Goal: Task Accomplishment & Management: Use online tool/utility

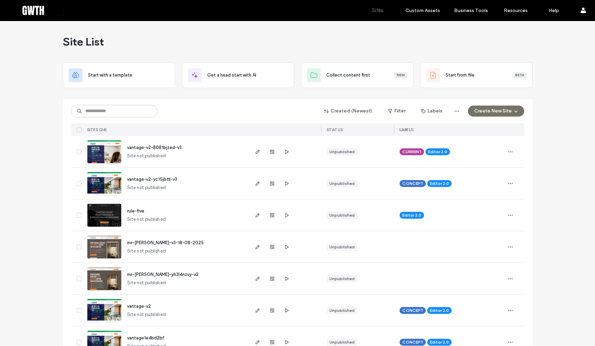
click at [153, 146] on span "vantage-v2-8081bjzed-v3" at bounding box center [154, 147] width 55 height 5
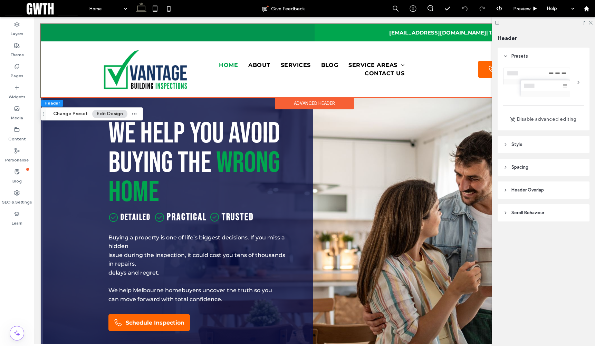
click at [319, 104] on div "Advanced Header" at bounding box center [314, 103] width 79 height 12
click at [397, 70] on span "Contact Us" at bounding box center [385, 73] width 40 height 8
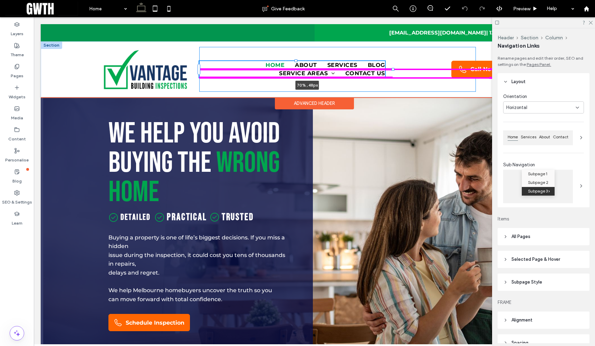
drag, startPoint x: 412, startPoint y: 69, endPoint x: 422, endPoint y: 69, distance: 10.4
click at [422, 69] on div "Home About Services Blog Service Areas Brighton Contact Us 70% , 48px Call Now" at bounding box center [314, 69] width 414 height 56
type input "**"
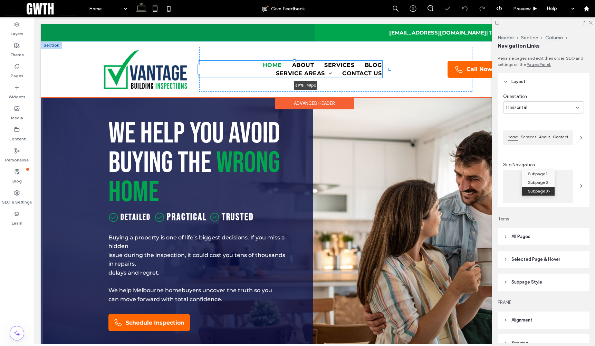
drag, startPoint x: 409, startPoint y: 69, endPoint x: 428, endPoint y: 69, distance: 19.0
click at [428, 69] on div "Home About Services Blog Service Areas Brighton Contact Us 69% , 48px Call Now" at bounding box center [314, 69] width 414 height 56
type input "**"
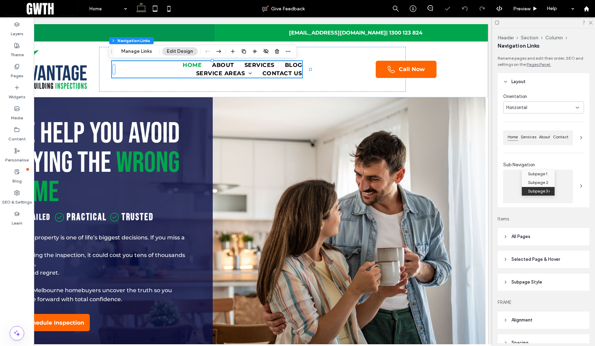
scroll to position [0, 103]
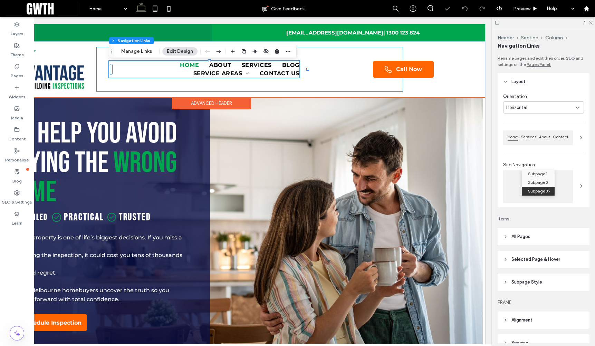
click at [325, 57] on div "Home About Services Blog Service Areas Brighton Contact Us 69% , 48px Call Now" at bounding box center [249, 69] width 307 height 45
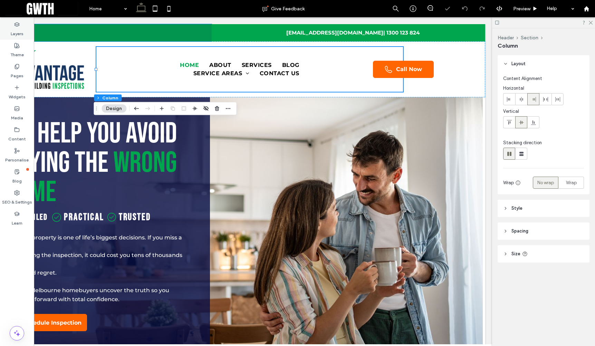
click at [15, 31] on label "Layers" at bounding box center [17, 32] width 13 height 10
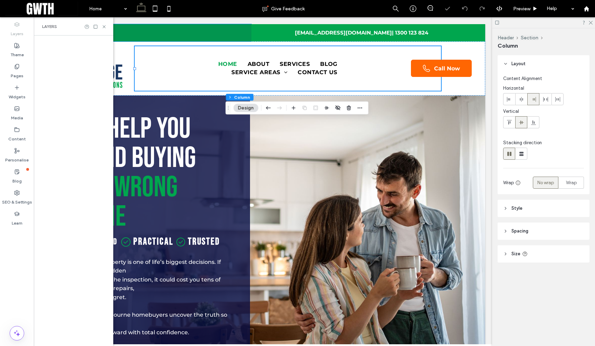
scroll to position [0, 0]
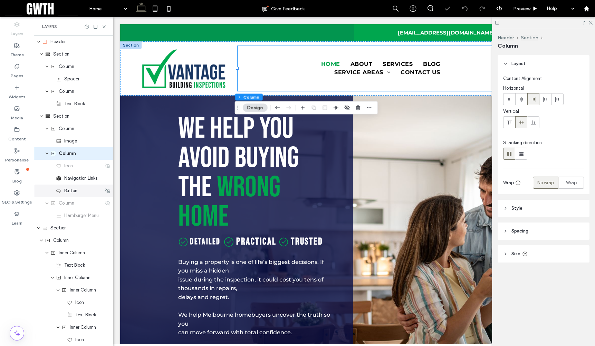
click at [73, 193] on span "Button" at bounding box center [70, 191] width 13 height 7
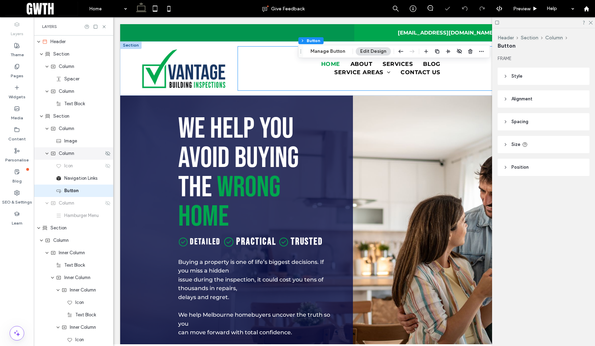
click at [48, 154] on icon "expand Column" at bounding box center [47, 154] width 4 height 6
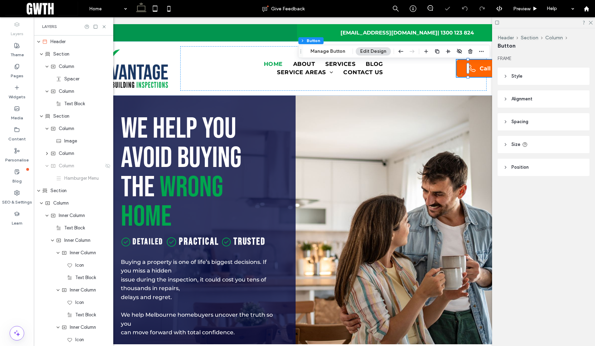
scroll to position [0, 57]
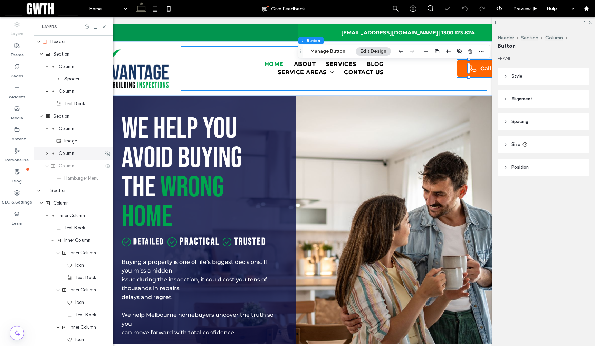
click at [68, 156] on span "Column" at bounding box center [67, 153] width 16 height 7
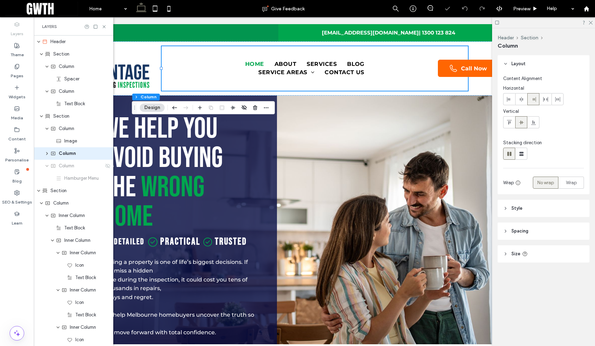
scroll to position [0, 103]
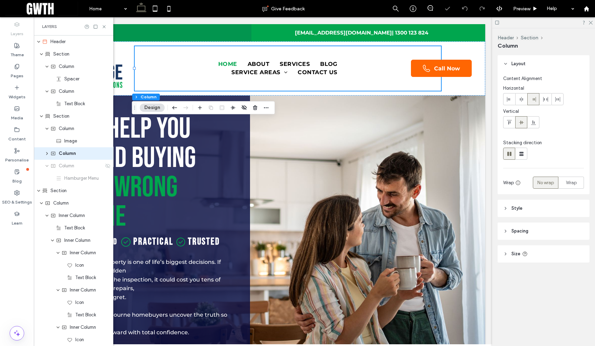
drag, startPoint x: 233, startPoint y: 343, endPoint x: 399, endPoint y: 116, distance: 281.5
click at [440, 57] on div "Home About Services Blog Service Areas Brighton Contact Us Call Now" at bounding box center [288, 68] width 307 height 45
click at [410, 67] on div "Home About Services Blog Service Areas Brighton Contact Us Call Now" at bounding box center [288, 68] width 307 height 45
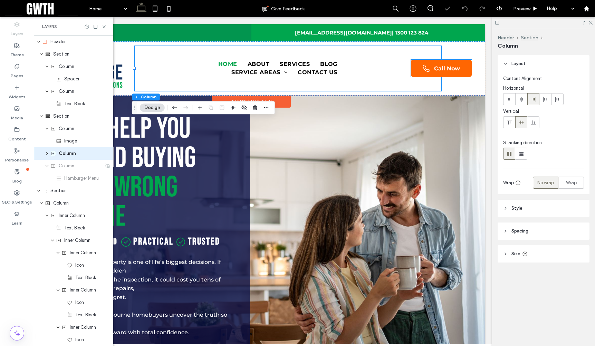
click at [451, 68] on div at bounding box center [451, 68] width 0 height 45
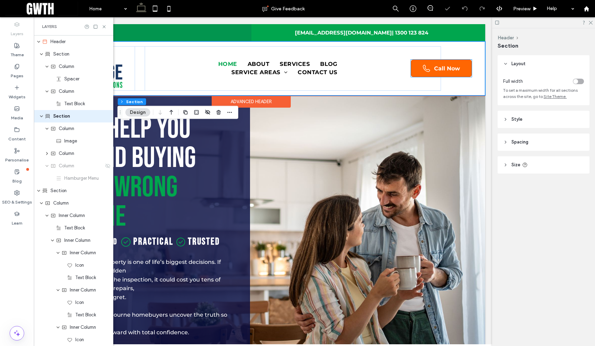
scroll to position [86, 0]
click at [421, 67] on link "Call Now" at bounding box center [441, 68] width 61 height 17
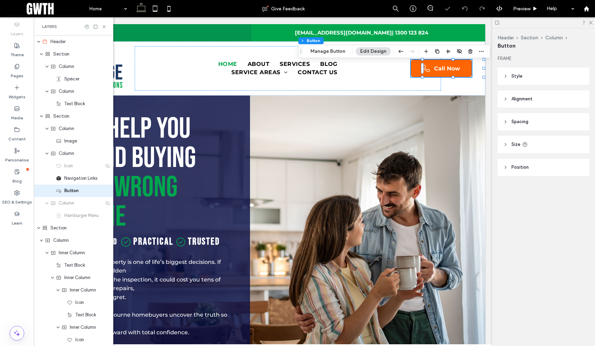
click at [537, 120] on header "Spacing" at bounding box center [544, 121] width 92 height 17
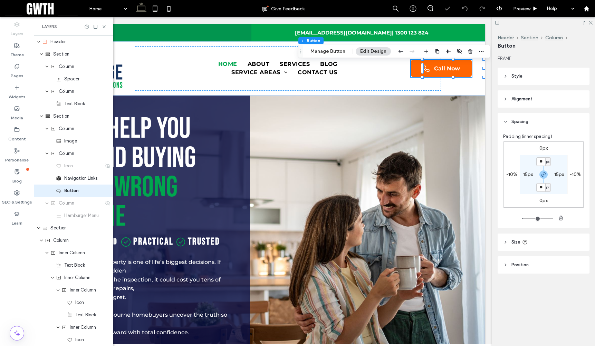
click at [514, 173] on label "-10%" at bounding box center [511, 175] width 11 height 6
type input "*"
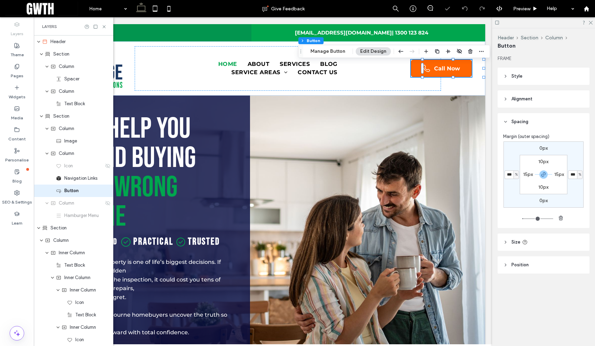
type input "*"
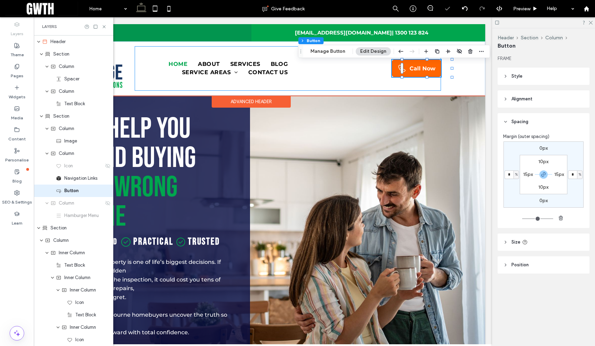
click at [434, 83] on div "Home About Services Blog Service Areas Brighton Contact Us Call Now" at bounding box center [288, 68] width 307 height 45
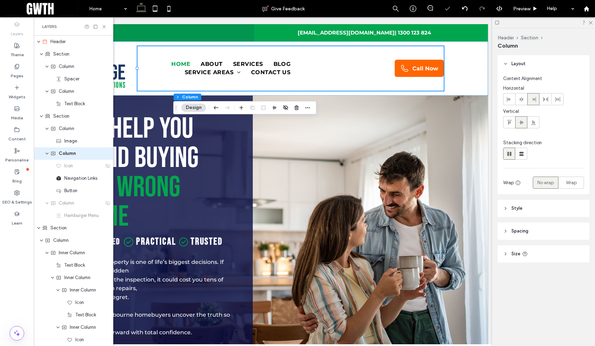
scroll to position [0, 103]
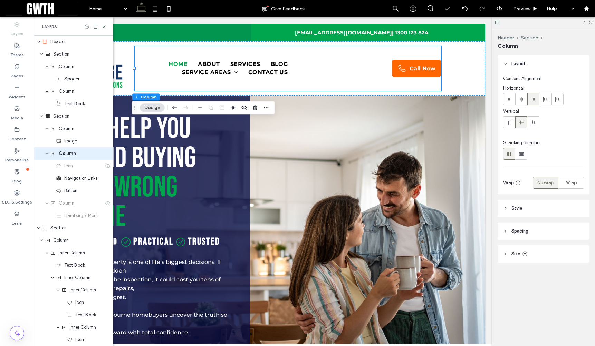
click at [434, 64] on link "Call Now" at bounding box center [416, 68] width 49 height 17
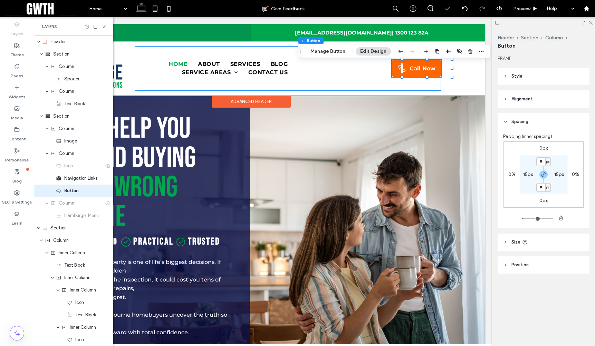
click at [372, 71] on div "Home About Services Blog Service Areas Brighton Contact Us Call Now" at bounding box center [288, 68] width 307 height 45
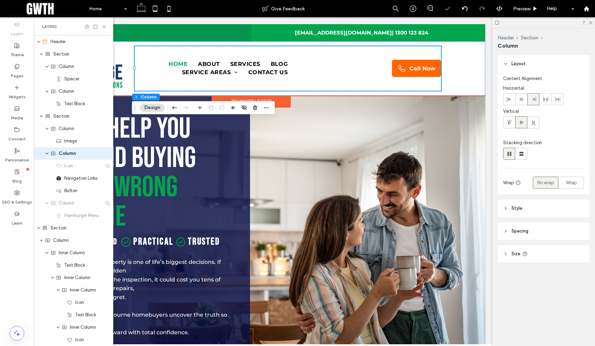
click at [441, 80] on div "Home About Services Blog Service Areas Brighton Contact Us Call Now" at bounding box center [288, 68] width 307 height 45
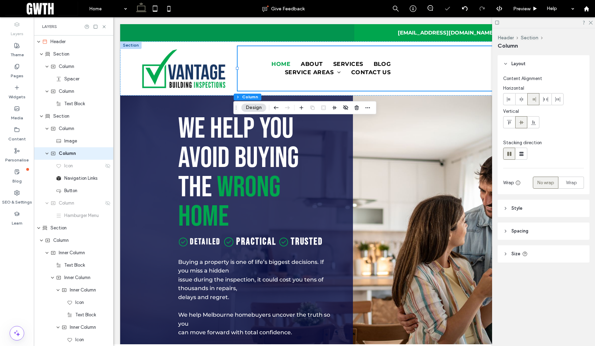
scroll to position [0, 0]
click at [520, 10] on span "Preview" at bounding box center [521, 9] width 17 height 6
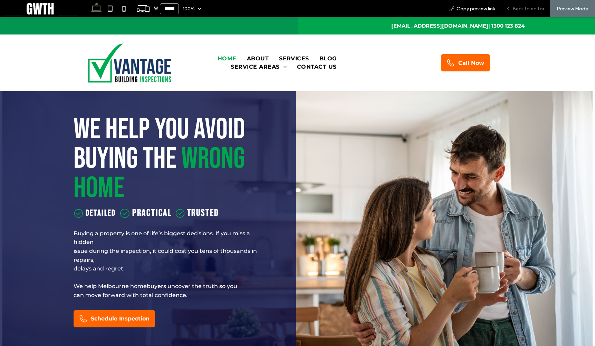
click at [518, 10] on span "Back to editor" at bounding box center [529, 9] width 32 height 6
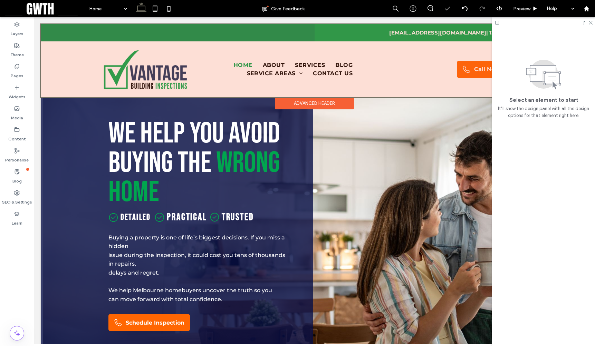
click at [325, 75] on div at bounding box center [314, 60] width 547 height 73
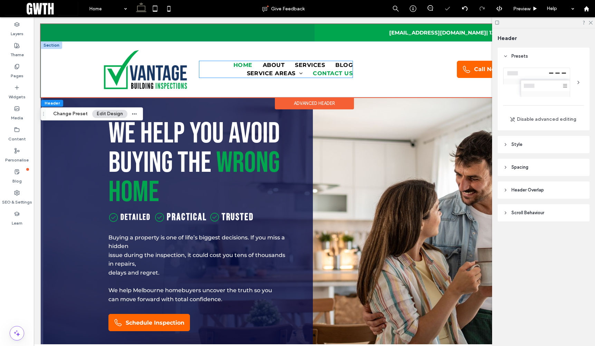
click at [313, 69] on link "Contact Us" at bounding box center [328, 73] width 50 height 8
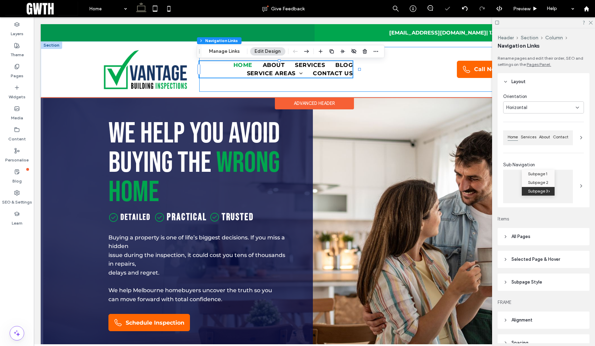
click at [411, 64] on div "Home About Services Blog Service Areas Brighton Contact Us Call Now" at bounding box center [352, 69] width 307 height 45
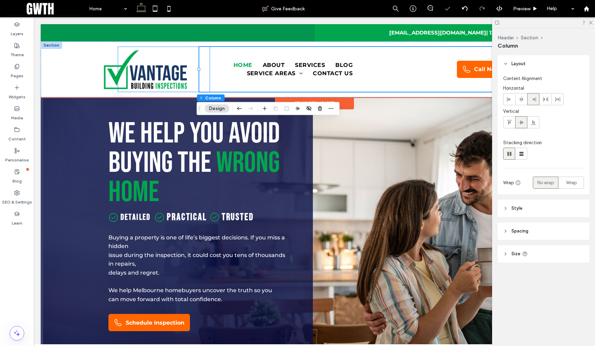
click at [192, 66] on div at bounding box center [164, 69] width 92 height 45
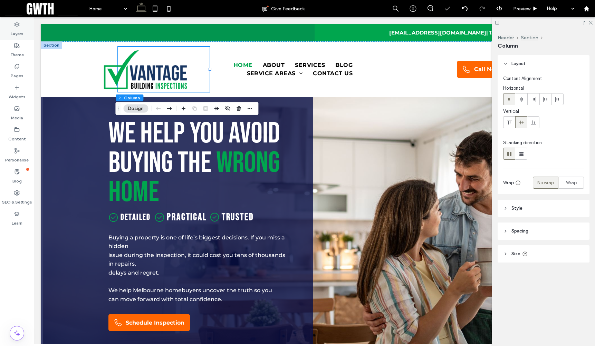
click at [21, 32] on label "Layers" at bounding box center [17, 32] width 13 height 10
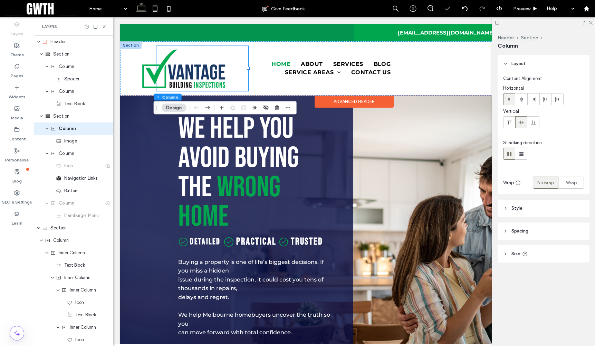
click at [358, 103] on div "Advanced Header" at bounding box center [354, 102] width 79 height 12
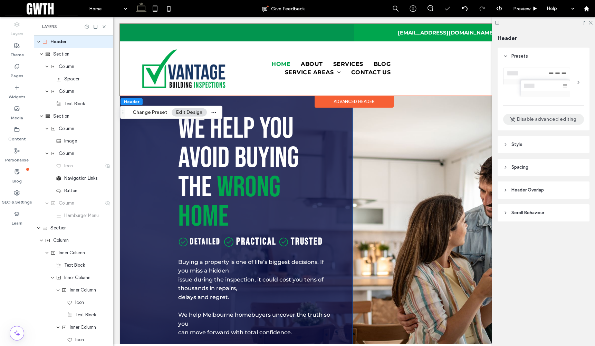
click at [528, 117] on button "Disable advanced editing" at bounding box center [543, 119] width 81 height 11
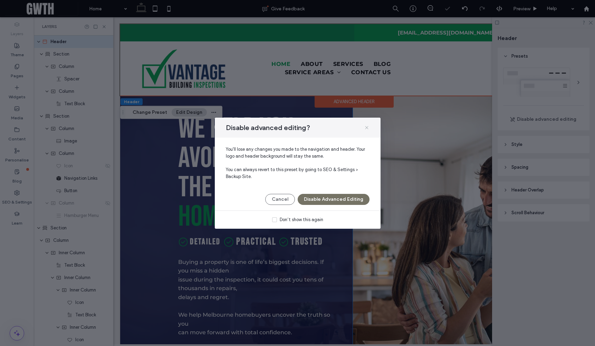
click at [368, 128] on icon at bounding box center [367, 128] width 6 height 6
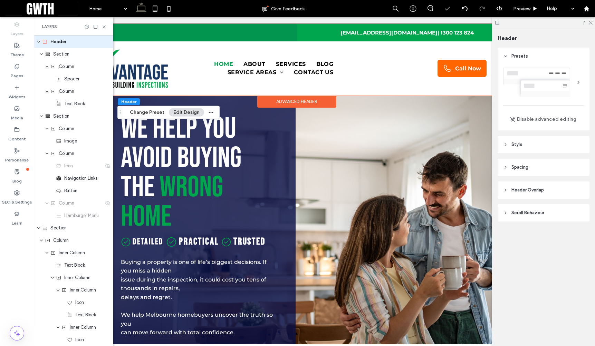
scroll to position [0, 103]
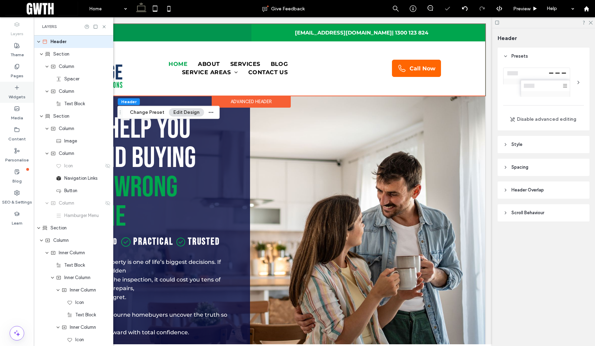
click at [14, 90] on label "Widgets" at bounding box center [17, 95] width 17 height 10
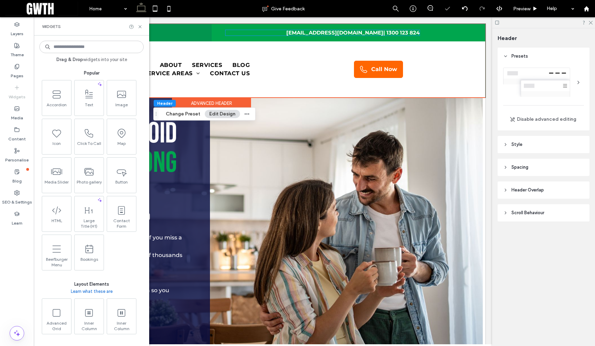
scroll to position [61, 0]
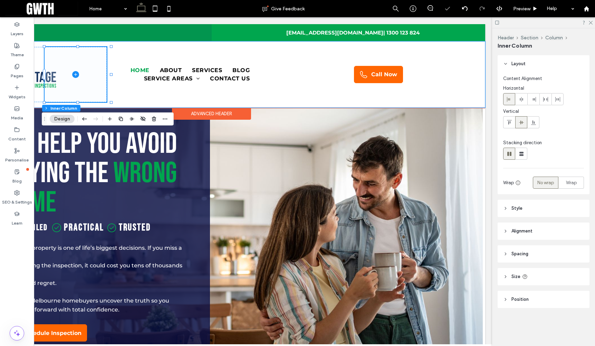
click at [70, 57] on span at bounding box center [76, 74] width 62 height 55
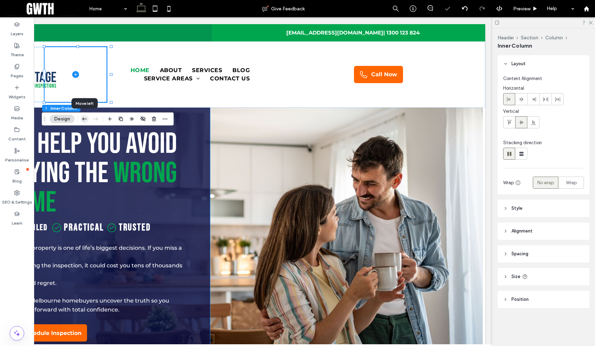
click at [84, 119] on icon "button" at bounding box center [84, 119] width 8 height 12
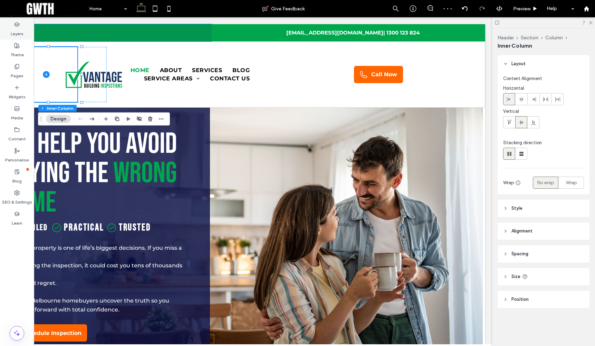
click at [17, 31] on label "Layers" at bounding box center [17, 32] width 13 height 10
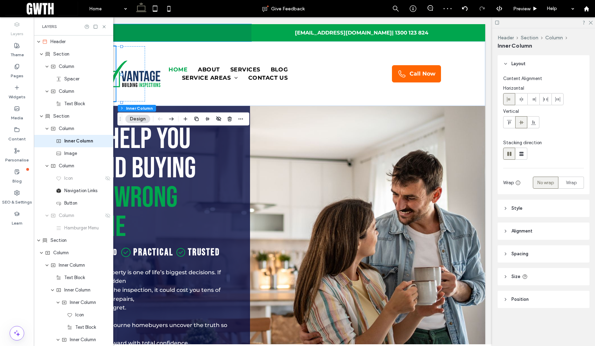
scroll to position [0, 0]
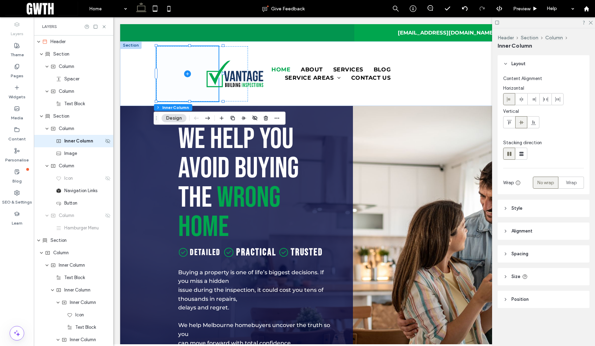
click at [76, 144] on span "Inner Column" at bounding box center [78, 141] width 29 height 7
click at [263, 119] on icon "button" at bounding box center [266, 118] width 6 height 6
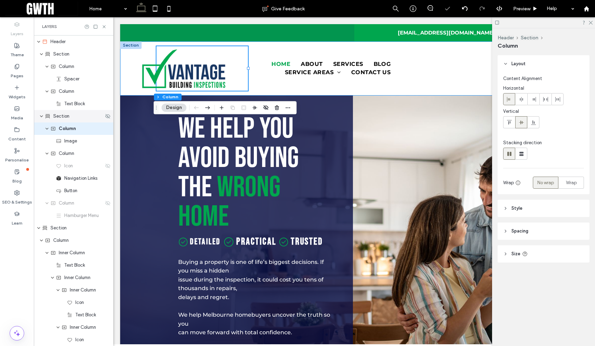
click at [67, 121] on div "Section" at bounding box center [73, 116] width 79 height 12
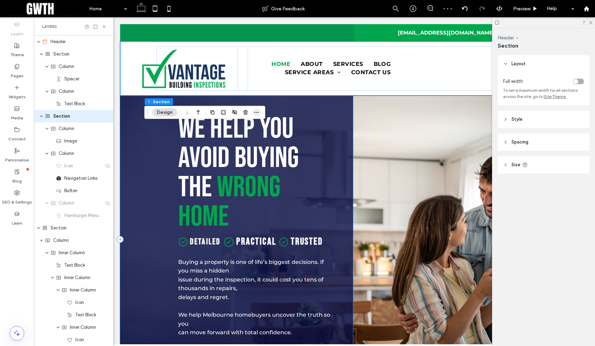
click at [258, 113] on use "button" at bounding box center [257, 112] width 4 height 1
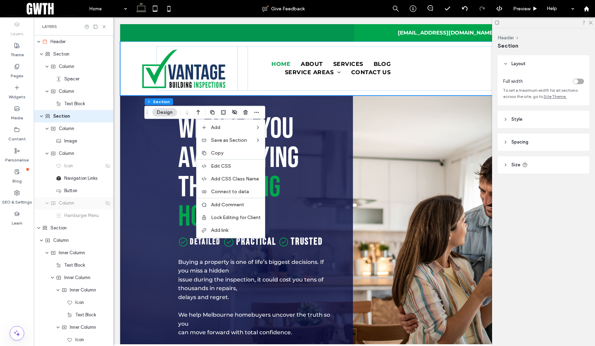
click at [79, 205] on div "Column" at bounding box center [76, 203] width 53 height 7
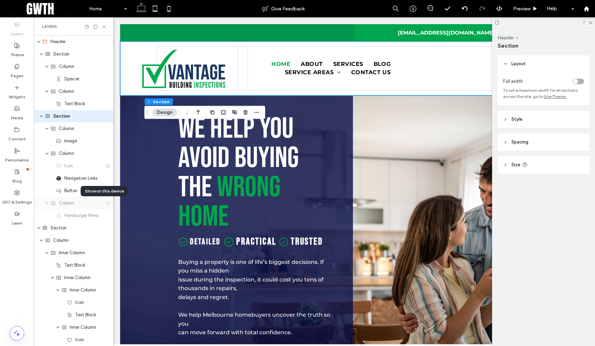
click at [105, 204] on use at bounding box center [107, 203] width 5 height 4
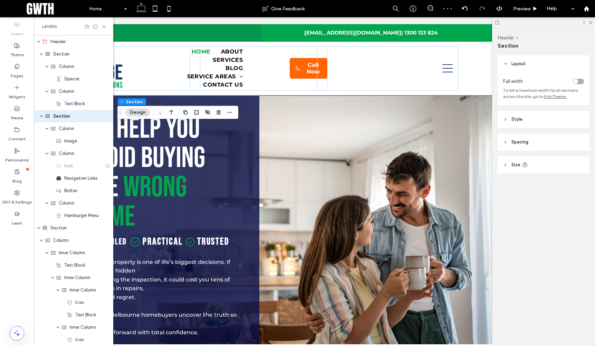
scroll to position [0, 95]
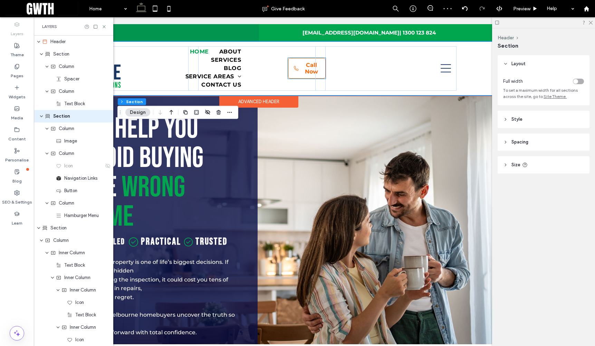
click at [298, 64] on link "Call Now" at bounding box center [307, 68] width 38 height 21
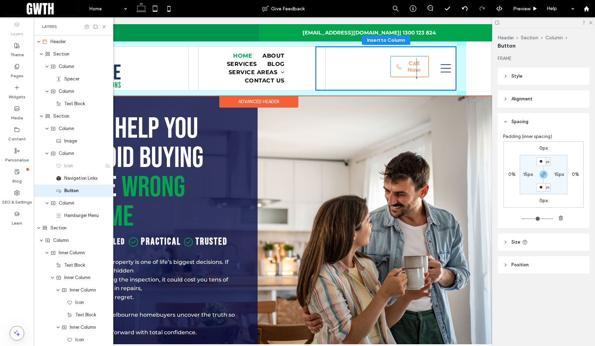
drag, startPoint x: 296, startPoint y: 65, endPoint x: 400, endPoint y: 63, distance: 104.0
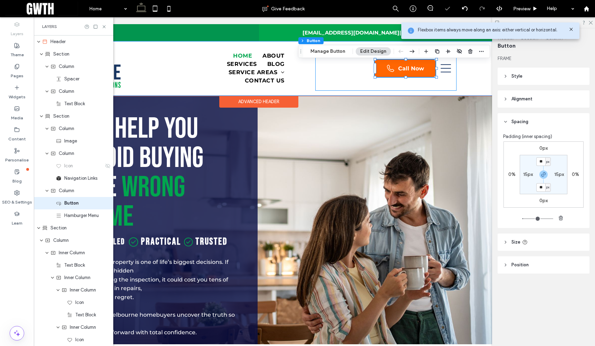
scroll to position [12, 0]
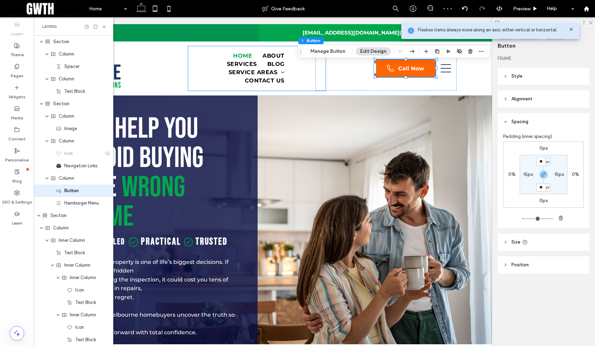
click at [305, 74] on div "Home About Services Blog Service Areas [GEOGRAPHIC_DATA] Contact Us" at bounding box center [256, 68] width 137 height 45
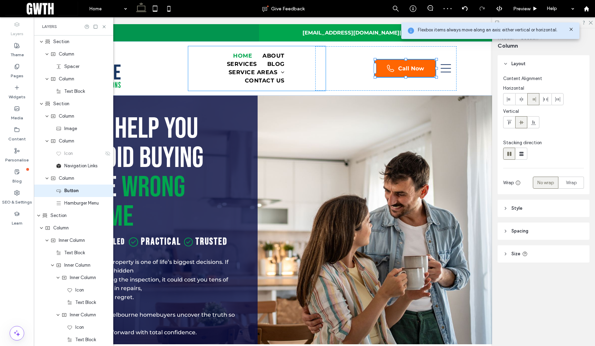
scroll to position [0, 0]
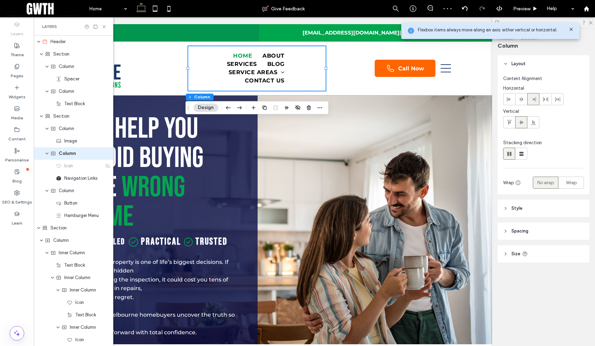
click at [532, 228] on header "Spacing" at bounding box center [544, 231] width 92 height 17
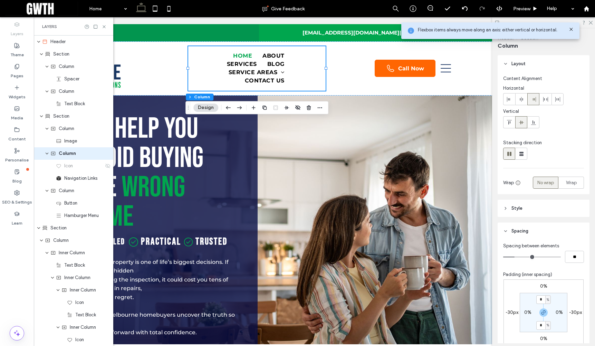
click at [512, 314] on label "-30px" at bounding box center [512, 313] width 13 height 6
type input "*"
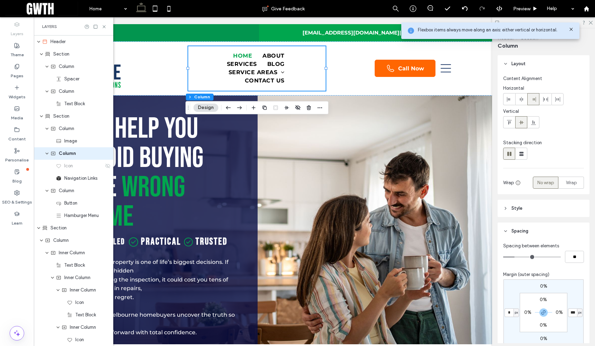
type input "*"
type input "**"
type input "*****"
type input "*"
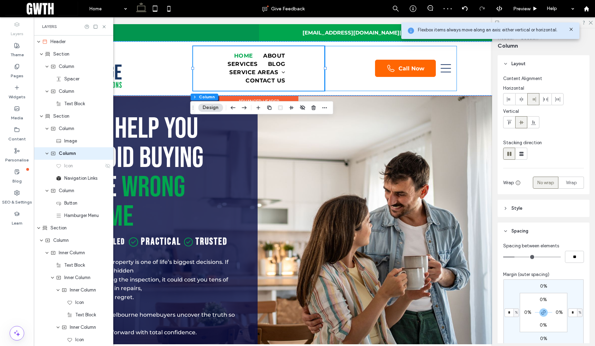
click at [440, 57] on div "Call Now" at bounding box center [391, 68] width 132 height 45
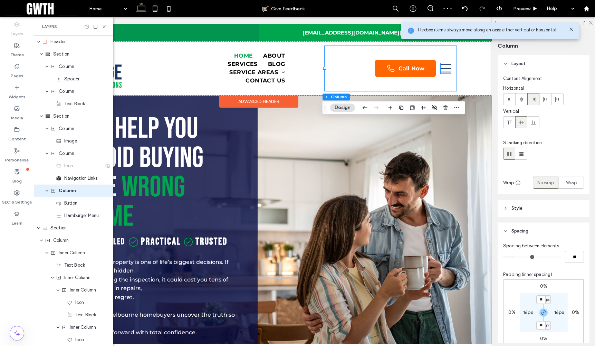
click at [441, 67] on icon at bounding box center [446, 68] width 10 height 10
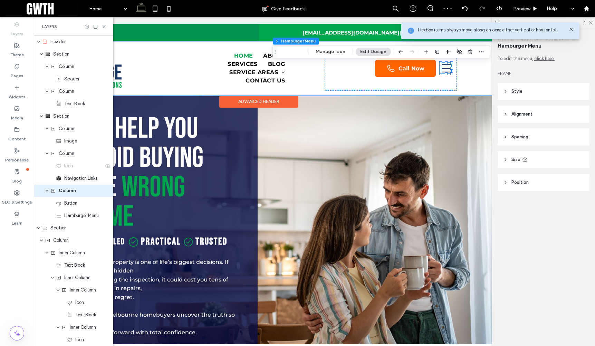
scroll to position [25, 0]
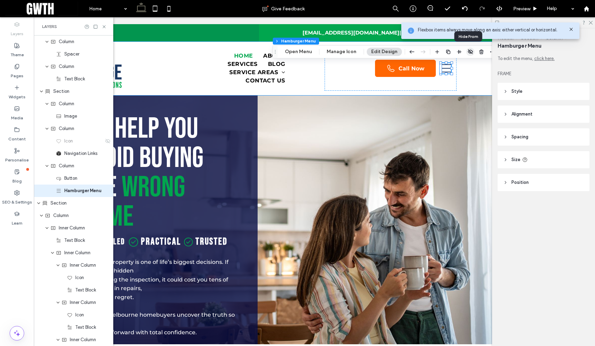
click at [469, 50] on use "button" at bounding box center [470, 51] width 5 height 4
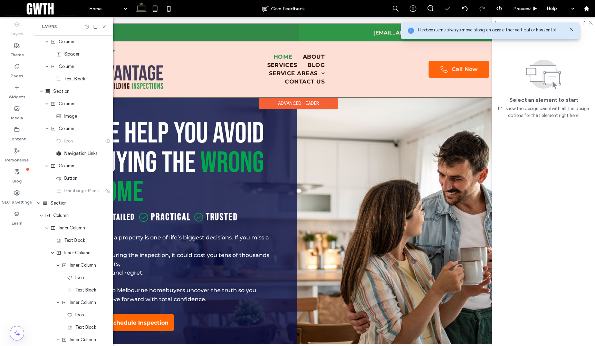
scroll to position [0, 182]
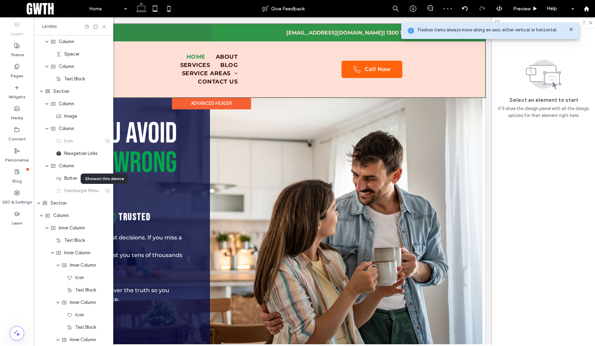
click at [379, 76] on div at bounding box center [211, 60] width 547 height 73
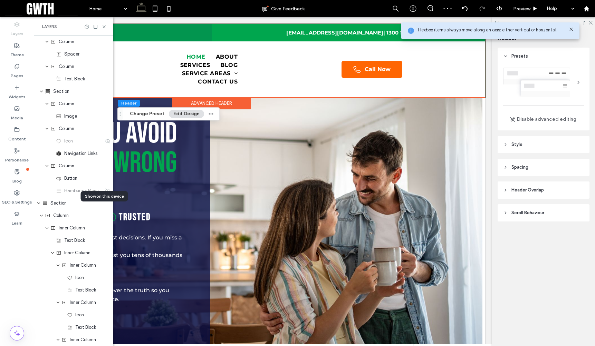
scroll to position [0, 0]
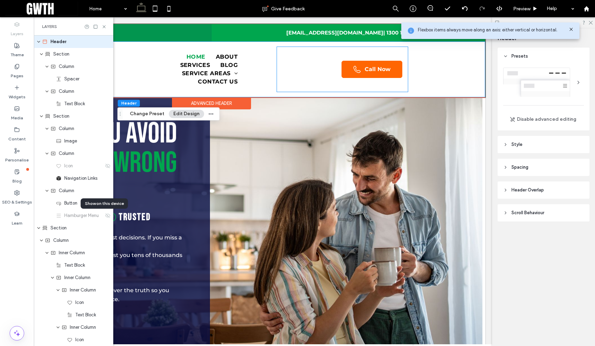
click at [316, 69] on div "Call Now" at bounding box center [342, 69] width 131 height 45
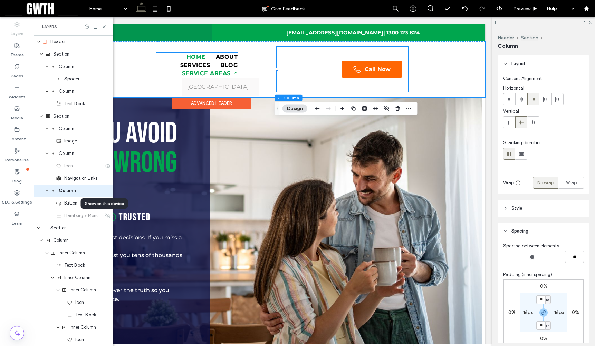
click at [206, 74] on span "Service Areas" at bounding box center [210, 73] width 56 height 8
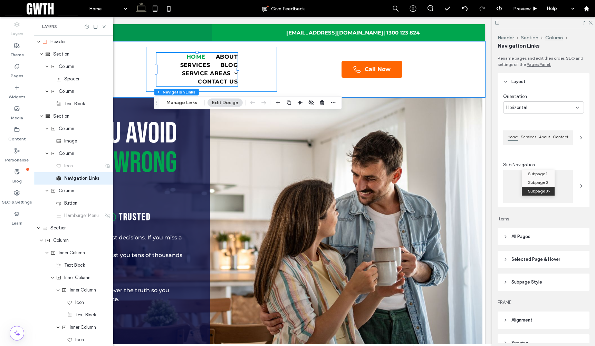
click at [250, 68] on div "Home About Services Blog Service Areas [GEOGRAPHIC_DATA] Contact Us" at bounding box center [211, 69] width 131 height 45
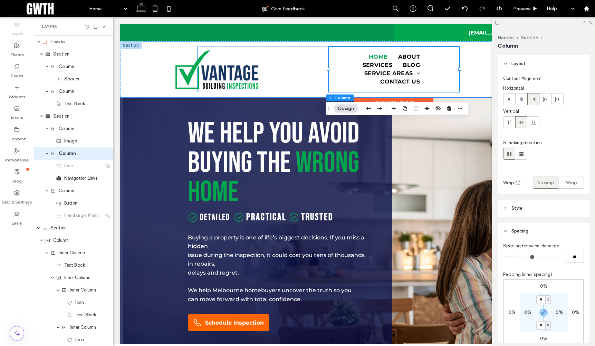
click at [280, 62] on div at bounding box center [263, 69] width 131 height 45
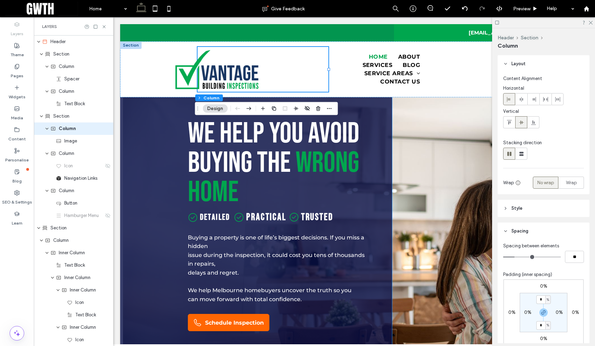
scroll to position [73, 0]
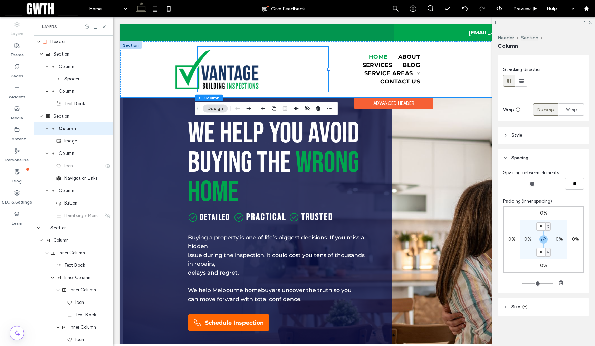
click at [175, 72] on img at bounding box center [217, 69] width 92 height 45
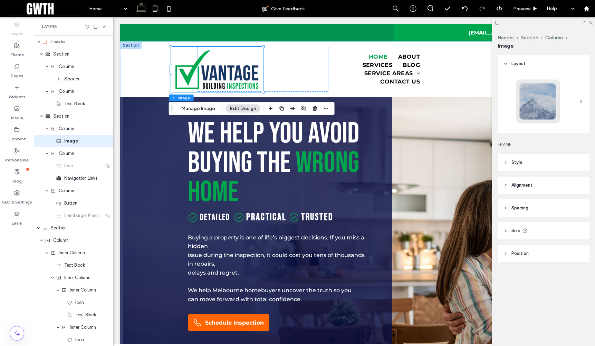
click at [545, 207] on header "Spacing" at bounding box center [544, 208] width 92 height 17
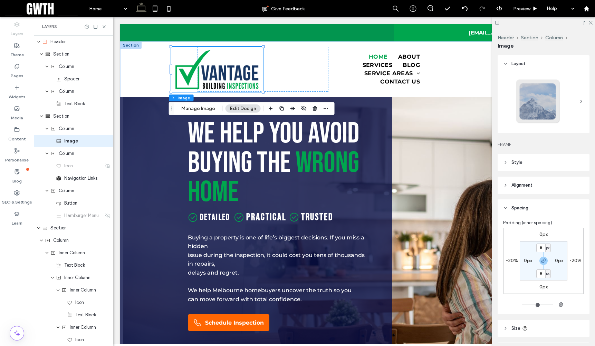
click at [508, 262] on label "-20%" at bounding box center [512, 261] width 12 height 6
type input "*"
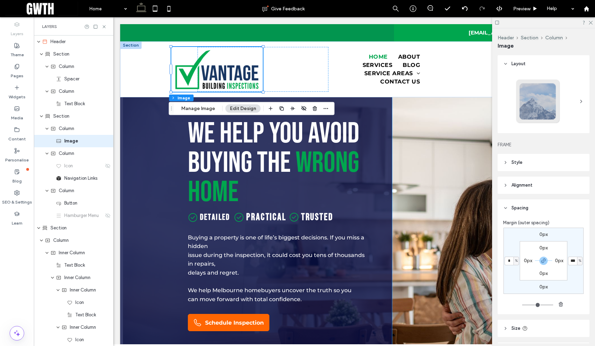
type input "*"
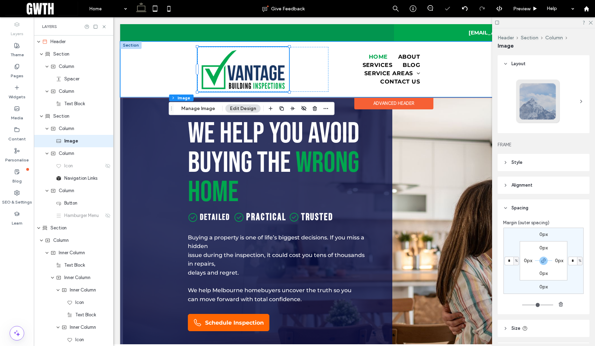
click at [158, 62] on div "Home About Services Blog Service Areas [GEOGRAPHIC_DATA] Contact Us Call Now" at bounding box center [393, 69] width 547 height 56
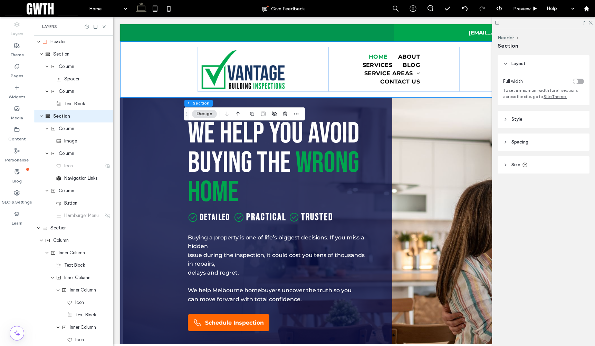
click at [528, 142] on span "Spacing" at bounding box center [519, 142] width 17 height 7
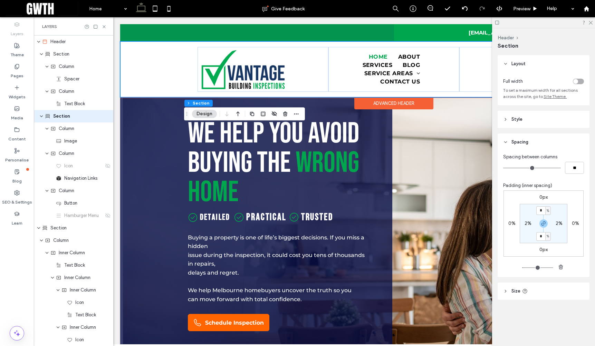
click at [170, 61] on div "Home About Services Blog Service Areas [GEOGRAPHIC_DATA] Contact Us Call Now" at bounding box center [393, 69] width 547 height 56
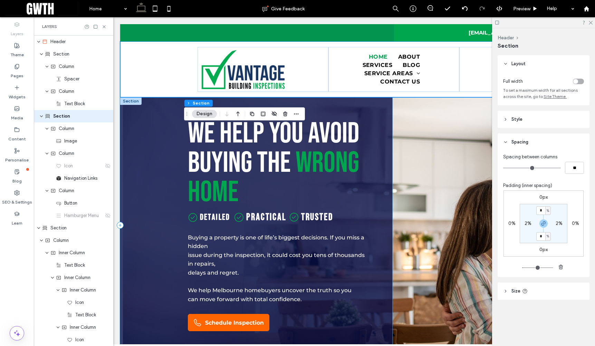
click at [170, 144] on div "WE HELP YOU AVOID BUYING THE WRONG HOME Detailed Practical Trusted Buying a pro…" at bounding box center [256, 225] width 272 height 256
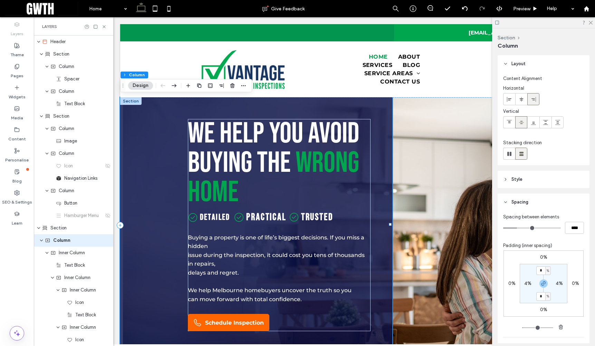
scroll to position [50, 0]
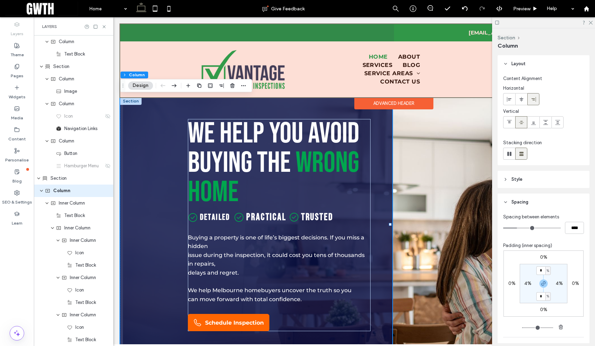
click at [167, 60] on div at bounding box center [393, 60] width 547 height 73
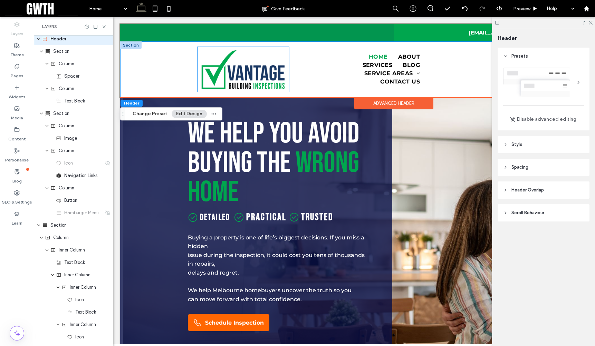
scroll to position [0, 0]
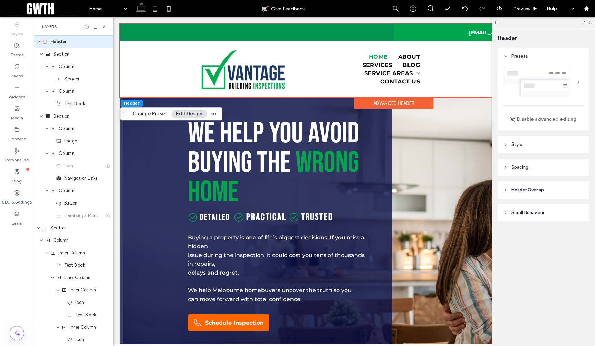
click at [541, 147] on header "Style" at bounding box center [544, 144] width 92 height 17
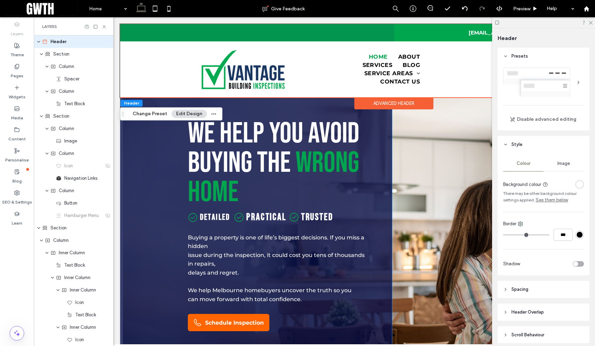
click at [543, 146] on header "Style" at bounding box center [544, 144] width 92 height 17
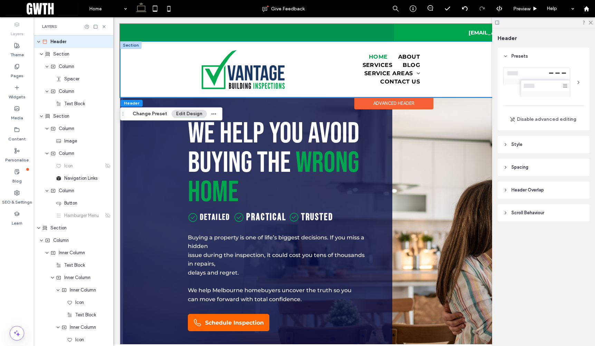
click at [156, 52] on div "Home About Services Blog Service Areas [GEOGRAPHIC_DATA] Contact Us Call Now" at bounding box center [393, 69] width 547 height 56
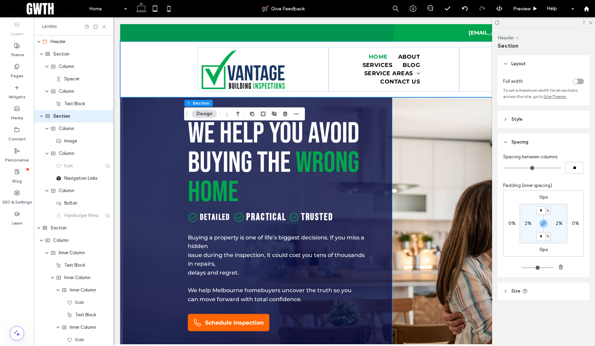
click at [577, 83] on div "toggle" at bounding box center [578, 82] width 11 height 6
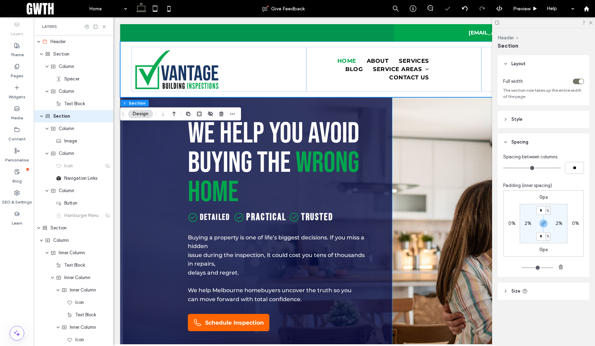
click at [580, 80] on div "toggle" at bounding box center [581, 81] width 5 height 5
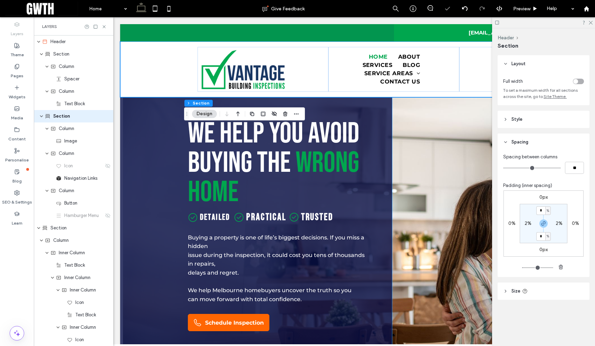
click at [580, 80] on div "toggle" at bounding box center [578, 82] width 11 height 6
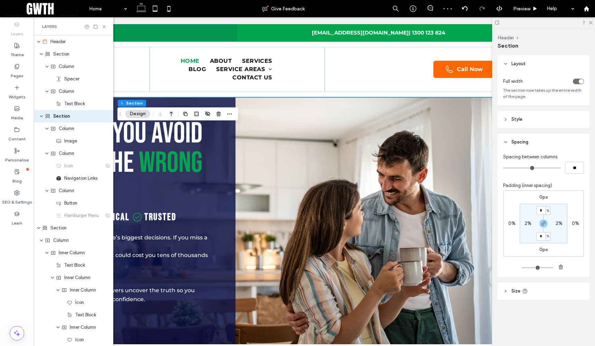
scroll to position [0, 182]
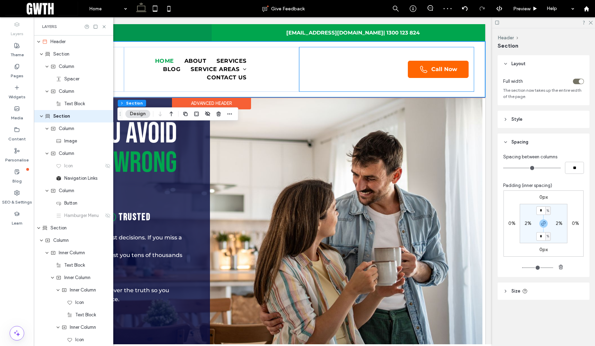
click at [322, 66] on div "Call Now" at bounding box center [386, 69] width 175 height 45
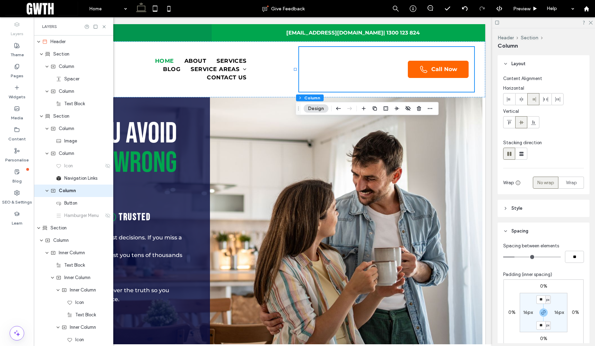
click at [523, 314] on label "16px" at bounding box center [528, 313] width 10 height 6
type input "*"
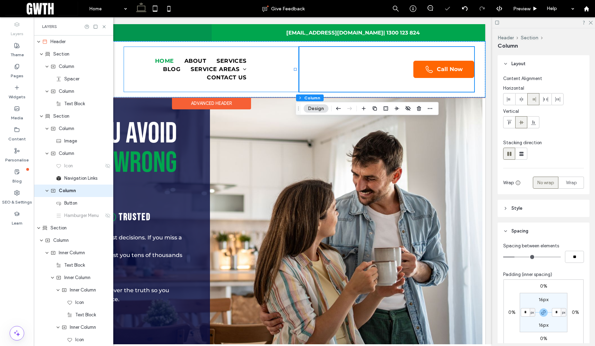
click at [294, 68] on div "Home About Services Blog Service Areas [GEOGRAPHIC_DATA] Contact Us" at bounding box center [211, 69] width 175 height 45
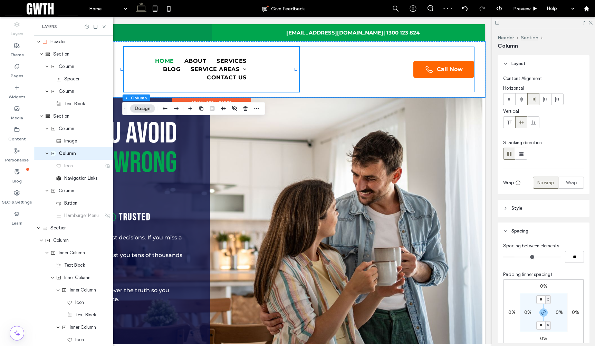
click at [311, 67] on div "Call Now" at bounding box center [386, 69] width 175 height 45
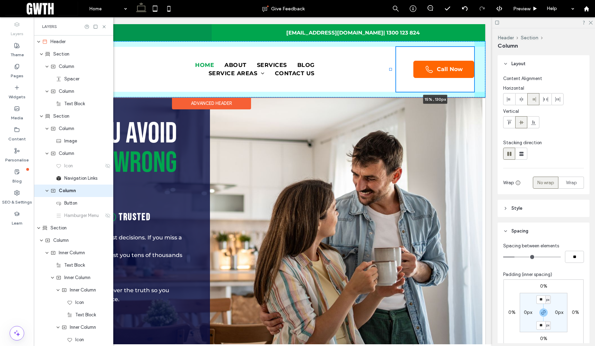
drag, startPoint x: 296, startPoint y: 69, endPoint x: 391, endPoint y: 65, distance: 95.4
click at [391, 47] on div at bounding box center [391, 47] width 0 height 0
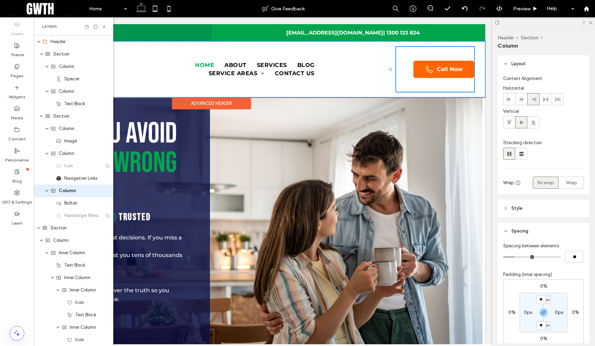
type input "**"
type input "***"
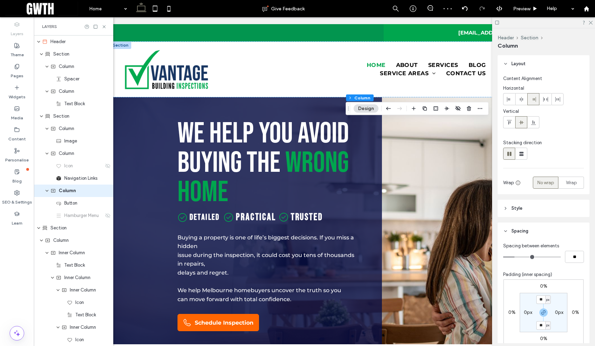
scroll to position [0, 0]
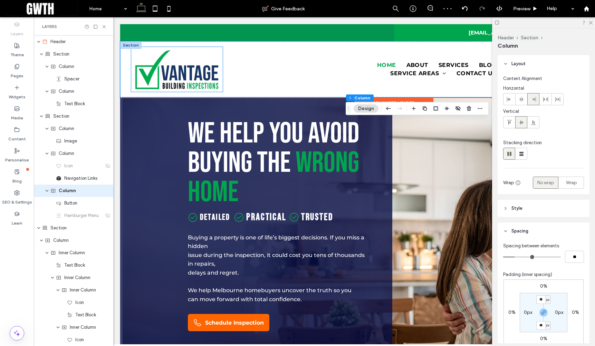
click at [208, 76] on img at bounding box center [177, 69] width 92 height 45
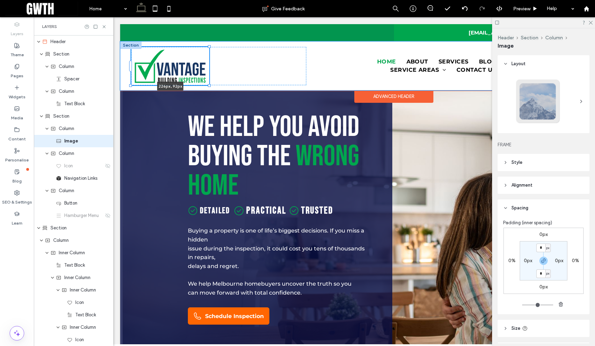
drag, startPoint x: 223, startPoint y: 92, endPoint x: 212, endPoint y: 82, distance: 14.9
click at [212, 82] on div "226px , 92px Home About Services Blog Service Areas Brighton Contact Us Call Now" at bounding box center [393, 65] width 547 height 49
type input "***"
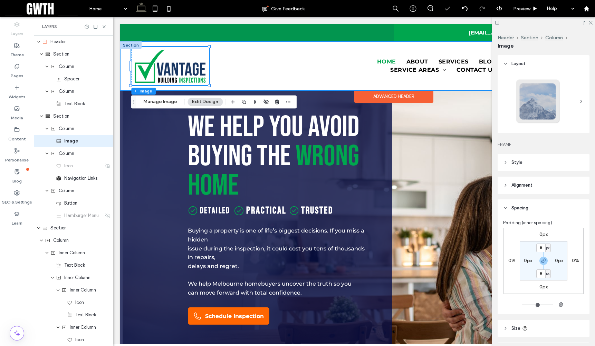
click at [123, 58] on div "226px , 92px Home About Services Blog Service Areas Brighton Contact Us Call Now" at bounding box center [393, 65] width 547 height 49
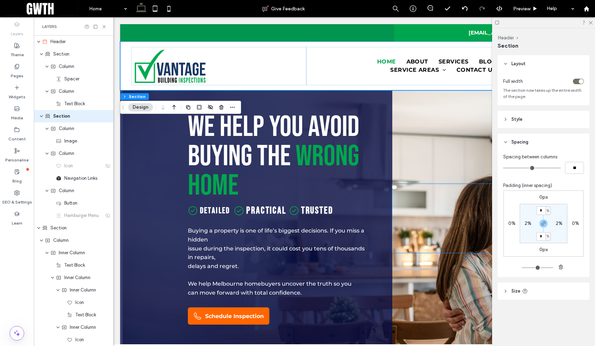
click at [528, 222] on label "2%" at bounding box center [528, 224] width 7 height 6
type input "*"
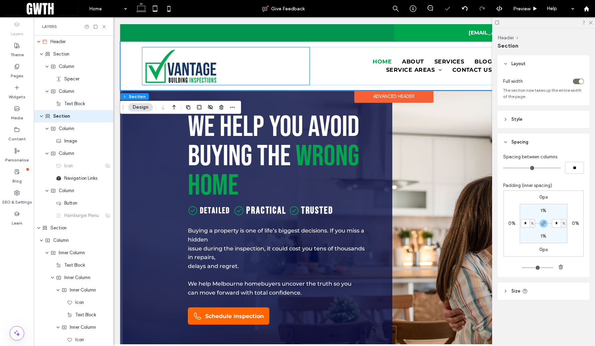
click at [287, 64] on div at bounding box center [226, 66] width 168 height 38
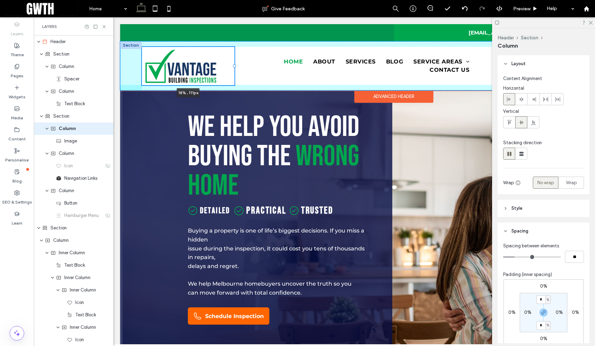
drag, startPoint x: 308, startPoint y: 66, endPoint x: 235, endPoint y: 67, distance: 73.9
click at [235, 67] on div at bounding box center [234, 66] width 3 height 3
type input "**"
type input "*****"
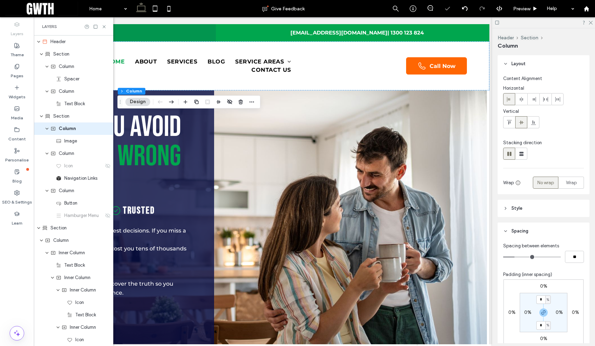
scroll to position [0, 182]
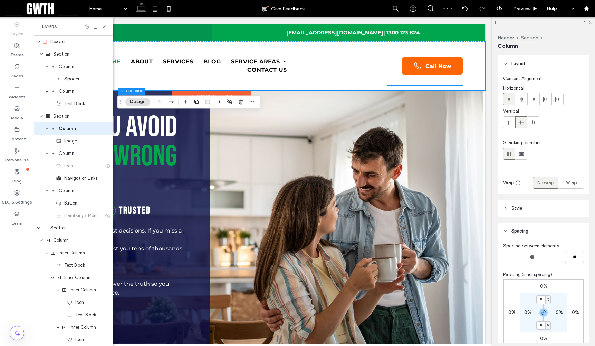
click at [389, 57] on div "Call Now" at bounding box center [425, 66] width 76 height 38
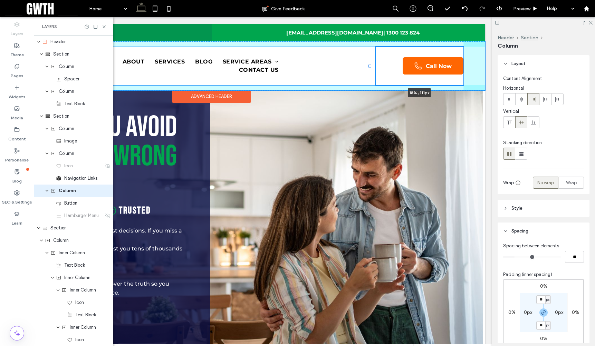
drag, startPoint x: 383, startPoint y: 66, endPoint x: 370, endPoint y: 64, distance: 13.3
click at [370, 64] on div "Home About Services Blog Service Areas Brighton Contact Us Call Now 18% , 111px" at bounding box center [211, 65] width 547 height 49
type input "**"
type input "*****"
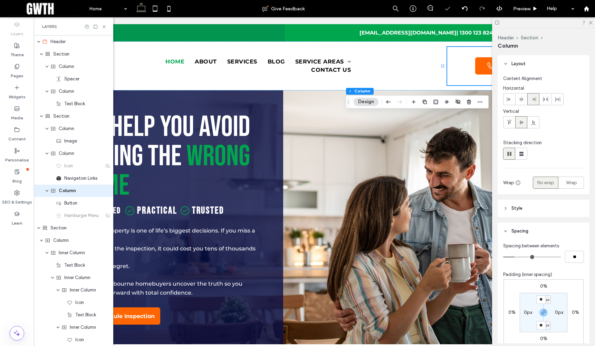
scroll to position [0, 55]
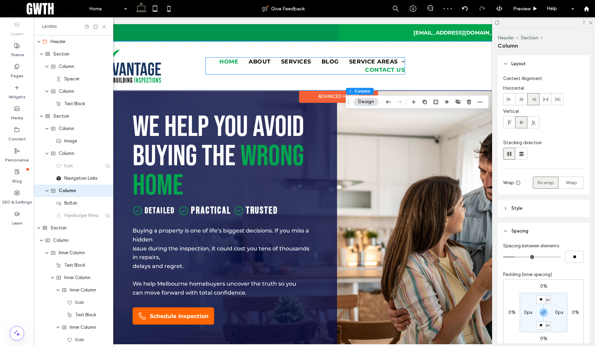
click at [394, 66] on span "Contact Us" at bounding box center [385, 70] width 40 height 8
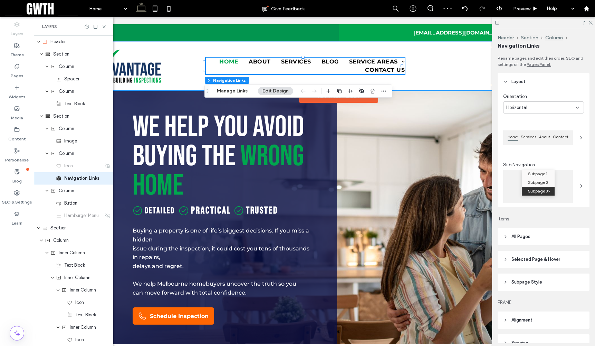
click at [419, 63] on div "Home About Services Blog Service Areas [GEOGRAPHIC_DATA] Contact Us" at bounding box center [340, 66] width 321 height 38
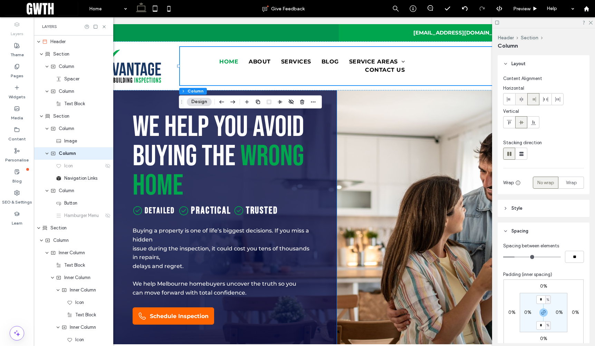
click at [523, 98] on icon at bounding box center [522, 100] width 6 height 6
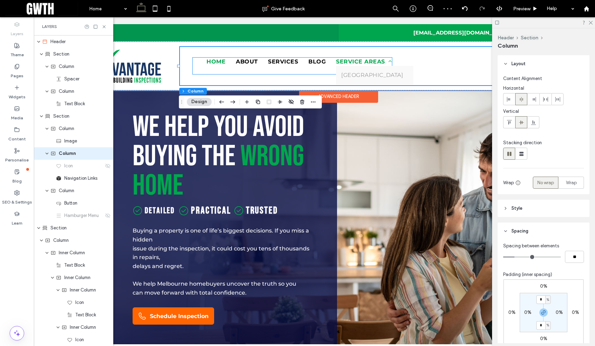
click at [367, 59] on span "Service Areas" at bounding box center [364, 62] width 56 height 8
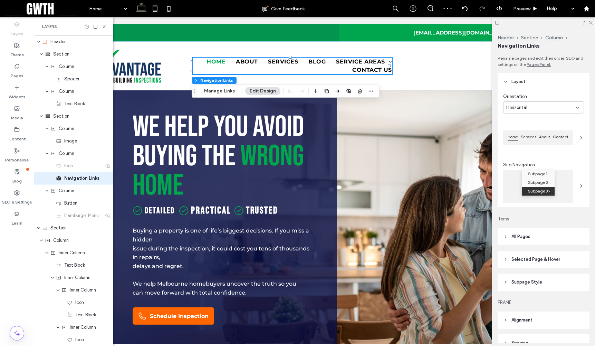
scroll to position [82, 0]
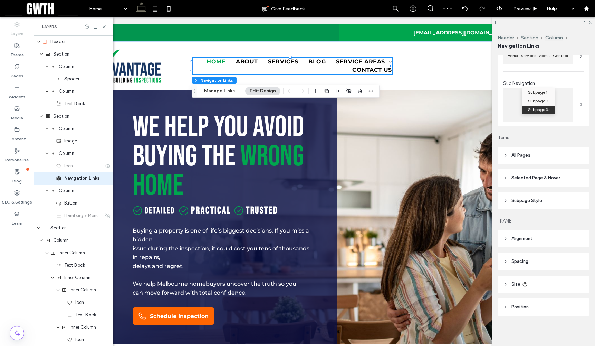
click at [547, 286] on header "Size" at bounding box center [544, 284] width 92 height 17
type input "**"
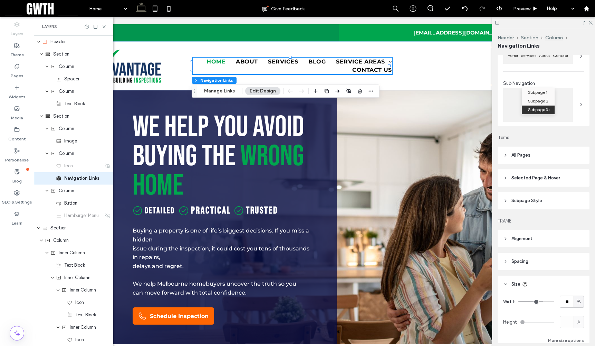
type input "**"
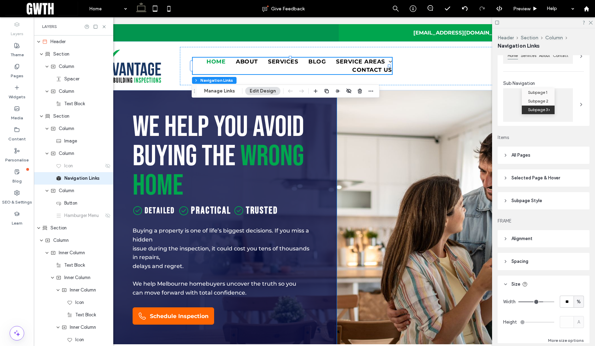
type input "**"
type input "***"
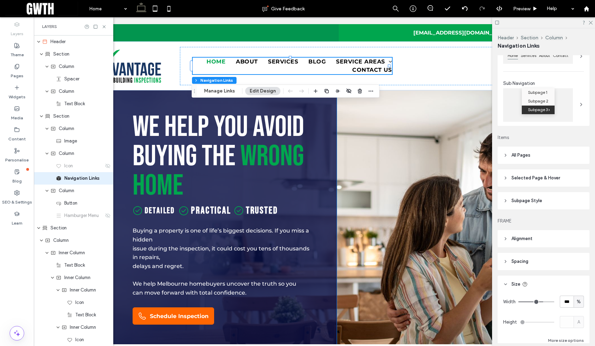
drag, startPoint x: 539, startPoint y: 302, endPoint x: 566, endPoint y: 302, distance: 26.6
type input "***"
click at [566, 302] on div "Width *** %" at bounding box center [543, 302] width 81 height 12
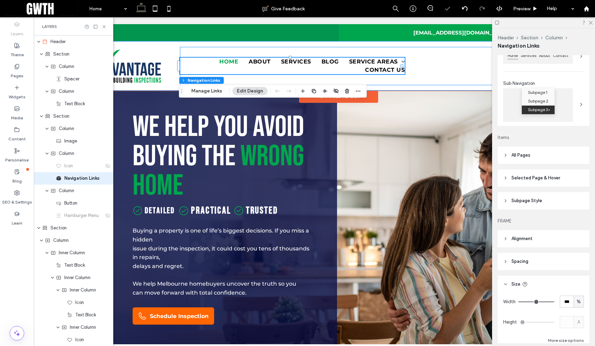
click at [416, 62] on div "Home About Services Blog Service Areas [GEOGRAPHIC_DATA] Contact Us" at bounding box center [340, 66] width 321 height 38
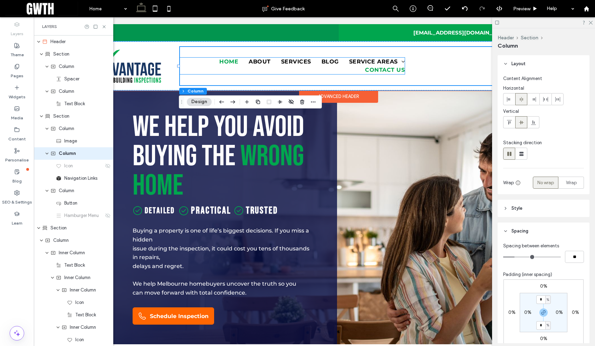
click at [380, 70] on span "Contact Us" at bounding box center [385, 70] width 40 height 8
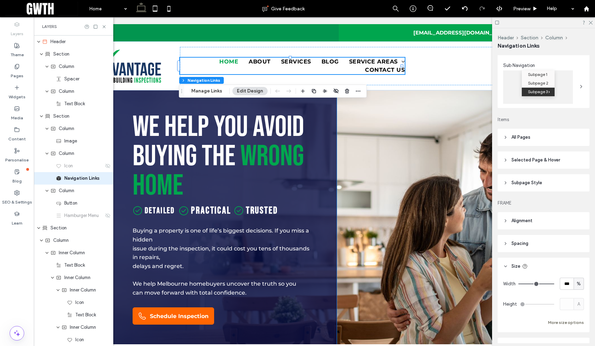
scroll to position [139, 0]
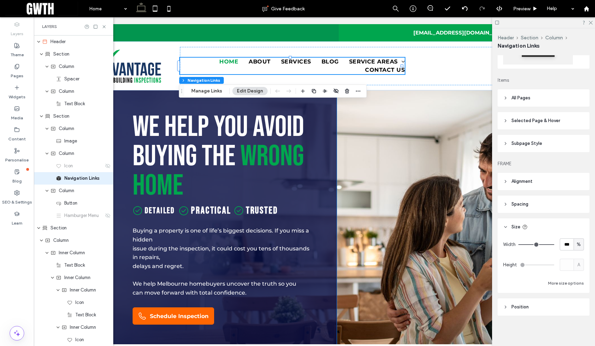
click at [545, 204] on header "Spacing" at bounding box center [544, 204] width 92 height 17
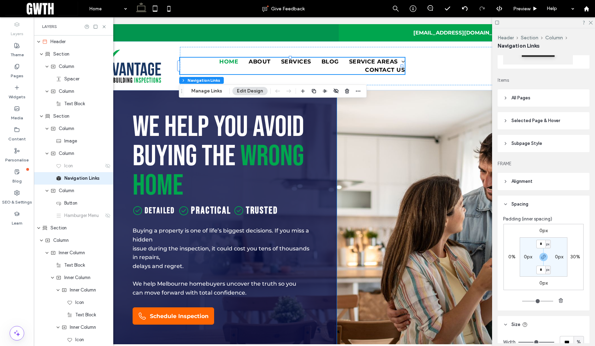
click at [574, 255] on label "30%" at bounding box center [576, 257] width 10 height 6
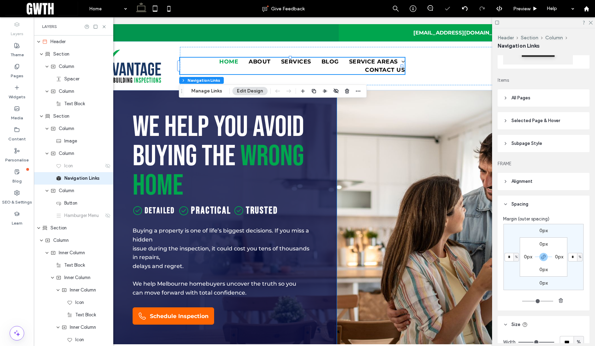
type input "*"
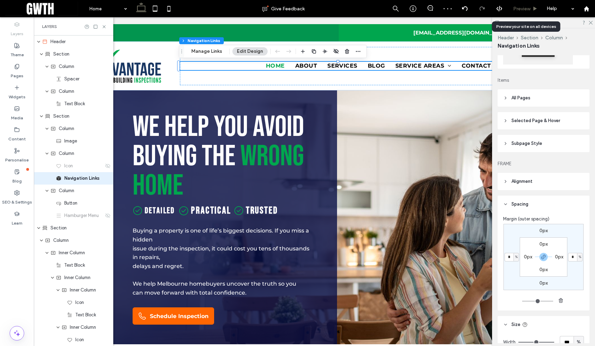
click at [526, 9] on span "Preview" at bounding box center [521, 9] width 17 height 6
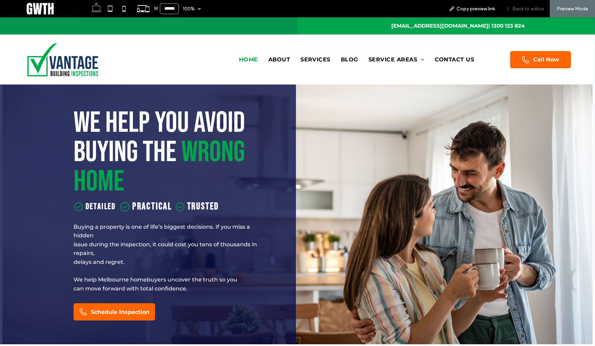
click at [523, 8] on span "Back to editor" at bounding box center [529, 9] width 32 height 6
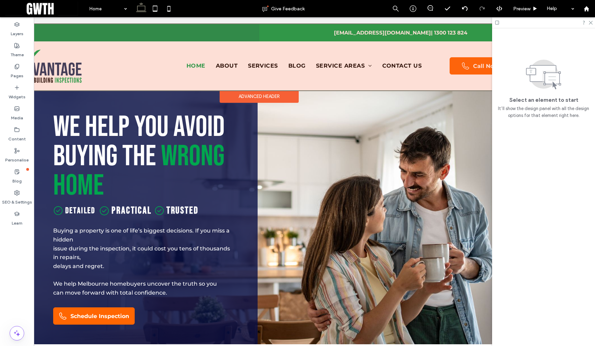
click at [344, 65] on div at bounding box center [258, 57] width 547 height 66
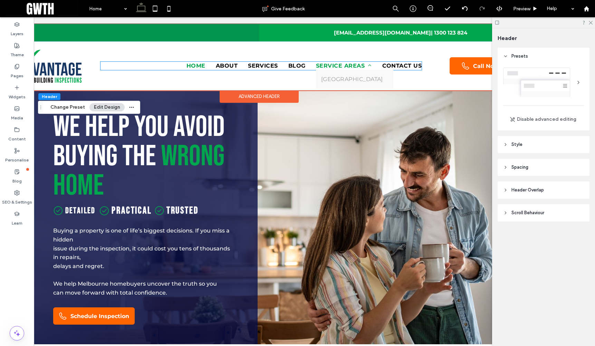
click at [323, 64] on span "Service Areas" at bounding box center [344, 66] width 56 height 8
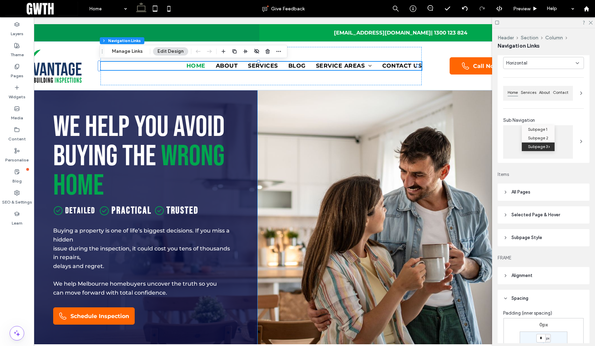
scroll to position [36, 0]
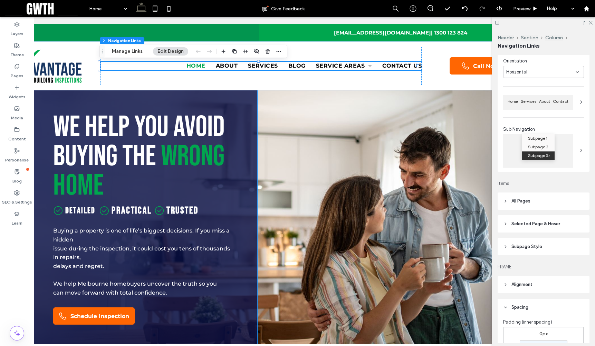
click at [565, 201] on header "All Pages" at bounding box center [544, 201] width 92 height 17
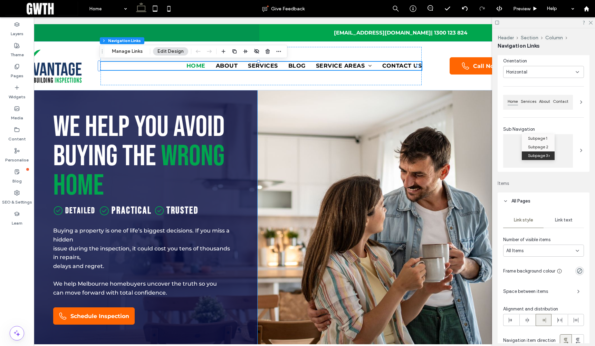
scroll to position [171, 0]
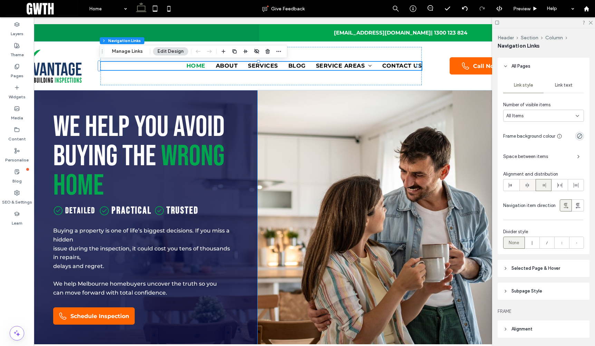
click at [529, 184] on div at bounding box center [528, 185] width 16 height 11
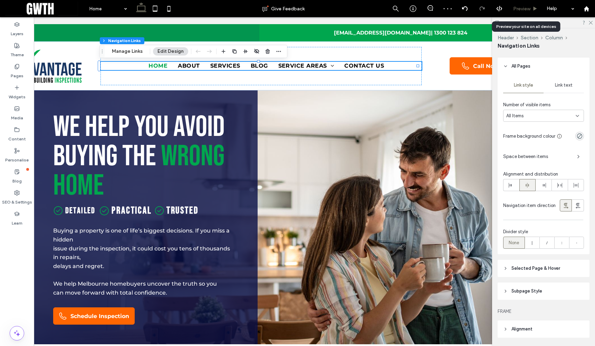
click at [523, 9] on span "Preview" at bounding box center [521, 9] width 17 height 6
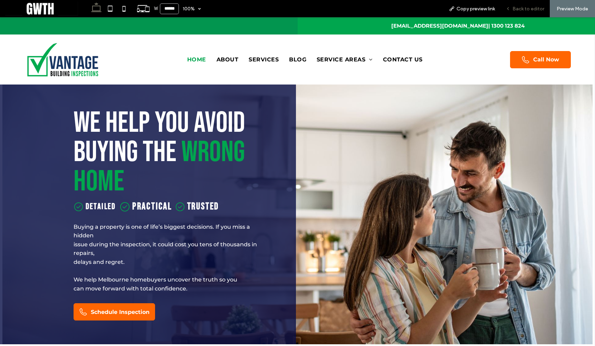
click at [526, 12] on div "Back to editor" at bounding box center [524, 8] width 49 height 17
click at [525, 8] on span "Back to editor" at bounding box center [529, 9] width 32 height 6
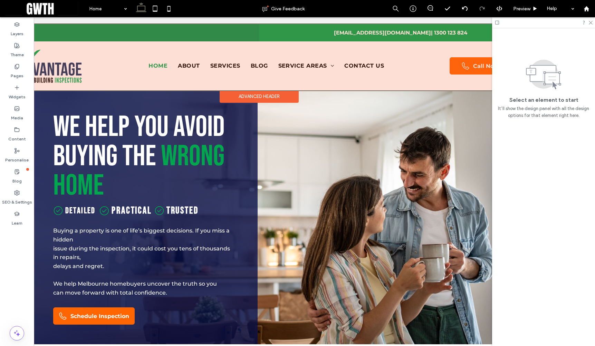
click at [57, 66] on div at bounding box center [258, 57] width 547 height 66
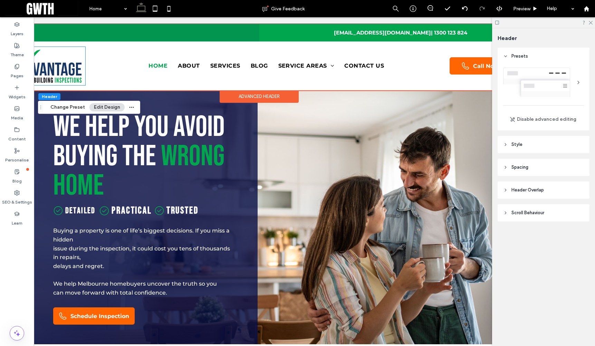
click at [69, 63] on img at bounding box center [46, 66] width 78 height 38
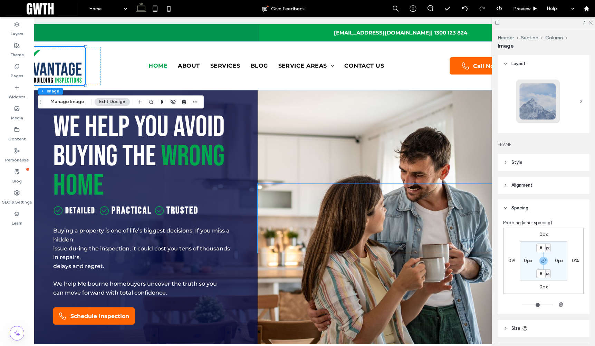
click at [542, 235] on label "0px" at bounding box center [543, 235] width 8 height 6
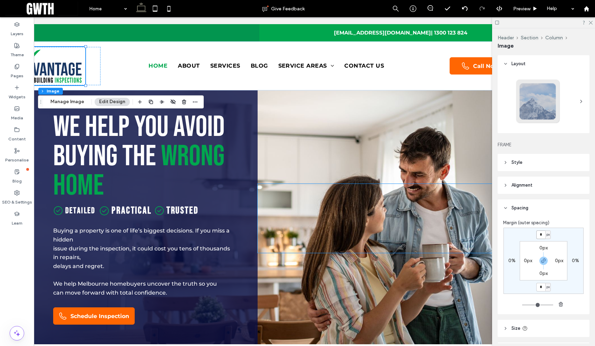
click at [541, 235] on input "*" at bounding box center [540, 235] width 9 height 9
click at [543, 260] on icon "button" at bounding box center [544, 261] width 6 height 6
click at [542, 234] on input "*" at bounding box center [540, 235] width 9 height 9
type input "**"
type input "*"
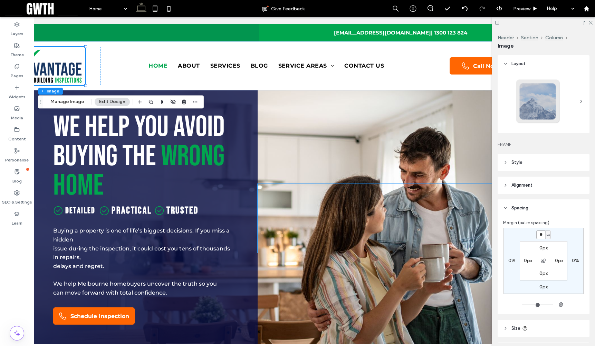
type input "**"
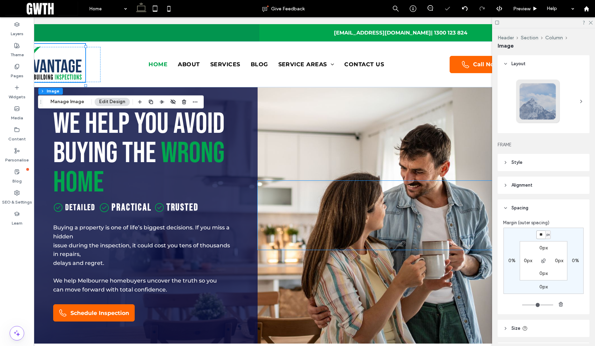
type input "*"
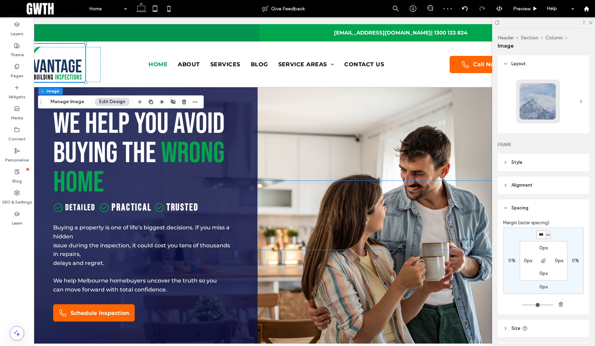
type input "***"
type input "*"
type input "***"
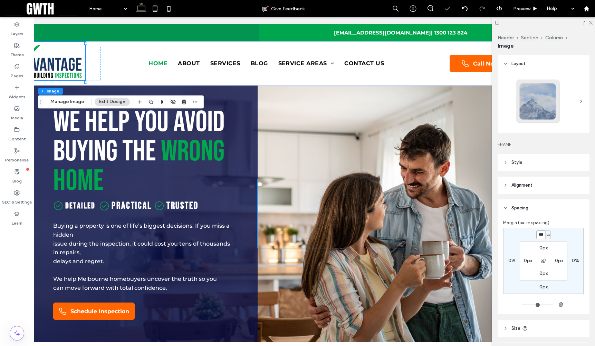
type input "*"
type input "***"
type input "*"
type input "***"
type input "*"
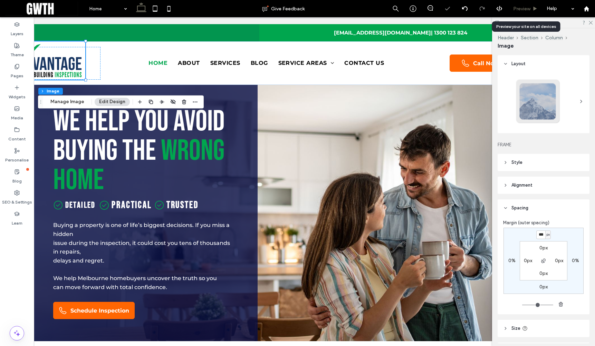
click at [522, 9] on span "Preview" at bounding box center [521, 9] width 17 height 6
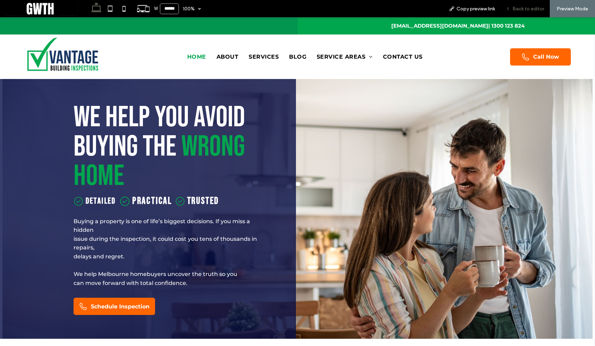
click at [524, 8] on span "Back to editor" at bounding box center [529, 9] width 32 height 6
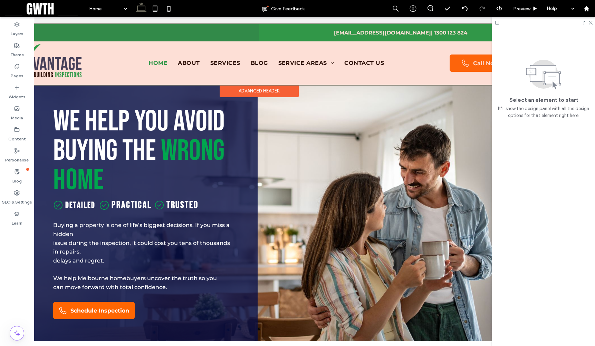
click at [165, 41] on div at bounding box center [258, 54] width 547 height 61
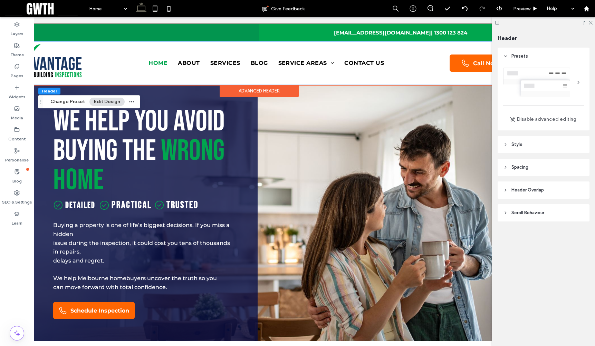
click at [409, 80] on div "Home About Services Blog Service Areas [GEOGRAPHIC_DATA] Contact Us Call Now" at bounding box center [258, 63] width 547 height 44
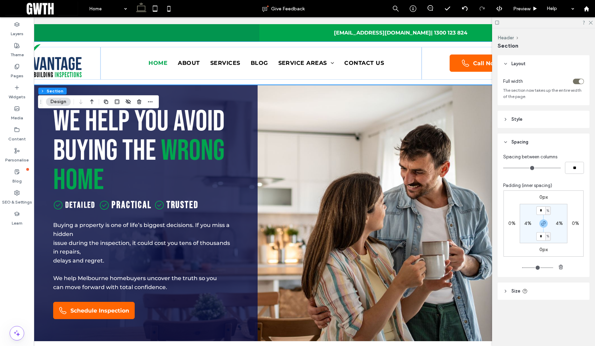
click at [576, 82] on div "toggle" at bounding box center [578, 82] width 11 height 6
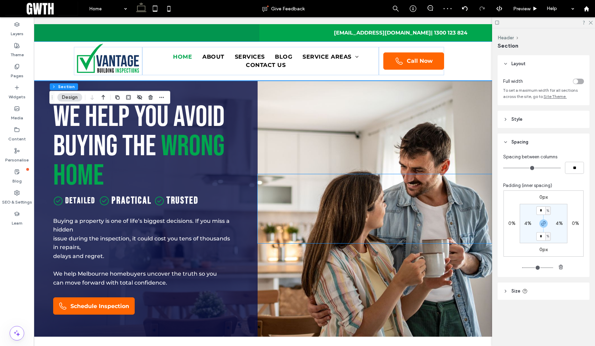
click at [529, 223] on label "4%" at bounding box center [527, 224] width 7 height 6
type input "*"
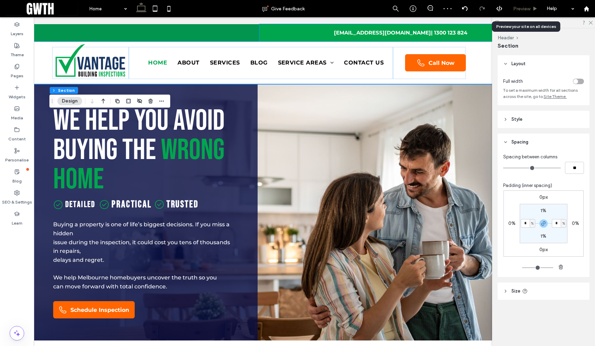
click at [526, 8] on span "Preview" at bounding box center [521, 9] width 17 height 6
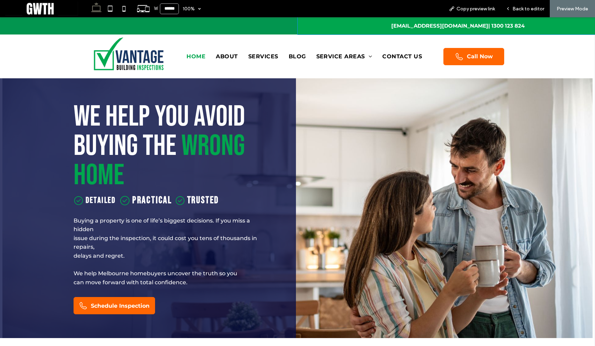
click at [299, 24] on div "[EMAIL_ADDRESS][DOMAIN_NAME] | 1300 123 824" at bounding box center [447, 25] width 298 height 17
click at [535, 8] on span "Back to editor" at bounding box center [529, 9] width 32 height 6
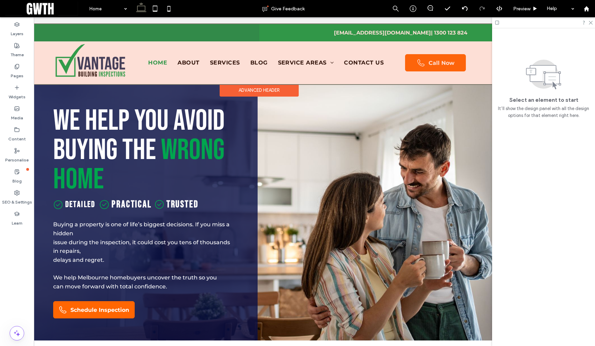
click at [40, 60] on div at bounding box center [258, 54] width 547 height 60
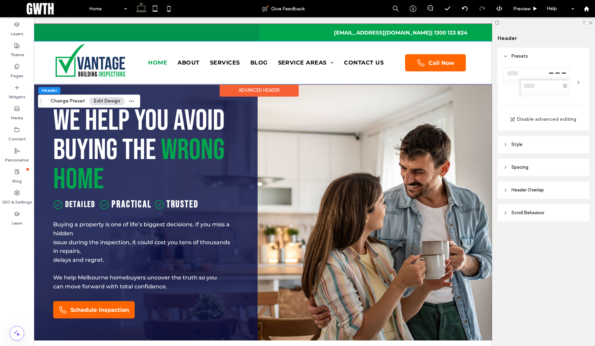
click at [42, 59] on div "Home About Services Blog Service Areas [GEOGRAPHIC_DATA] Contact Us Call Now" at bounding box center [258, 62] width 547 height 43
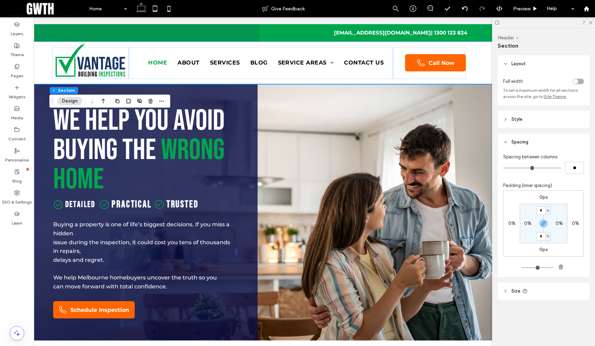
click at [578, 82] on div "toggle" at bounding box center [578, 82] width 11 height 6
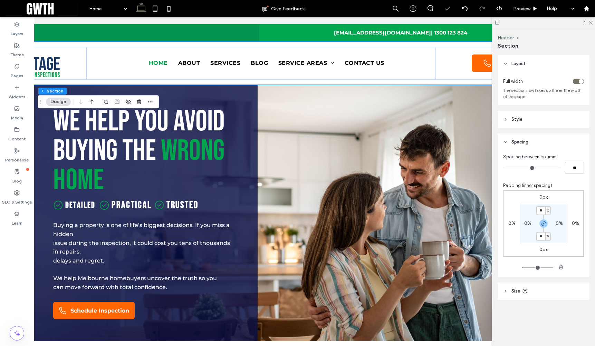
click at [526, 220] on section "* % 0% * % 0%" at bounding box center [544, 223] width 48 height 39
click at [529, 223] on label "0%" at bounding box center [527, 224] width 7 height 6
type input "*"
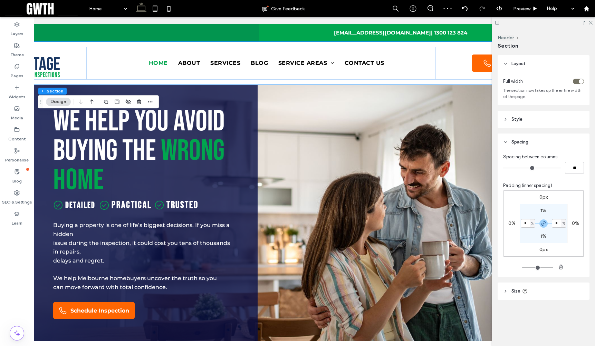
type input "*"
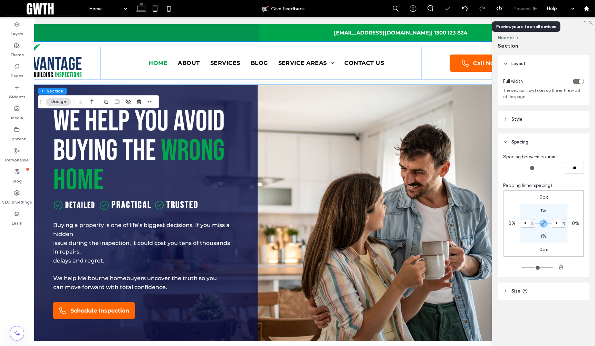
click at [523, 10] on span "Preview" at bounding box center [521, 9] width 17 height 6
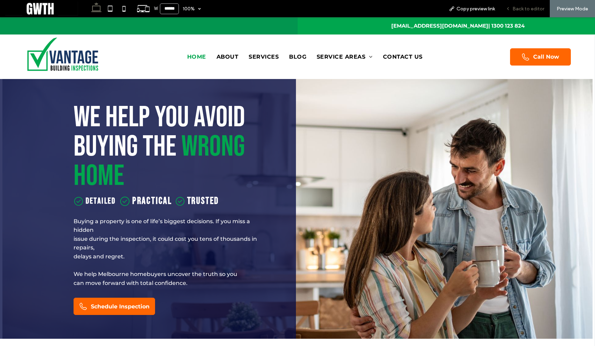
click at [530, 10] on span "Back to editor" at bounding box center [529, 9] width 32 height 6
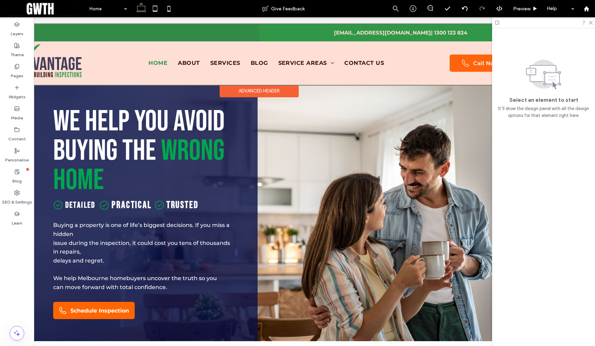
click at [377, 30] on div at bounding box center [258, 54] width 547 height 61
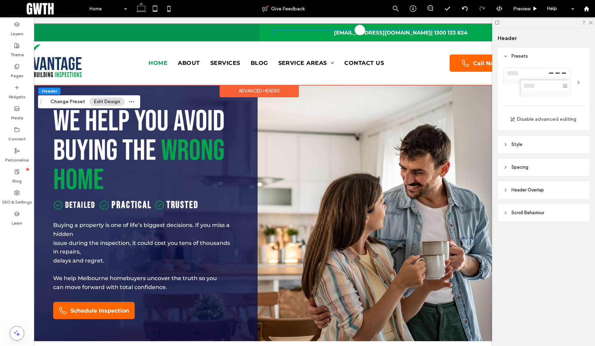
click at [303, 35] on h5 "[EMAIL_ADDRESS][DOMAIN_NAME] | 1300 123 824" at bounding box center [370, 33] width 194 height 6
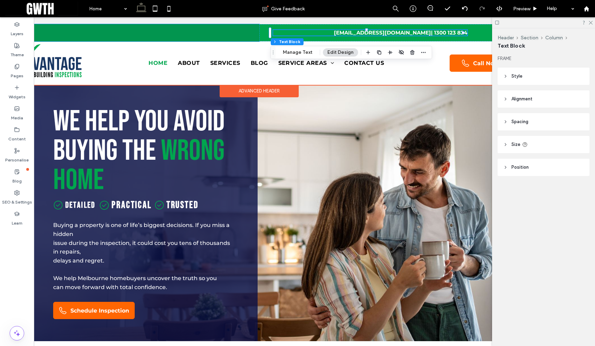
click at [242, 32] on div at bounding box center [122, 32] width 274 height 17
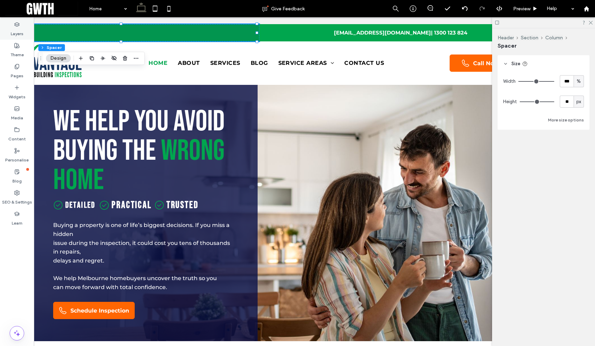
click at [18, 34] on label "Layers" at bounding box center [17, 32] width 13 height 10
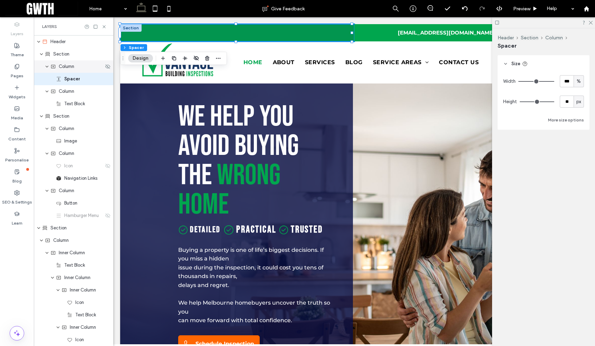
click at [69, 70] on span "Column" at bounding box center [67, 66] width 16 height 7
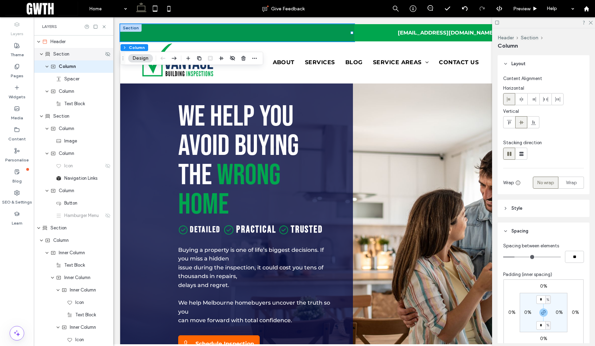
click at [69, 57] on div "Section" at bounding box center [74, 54] width 59 height 7
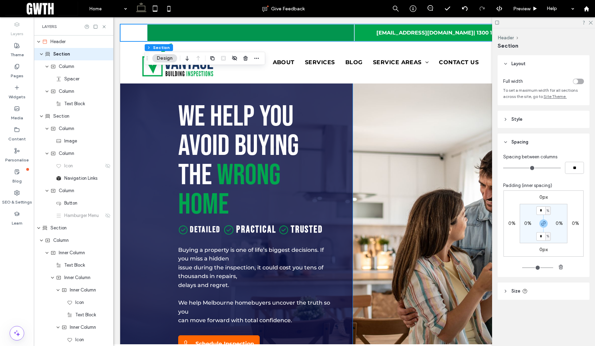
click at [535, 118] on header "Style" at bounding box center [544, 119] width 92 height 17
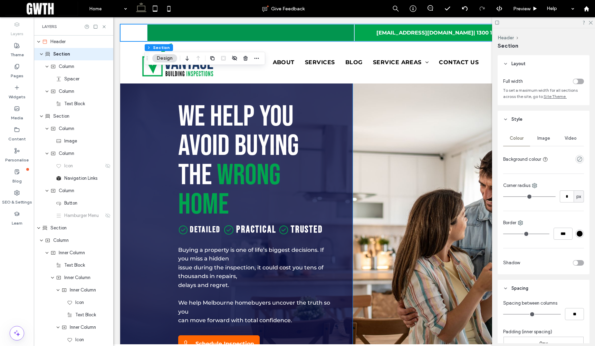
scroll to position [4, 0]
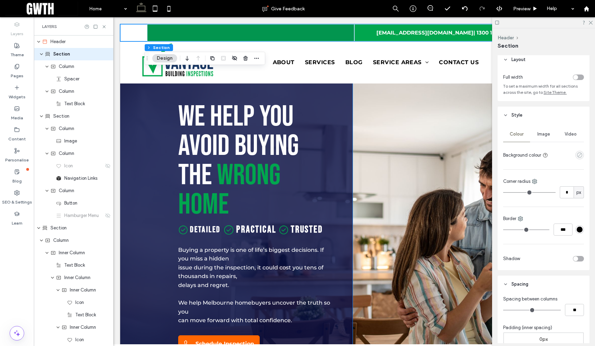
click at [577, 155] on use "empty color" at bounding box center [579, 155] width 5 height 5
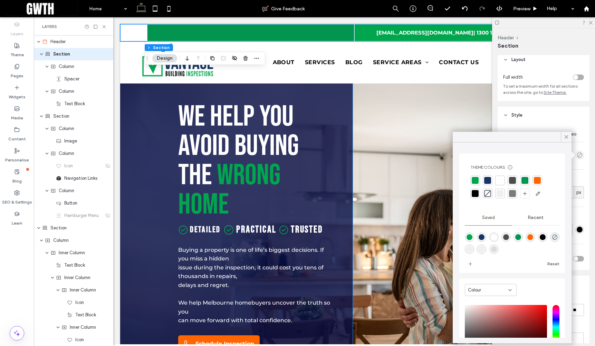
click at [523, 181] on div at bounding box center [525, 180] width 7 height 7
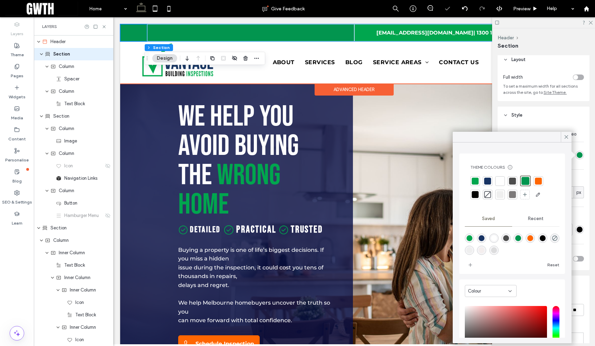
click at [264, 29] on div at bounding box center [250, 32] width 207 height 17
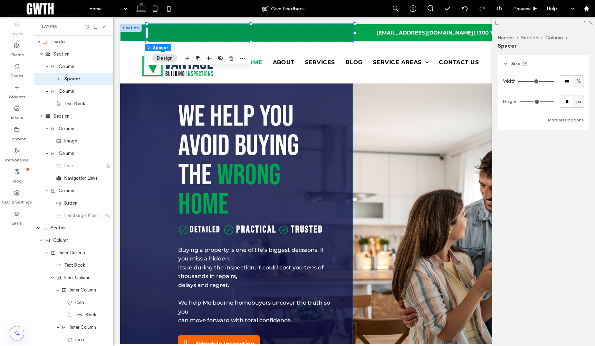
scroll to position [0, 0]
click at [66, 88] on span "Column" at bounding box center [67, 91] width 16 height 7
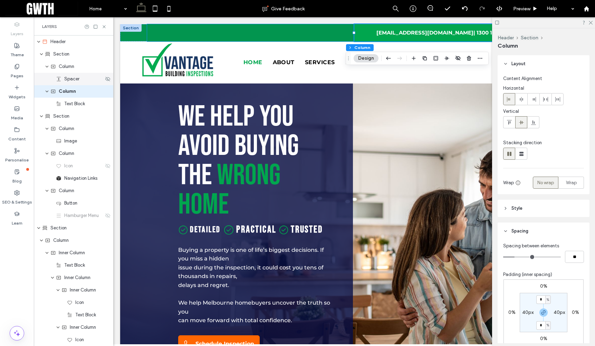
click at [69, 82] on span "Spacer" at bounding box center [71, 79] width 15 height 7
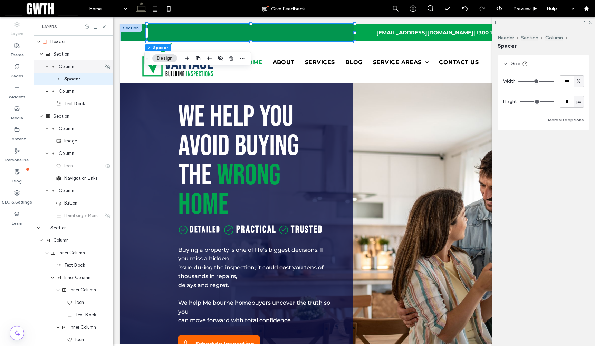
drag, startPoint x: 73, startPoint y: 69, endPoint x: 146, endPoint y: 85, distance: 75.2
click at [73, 69] on span "Column" at bounding box center [67, 66] width 16 height 7
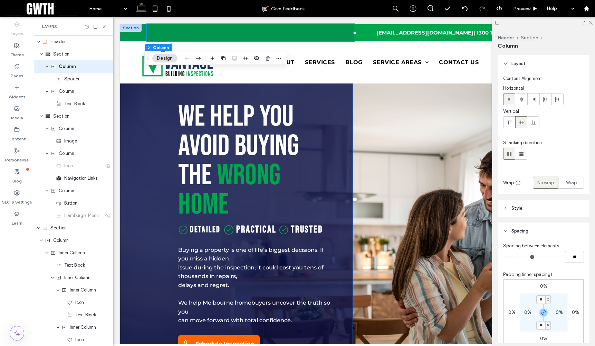
click at [546, 209] on header "Style" at bounding box center [544, 208] width 92 height 17
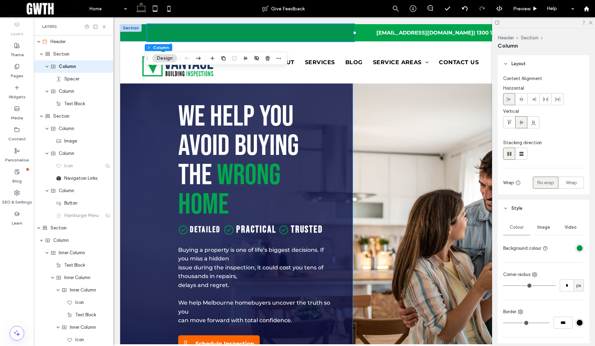
click at [577, 247] on div "rgba(2, 149, 79, 1)" at bounding box center [580, 249] width 6 height 6
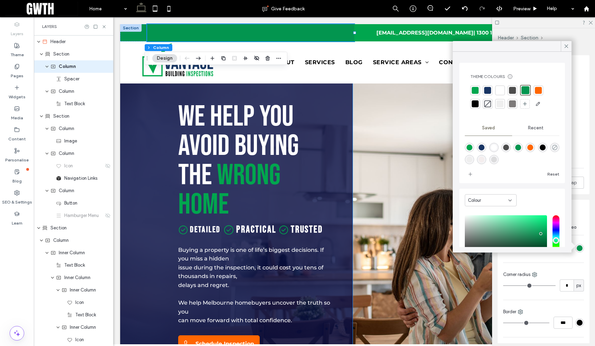
click at [552, 151] on icon "rgba(0,0,0,0)" at bounding box center [555, 148] width 6 height 6
type input "*******"
type input "*"
type input "**"
click at [565, 47] on icon at bounding box center [566, 46] width 6 height 6
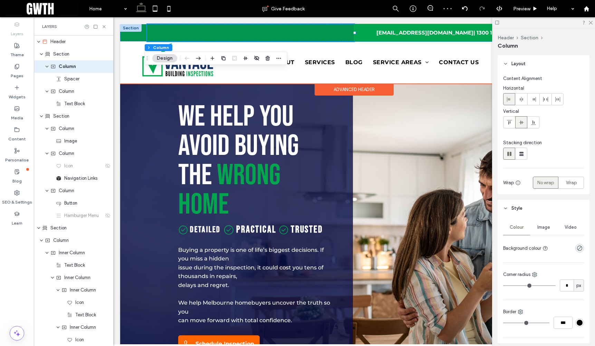
click at [364, 35] on div "[EMAIL_ADDRESS][DOMAIN_NAME] | 1300 123 824" at bounding box center [457, 32] width 207 height 17
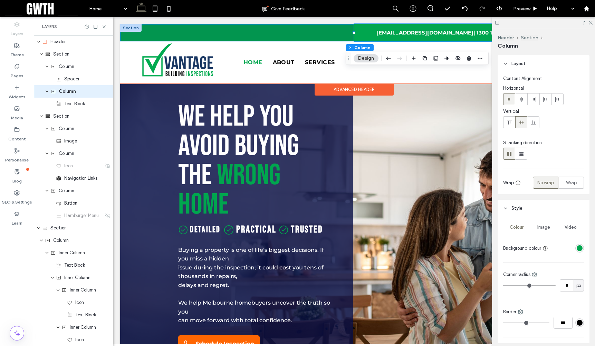
click at [129, 34] on div "[EMAIL_ADDRESS][DOMAIN_NAME] | 1300 123 824" at bounding box center [354, 32] width 468 height 17
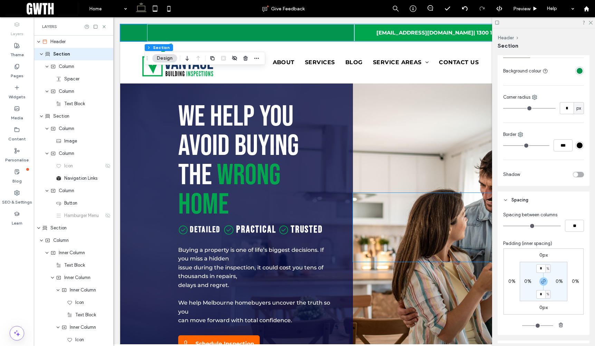
scroll to position [93, 0]
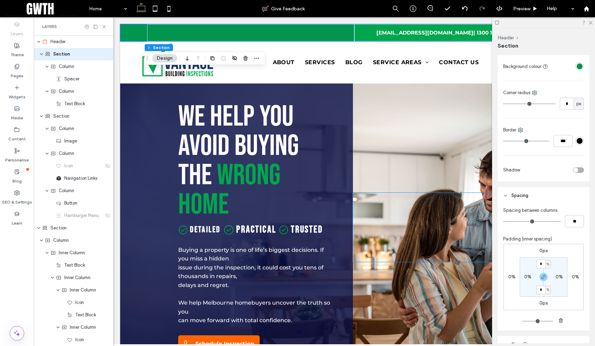
click at [524, 276] on label "0%" at bounding box center [527, 277] width 7 height 6
type input "*"
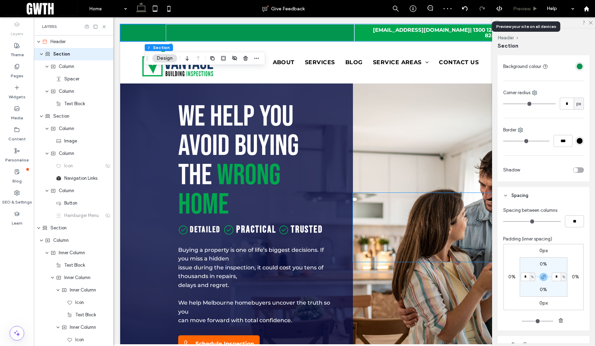
click at [527, 12] on div "Preview" at bounding box center [525, 8] width 35 height 17
click at [526, 8] on span "Preview" at bounding box center [521, 9] width 17 height 6
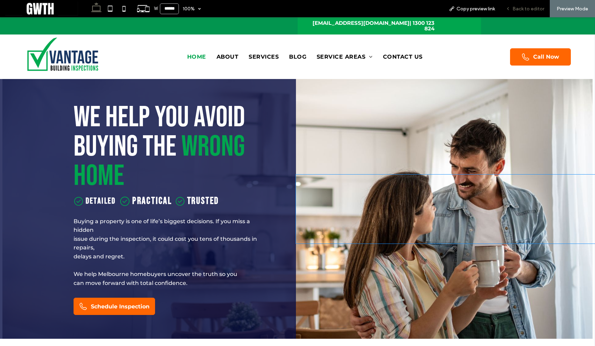
click at [520, 8] on span "Back to editor" at bounding box center [529, 9] width 32 height 6
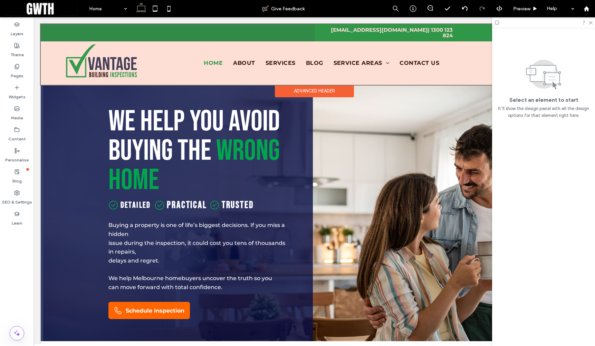
click at [412, 30] on div at bounding box center [314, 54] width 547 height 61
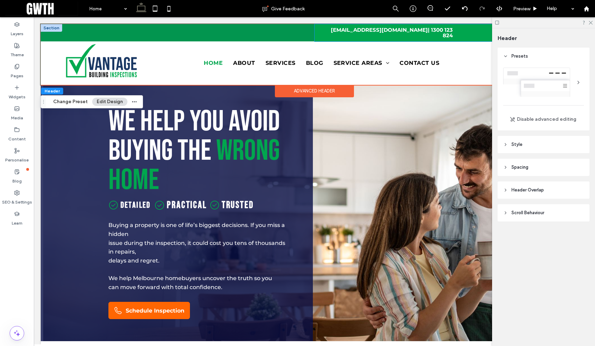
click at [471, 30] on div "[EMAIL_ADDRESS][DOMAIN_NAME] | 1300 123 824" at bounding box center [407, 32] width 185 height 17
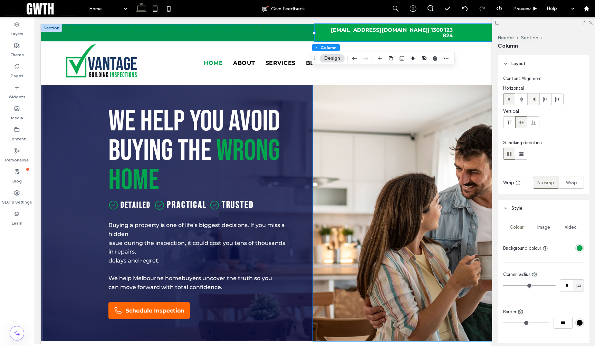
click at [533, 100] on use at bounding box center [534, 99] width 3 height 5
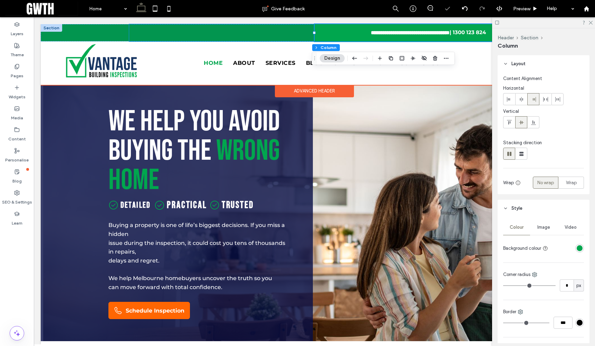
click at [303, 29] on div at bounding box center [221, 32] width 185 height 17
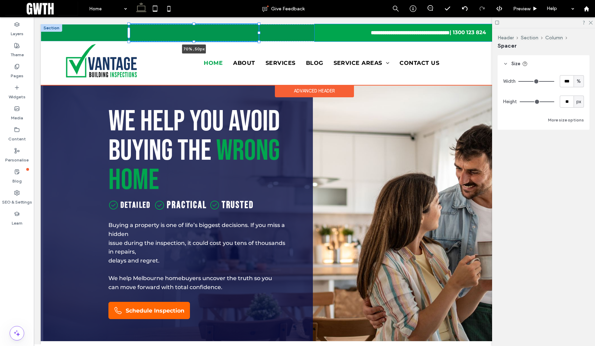
drag, startPoint x: 312, startPoint y: 32, endPoint x: 251, endPoint y: 31, distance: 60.4
click at [258, 31] on div at bounding box center [259, 32] width 3 height 3
type input "**"
type input "****"
click at [320, 31] on div "**********" at bounding box center [407, 32] width 185 height 17
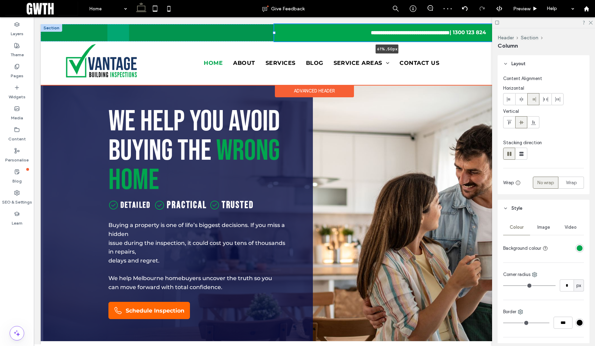
drag, startPoint x: 311, startPoint y: 32, endPoint x: 271, endPoint y: 34, distance: 40.1
click at [273, 34] on div at bounding box center [274, 32] width 3 height 3
type input "**"
type input "*****"
drag, startPoint x: 270, startPoint y: 32, endPoint x: 274, endPoint y: 32, distance: 4.1
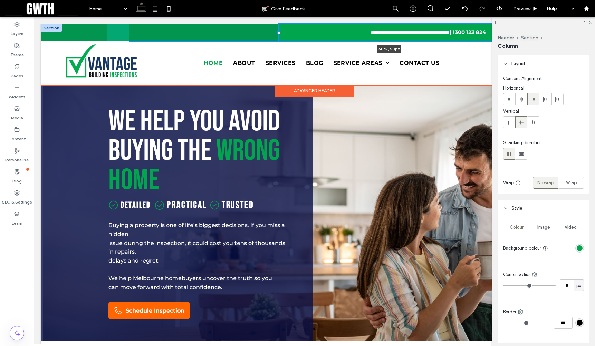
click at [274, 32] on div "**********" at bounding box center [314, 32] width 414 height 17
type input "**"
type input "*****"
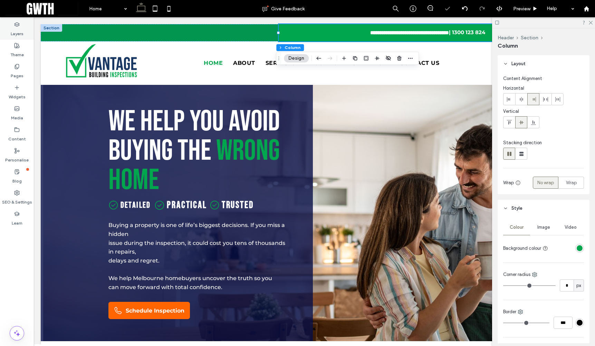
click at [21, 31] on label "Layers" at bounding box center [17, 32] width 13 height 10
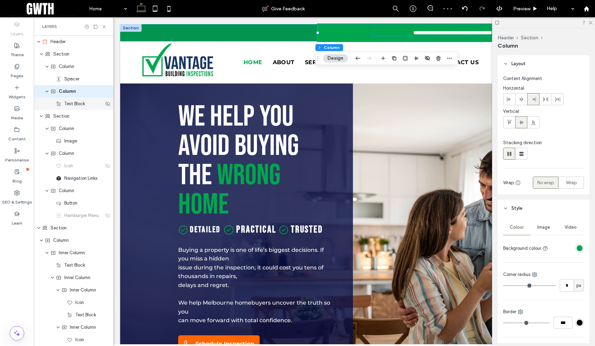
click at [78, 103] on span "Text Block" at bounding box center [74, 104] width 21 height 7
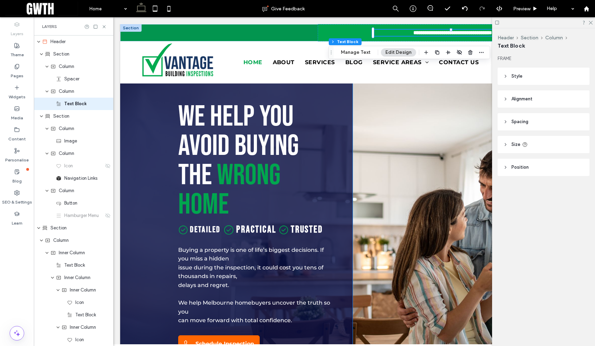
click at [539, 143] on header "Size" at bounding box center [544, 144] width 92 height 17
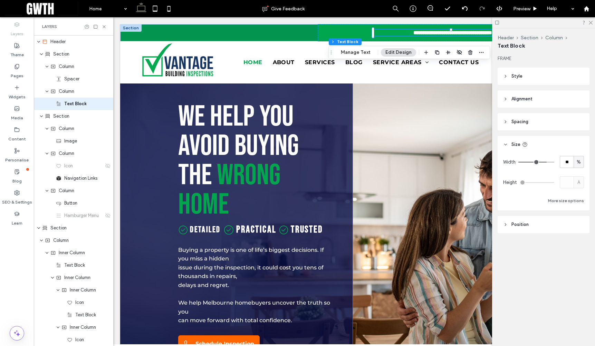
click at [579, 163] on span "%" at bounding box center [579, 162] width 4 height 7
click at [581, 221] on div "A" at bounding box center [579, 223] width 10 height 12
type input "*"
click at [530, 9] on div "Preview" at bounding box center [525, 9] width 35 height 6
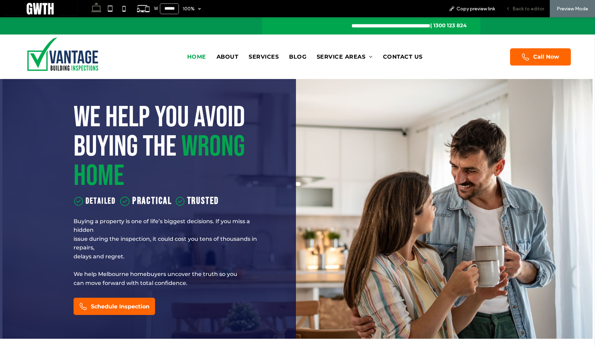
click at [521, 8] on span "Back to editor" at bounding box center [529, 9] width 32 height 6
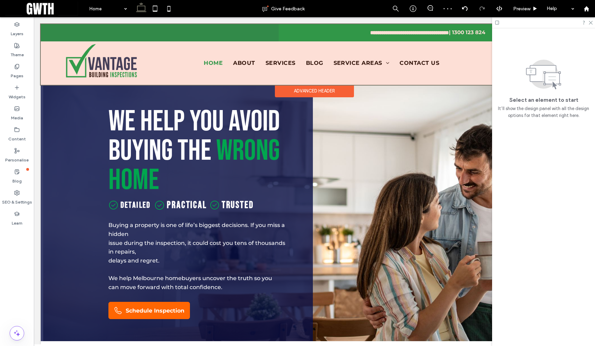
click at [295, 35] on div at bounding box center [314, 54] width 547 height 61
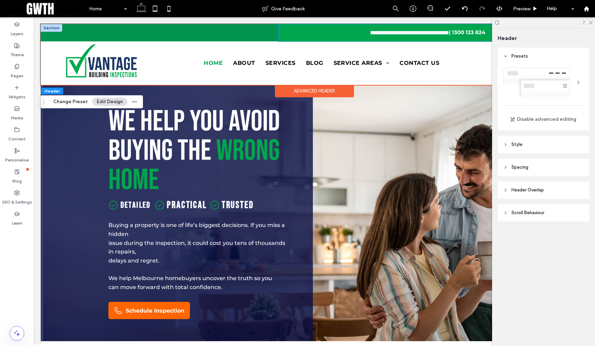
click at [292, 31] on div "**********" at bounding box center [389, 32] width 221 height 17
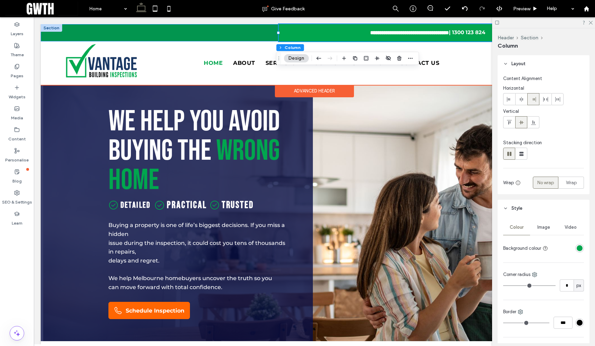
click at [82, 35] on div "**********" at bounding box center [314, 32] width 547 height 17
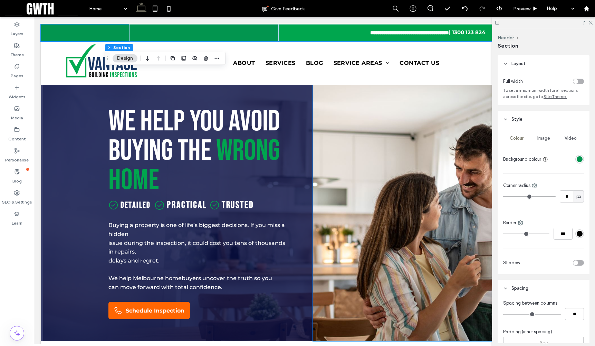
click at [576, 83] on div "toggle" at bounding box center [578, 82] width 11 height 6
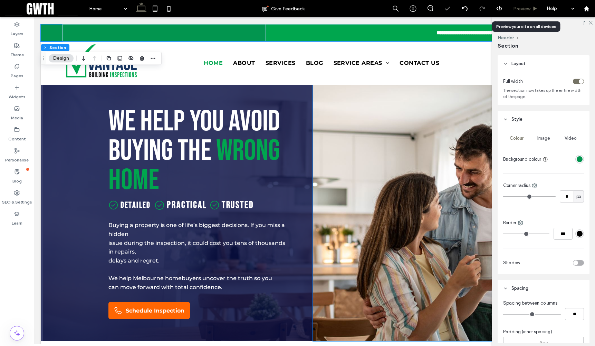
click at [520, 8] on span "Preview" at bounding box center [521, 9] width 17 height 6
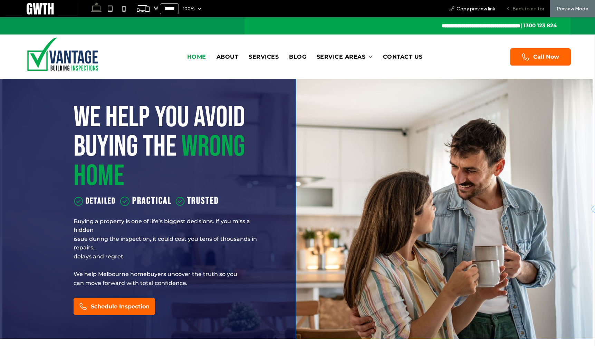
click at [529, 4] on div "Back to editor" at bounding box center [524, 8] width 49 height 17
click at [528, 10] on span "Back to editor" at bounding box center [529, 9] width 32 height 6
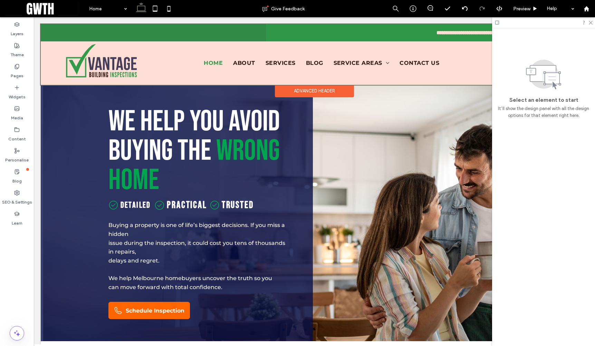
click at [333, 30] on div at bounding box center [314, 54] width 547 height 61
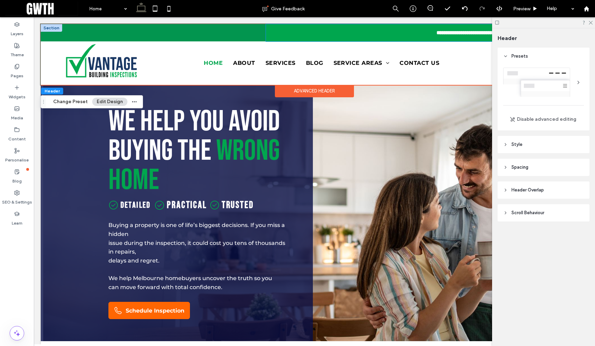
click at [313, 32] on div "**********" at bounding box center [416, 32] width 300 height 17
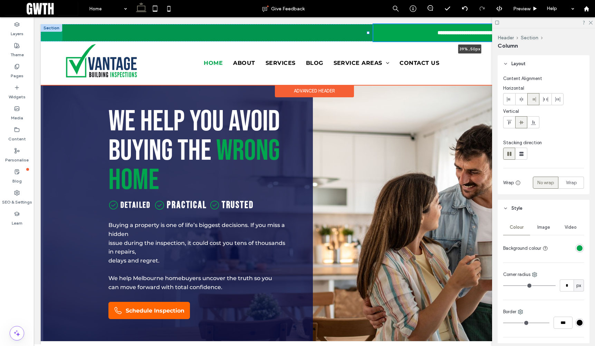
drag, startPoint x: 264, startPoint y: 32, endPoint x: 368, endPoint y: 35, distance: 104.0
click at [368, 35] on div "**********" at bounding box center [314, 32] width 547 height 17
type input "**"
type input "*****"
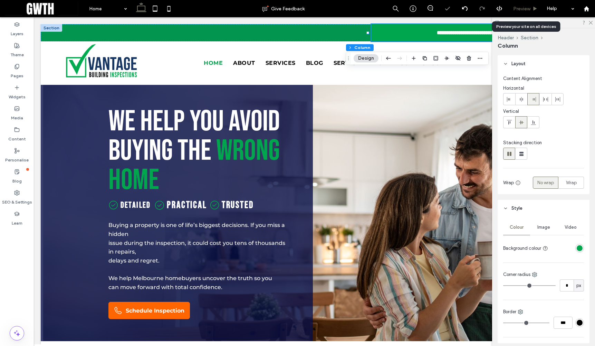
click at [528, 8] on span "Preview" at bounding box center [521, 9] width 17 height 6
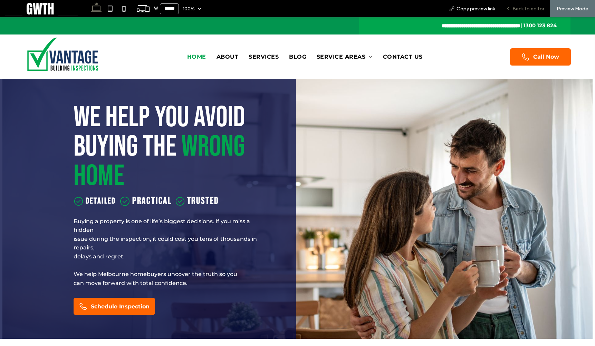
click at [522, 7] on span "Back to editor" at bounding box center [529, 9] width 32 height 6
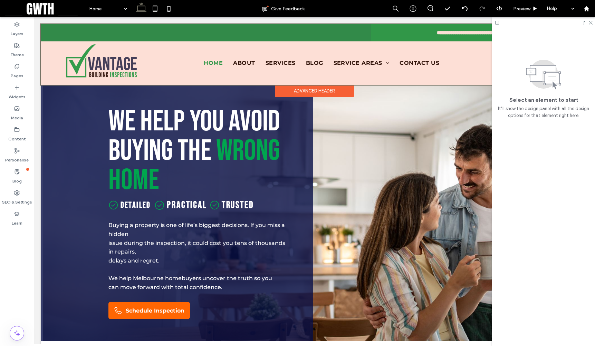
click at [373, 28] on div at bounding box center [314, 54] width 547 height 61
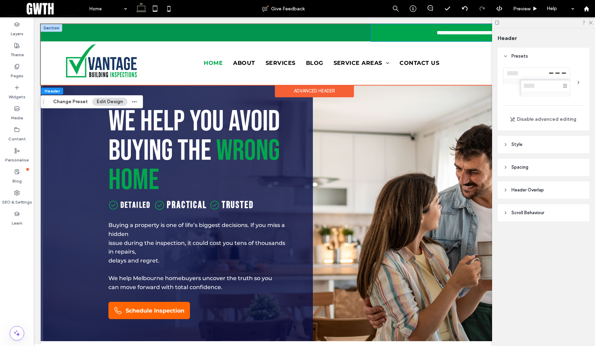
click at [376, 30] on div "**********" at bounding box center [468, 32] width 194 height 17
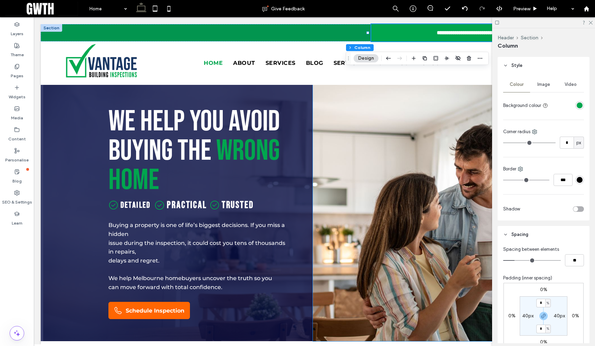
scroll to position [220, 0]
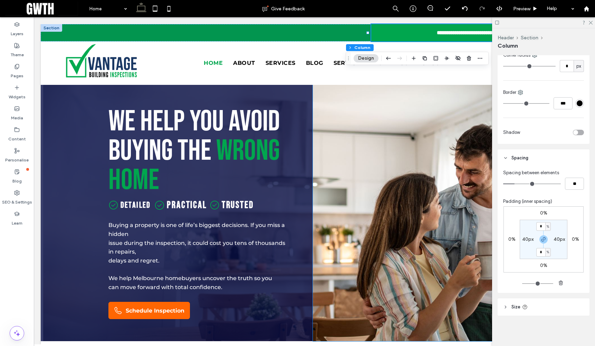
click at [556, 302] on header "Size" at bounding box center [544, 307] width 92 height 17
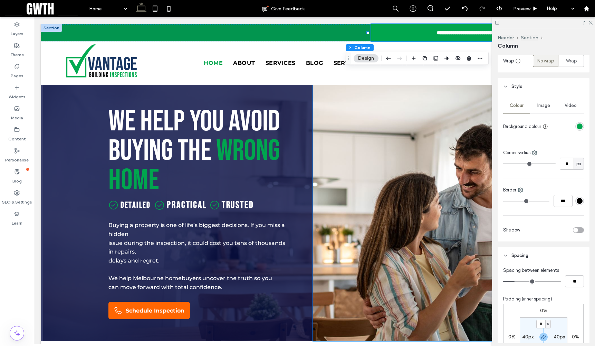
scroll to position [113, 0]
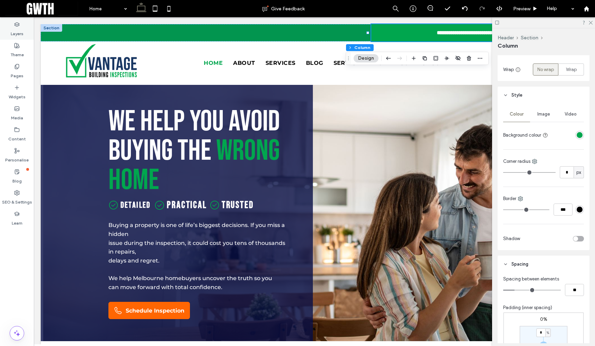
click at [22, 31] on label "Layers" at bounding box center [17, 32] width 13 height 10
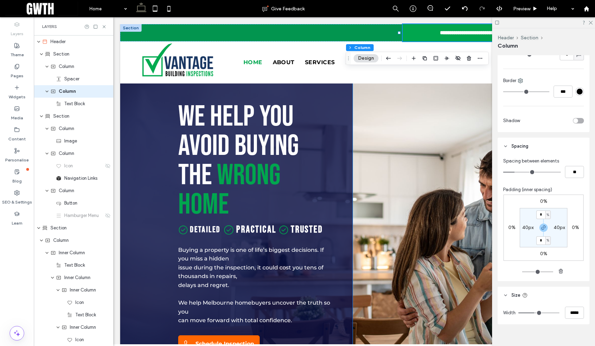
scroll to position [164, 0]
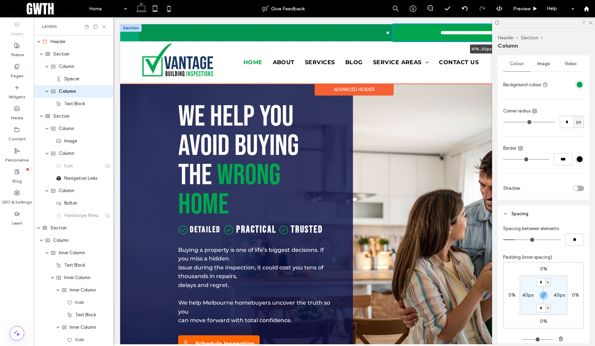
drag, startPoint x: 398, startPoint y: 33, endPoint x: 386, endPoint y: 34, distance: 11.8
click at [386, 34] on div "**********" at bounding box center [354, 32] width 468 height 17
type input "**"
type input "*****"
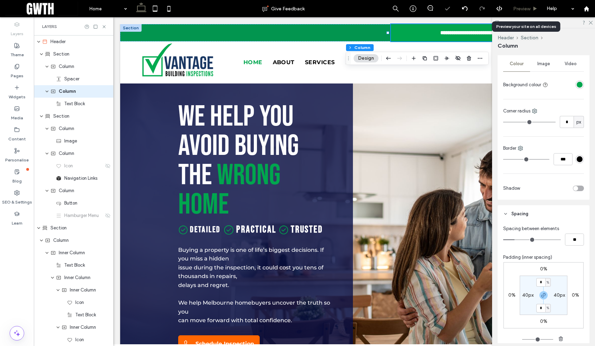
click at [517, 7] on span "Preview" at bounding box center [521, 9] width 17 height 6
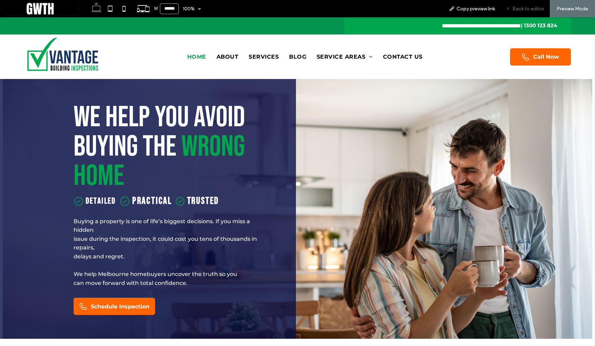
click at [523, 9] on span "Back to editor" at bounding box center [529, 9] width 32 height 6
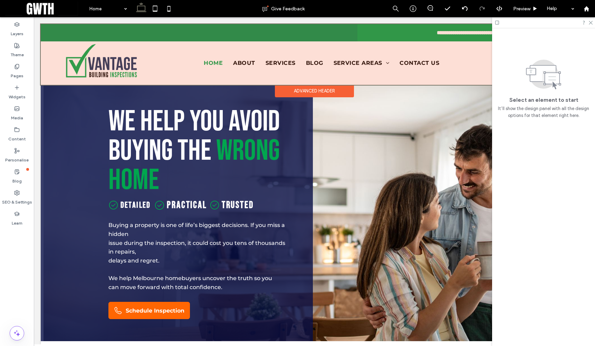
click at [59, 26] on div at bounding box center [314, 54] width 547 height 61
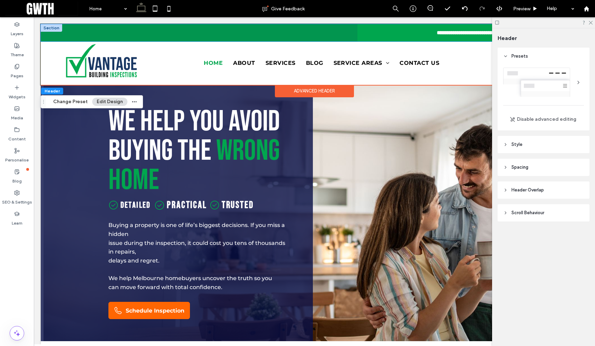
click at [61, 33] on div "**********" at bounding box center [314, 32] width 547 height 17
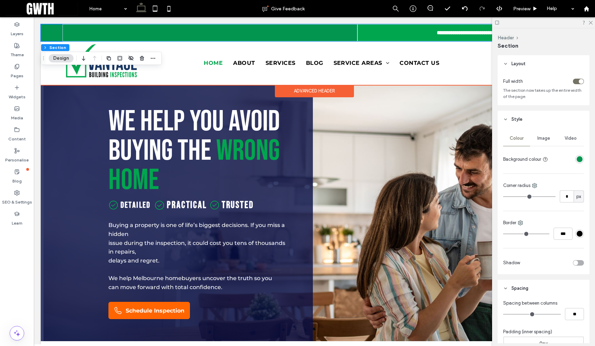
click at [47, 34] on div "**********" at bounding box center [314, 32] width 547 height 17
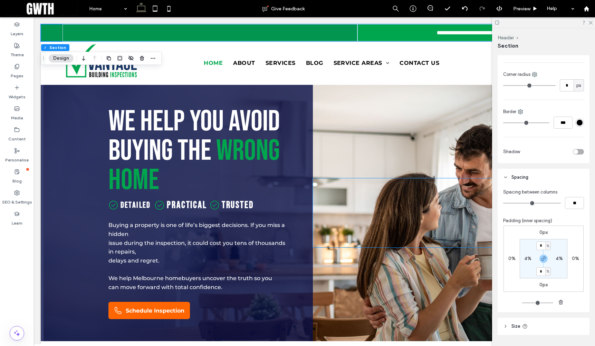
scroll to position [131, 0]
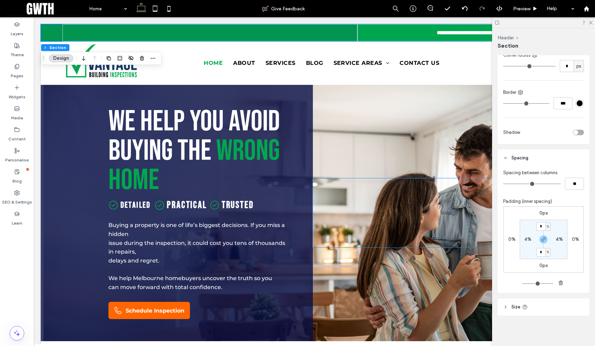
click at [527, 239] on label "4%" at bounding box center [527, 240] width 7 height 6
type input "*"
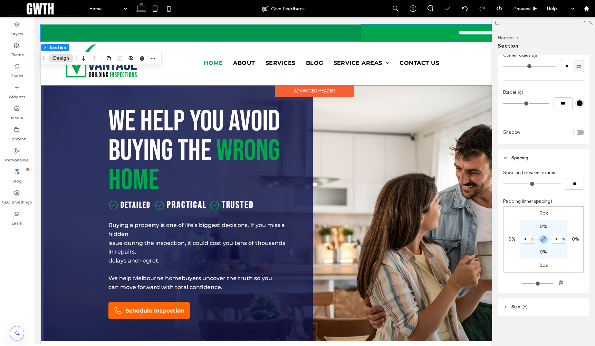
click at [390, 33] on div "**********" at bounding box center [474, 32] width 226 height 17
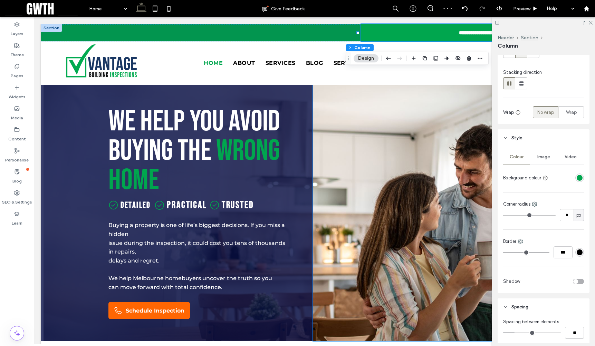
scroll to position [240, 0]
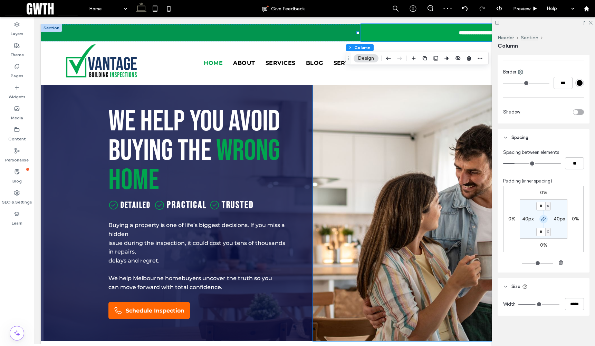
click at [543, 220] on icon "button" at bounding box center [544, 220] width 6 height 6
click at [559, 219] on label "40px" at bounding box center [559, 219] width 11 height 6
click at [562, 220] on span "px" at bounding box center [563, 219] width 3 height 7
click at [561, 241] on span "%" at bounding box center [559, 241] width 4 height 7
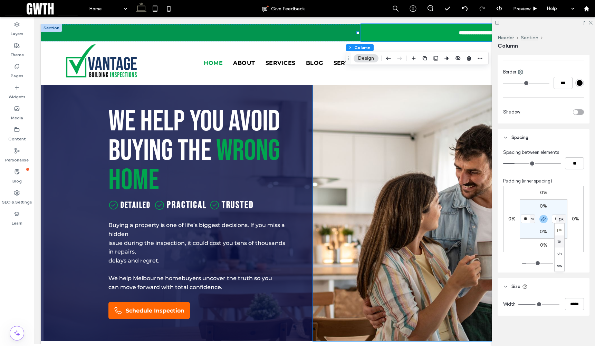
type input "*"
type input "***"
type input "*"
click at [555, 220] on input "***" at bounding box center [556, 219] width 9 height 9
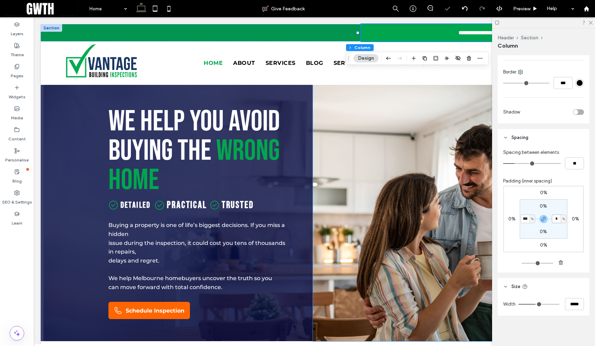
type input "*"
click at [522, 8] on span "Preview" at bounding box center [521, 9] width 17 height 6
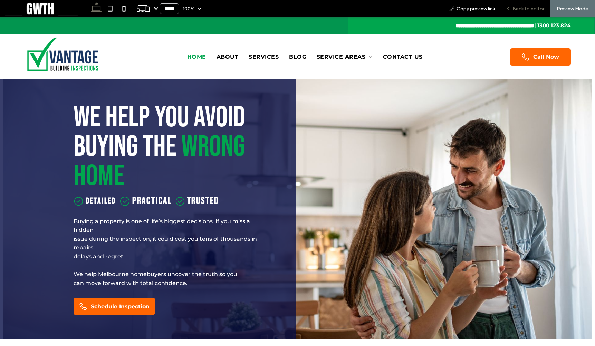
click at [526, 6] on span "Back to editor" at bounding box center [529, 9] width 32 height 6
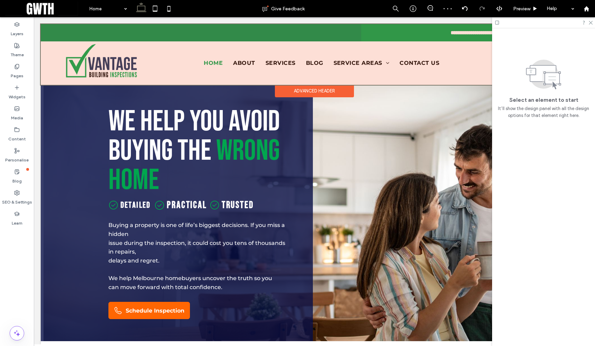
click at [367, 31] on div at bounding box center [314, 54] width 547 height 61
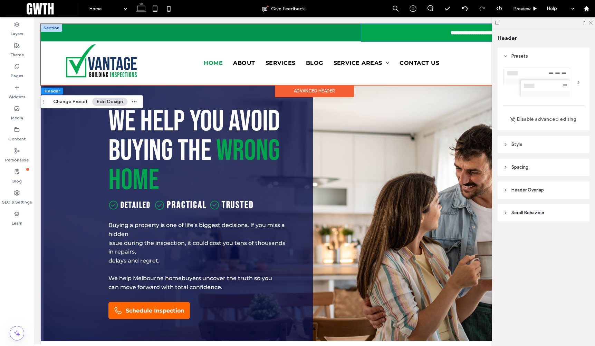
click at [364, 31] on div "**********" at bounding box center [474, 32] width 226 height 17
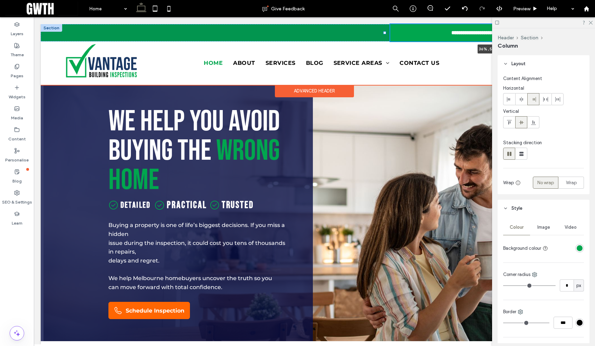
drag, startPoint x: 357, startPoint y: 33, endPoint x: 383, endPoint y: 34, distance: 26.3
click at [383, 34] on div at bounding box center [384, 32] width 3 height 3
type input "**"
type input "*****"
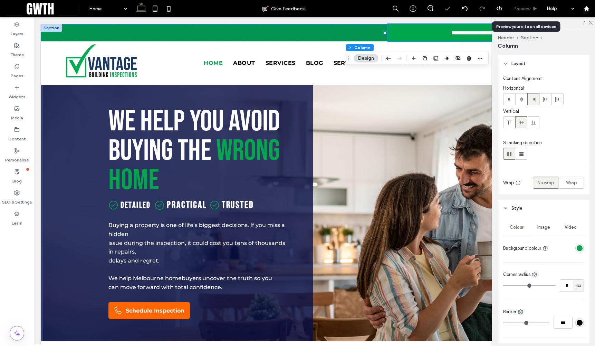
click at [527, 9] on span "Preview" at bounding box center [521, 9] width 17 height 6
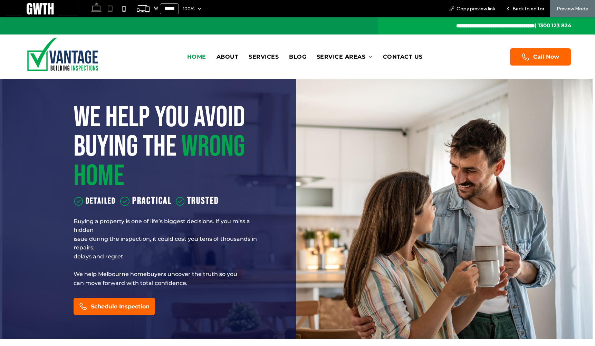
click at [106, 13] on icon at bounding box center [110, 9] width 14 height 14
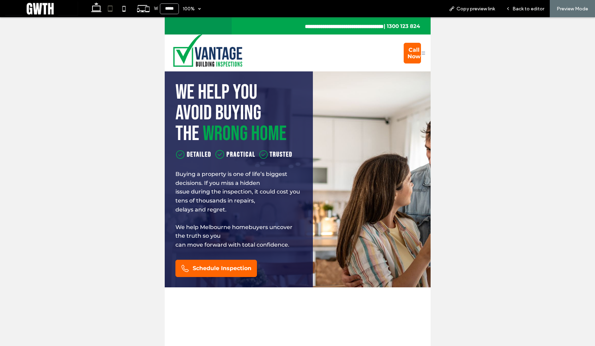
type input "*****"
click at [376, 43] on div "Home About Services Blog Service Areas [GEOGRAPHIC_DATA] Contact Us" at bounding box center [372, 53] width 63 height 32
click at [529, 8] on span "Back to editor" at bounding box center [529, 9] width 32 height 6
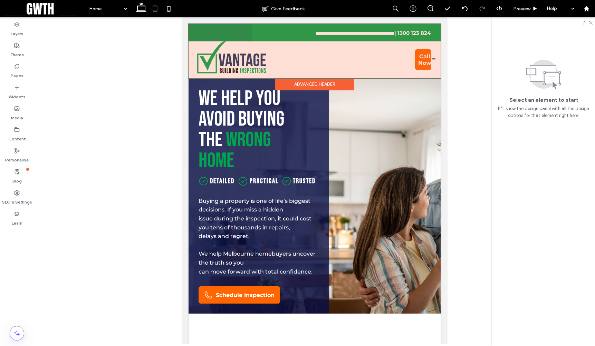
click at [423, 46] on div at bounding box center [314, 51] width 252 height 54
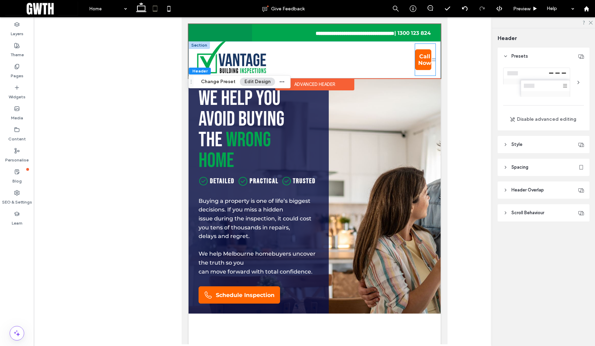
click at [415, 44] on div "Call Now" at bounding box center [425, 60] width 20 height 32
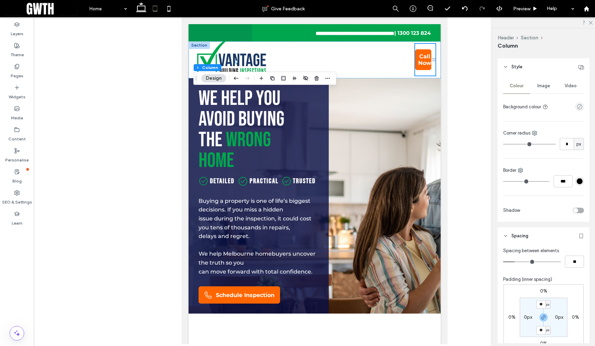
scroll to position [240, 0]
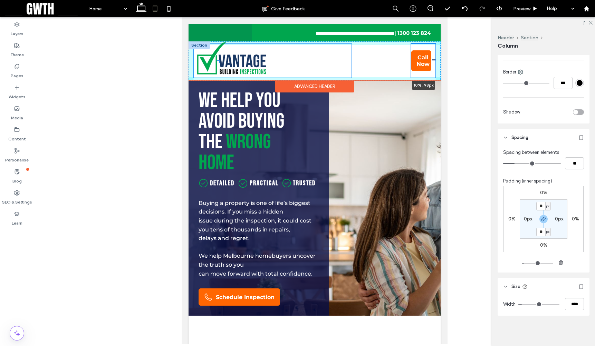
drag, startPoint x: 236, startPoint y: 43, endPoint x: 218, endPoint y: 45, distance: 18.0
click at [218, 60] on div at bounding box center [218, 61] width 3 height 3
type input "**"
type input "*****"
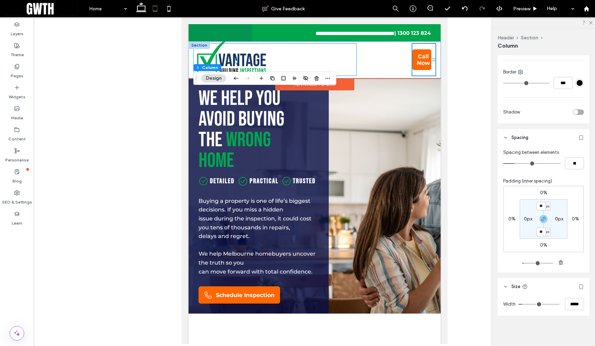
click at [255, 44] on div at bounding box center [274, 60] width 163 height 32
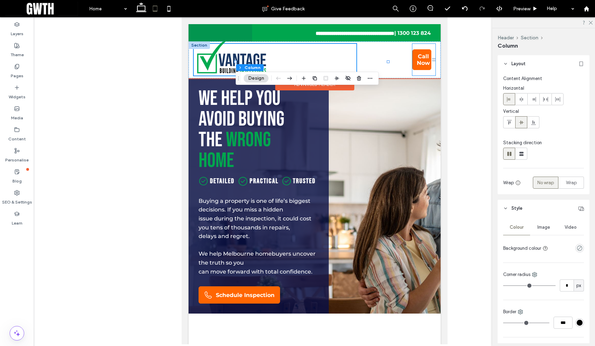
click at [412, 44] on div "Call Now" at bounding box center [423, 60] width 23 height 32
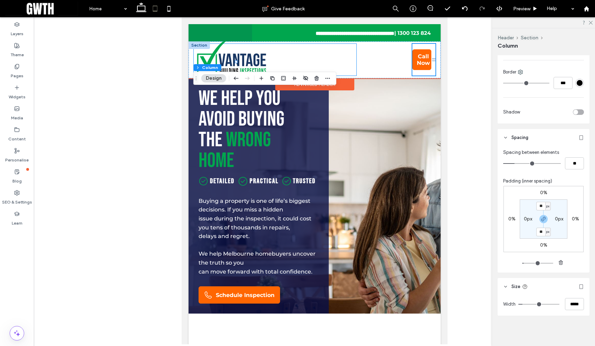
click at [268, 48] on div at bounding box center [274, 60] width 163 height 32
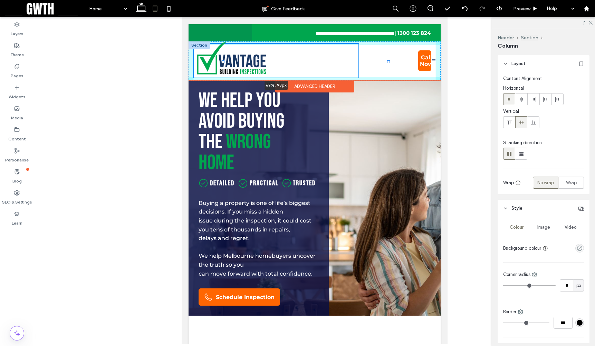
drag, startPoint x: 236, startPoint y: 44, endPoint x: 223, endPoint y: 45, distance: 12.8
click at [223, 60] on div at bounding box center [222, 61] width 3 height 3
type input "**"
type input "*****"
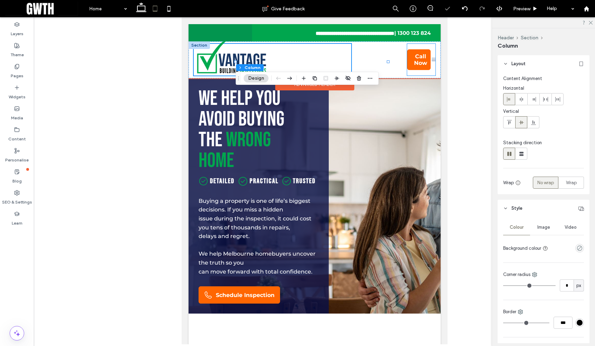
click at [407, 52] on div "Call Now" at bounding box center [421, 60] width 28 height 32
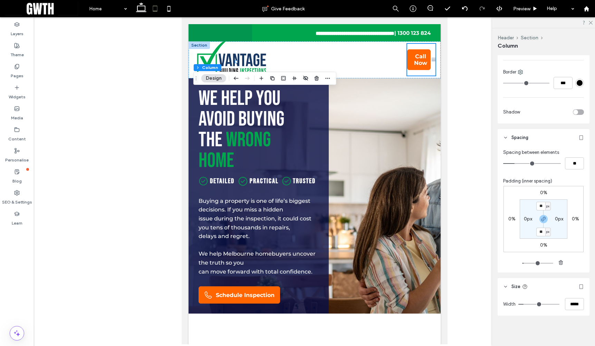
type input "**"
type input "***"
type input "**"
type input "***"
type input "**"
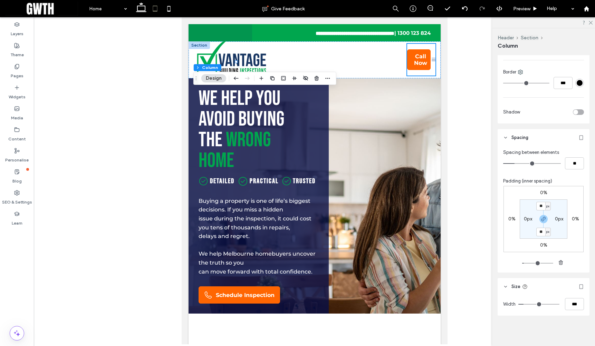
type input "***"
type input "*"
type input "**"
type input "*"
type input "**"
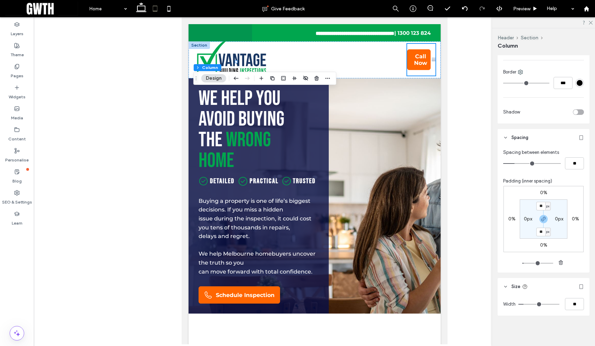
type input "*"
type input "**"
click at [523, 304] on input "range" at bounding box center [538, 304] width 41 height 1
type input "*"
type input "****"
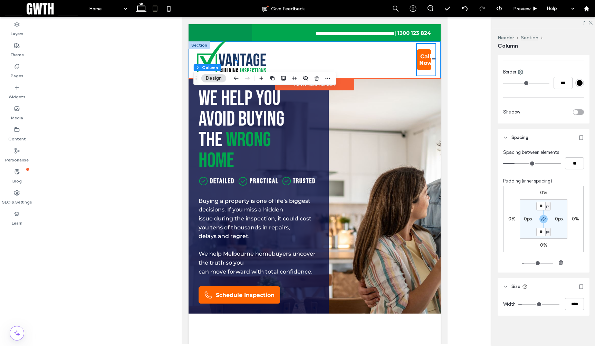
click at [432, 41] on div "Home About Services Blog Service Areas [GEOGRAPHIC_DATA] Contact Us Call Now" at bounding box center [314, 59] width 252 height 37
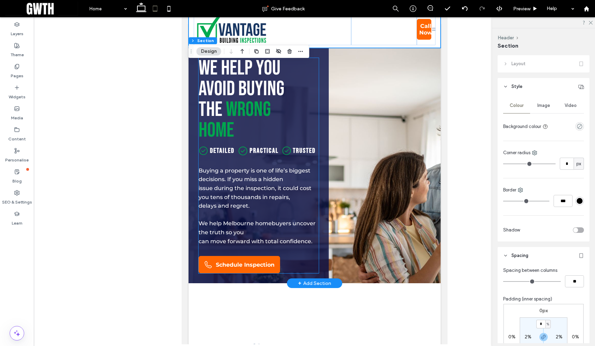
scroll to position [0, 0]
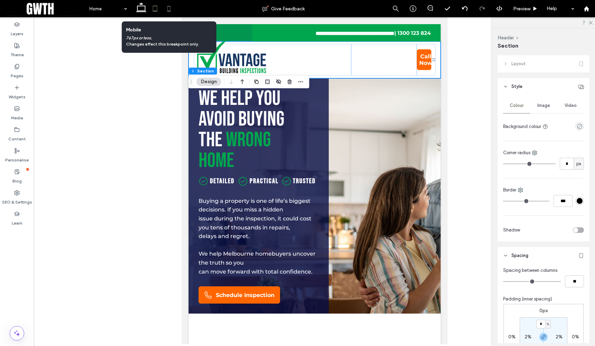
click at [170, 10] on icon at bounding box center [169, 9] width 14 height 14
type input "**"
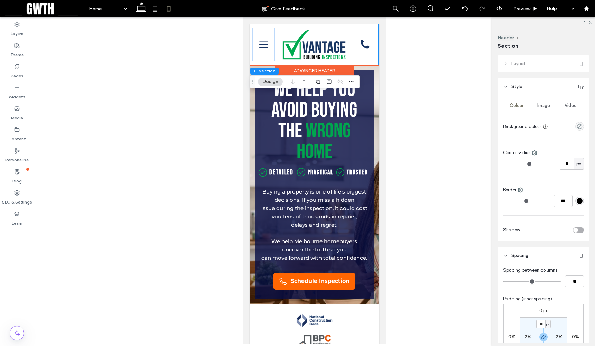
click at [261, 45] on icon at bounding box center [263, 44] width 9 height 10
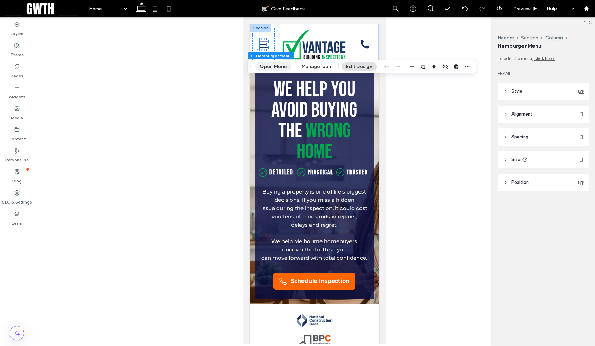
click at [278, 67] on button "Open Menu" at bounding box center [273, 67] width 36 height 8
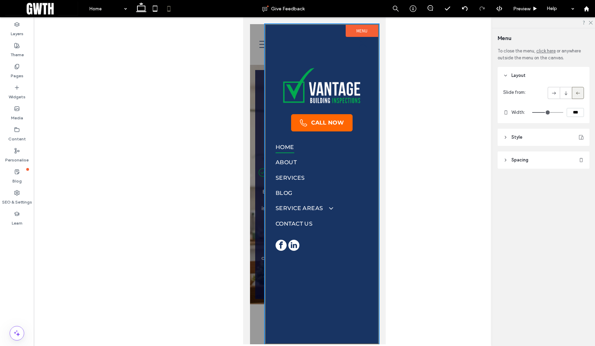
click at [244, 87] on body "**********" at bounding box center [314, 180] width 143 height 327
click at [261, 74] on div at bounding box center [314, 184] width 129 height 321
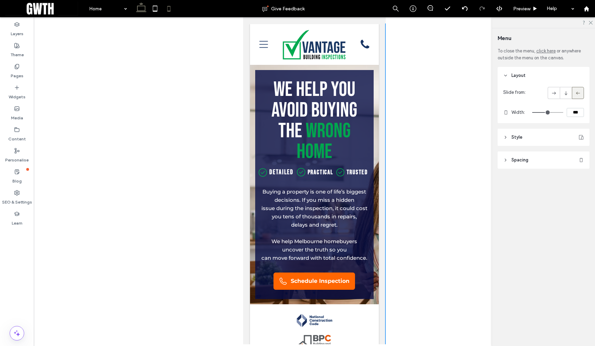
click at [145, 8] on use at bounding box center [141, 7] width 10 height 10
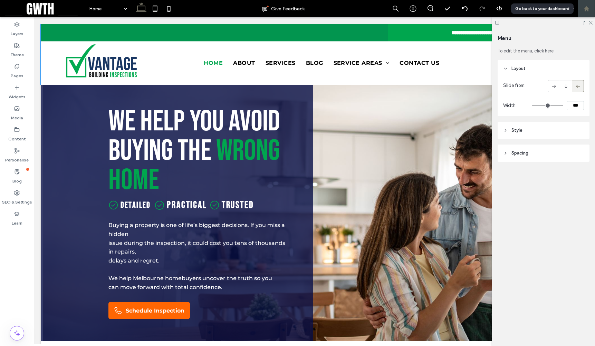
click at [585, 10] on use at bounding box center [586, 8] width 5 height 5
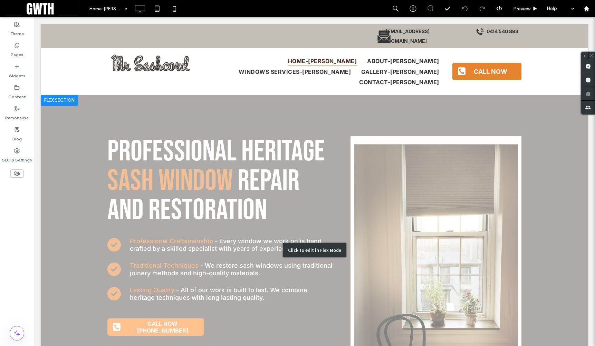
click at [530, 141] on div "Click to edit in Flex Mode" at bounding box center [314, 250] width 547 height 310
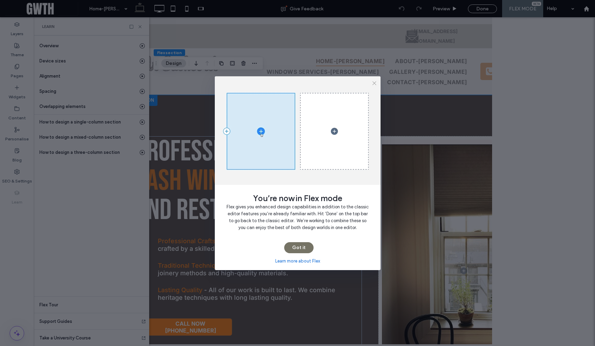
scroll to position [0, 79]
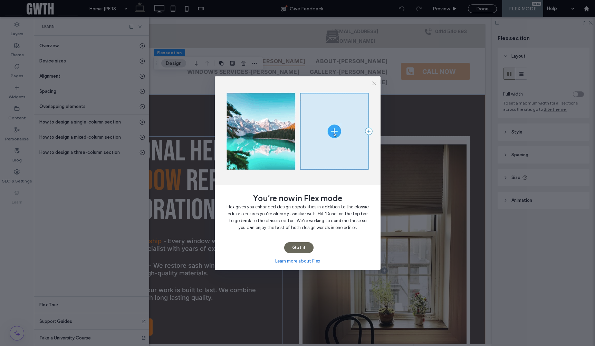
click at [306, 245] on button "Got it" at bounding box center [298, 247] width 29 height 11
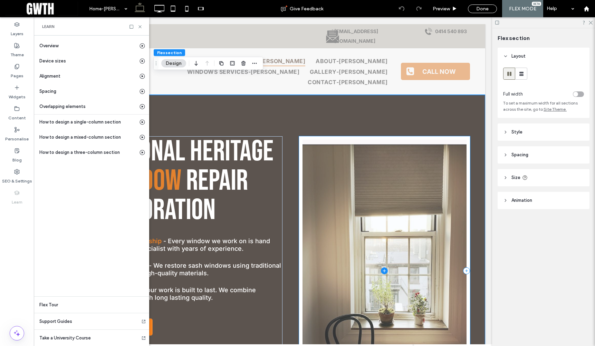
click at [310, 140] on span at bounding box center [385, 271] width 164 height 262
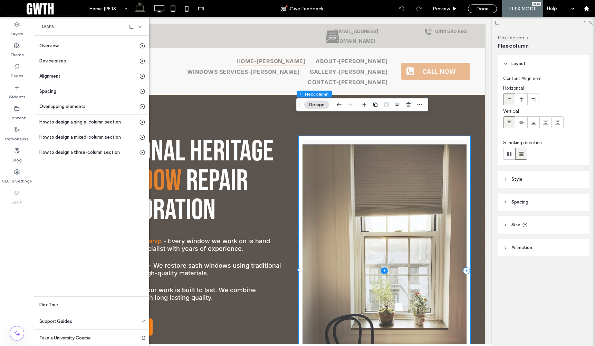
click at [303, 140] on span at bounding box center [385, 271] width 164 height 262
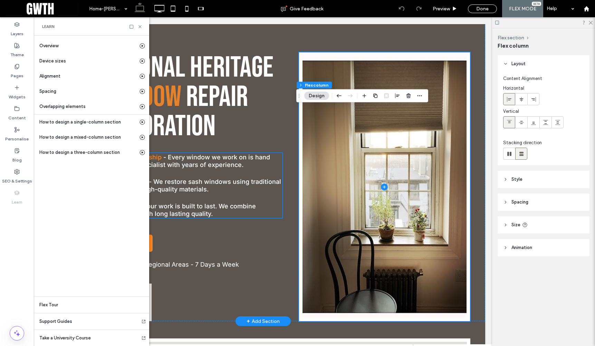
scroll to position [0, 0]
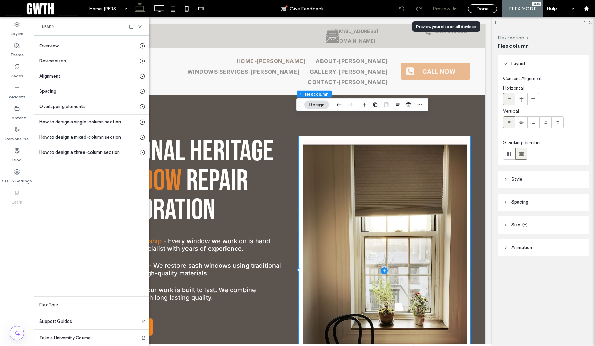
click at [440, 10] on span "Preview" at bounding box center [441, 9] width 17 height 6
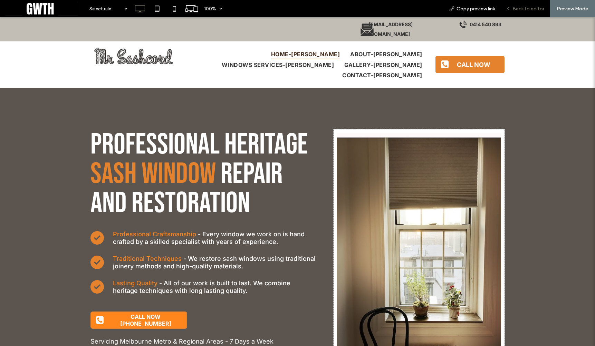
click at [517, 9] on span "Back to editor" at bounding box center [529, 9] width 32 height 6
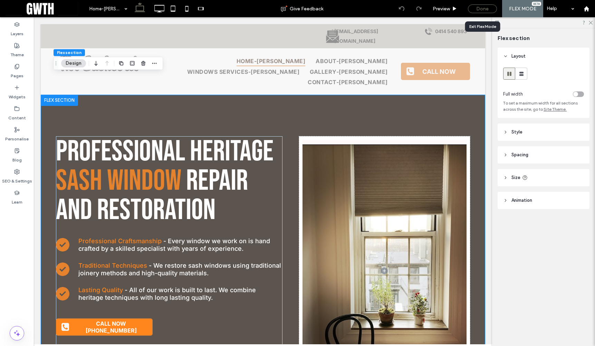
click at [486, 8] on div "Done" at bounding box center [482, 8] width 29 height 9
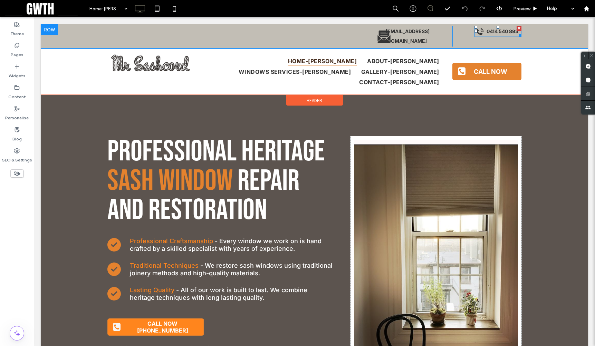
click at [476, 31] on div "0414 540 893" at bounding box center [498, 31] width 47 height 11
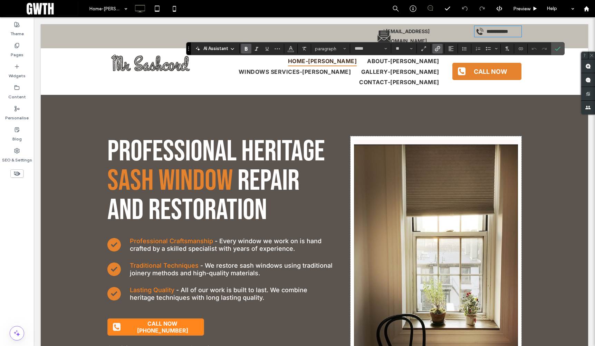
click at [478, 31] on div "**********" at bounding box center [498, 31] width 47 height 11
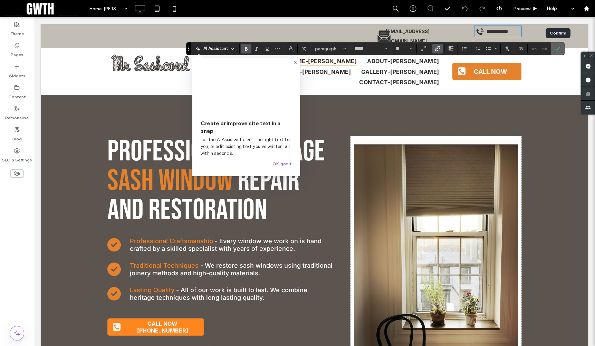
drag, startPoint x: 559, startPoint y: 48, endPoint x: 497, endPoint y: 20, distance: 67.7
click at [559, 48] on use "Confirm" at bounding box center [558, 49] width 6 height 4
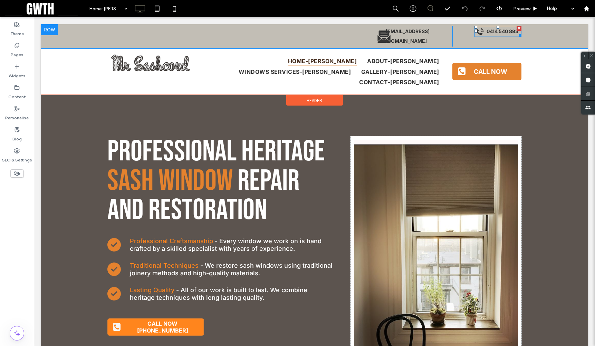
click at [478, 31] on div "0414 540 893" at bounding box center [498, 31] width 47 height 11
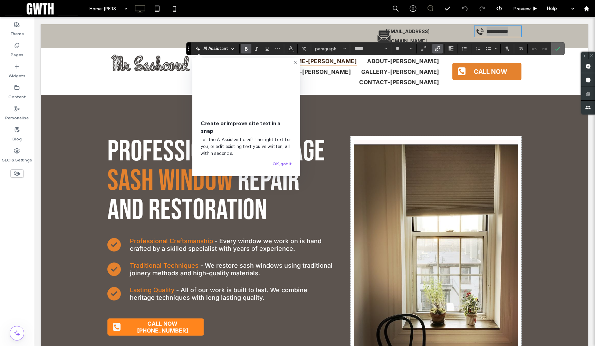
click at [557, 47] on icon "Confirm" at bounding box center [558, 49] width 6 height 6
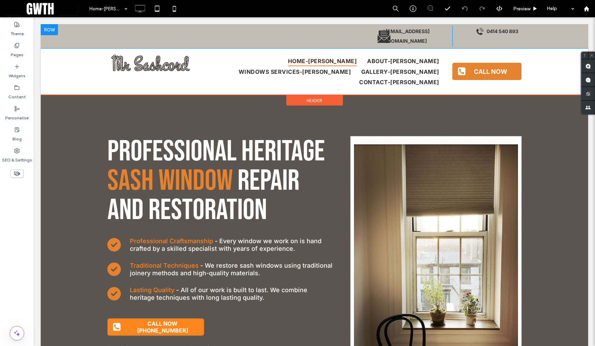
click at [466, 29] on div "0414 540 893 Click To Paste Click To Paste Click To Paste Click To Paste" at bounding box center [486, 36] width 69 height 21
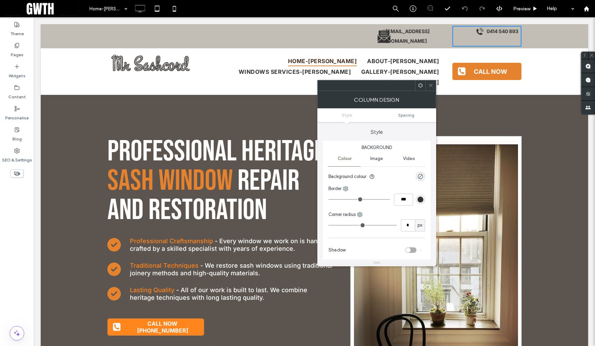
click at [457, 31] on div "0414 540 893 Click To Paste Click To Paste Click To Paste Click To Paste" at bounding box center [486, 36] width 69 height 21
click at [538, 31] on div "mrsashcord@gmail.com Click To Paste Click To Paste Click To Paste Click To Past…" at bounding box center [314, 36] width 547 height 24
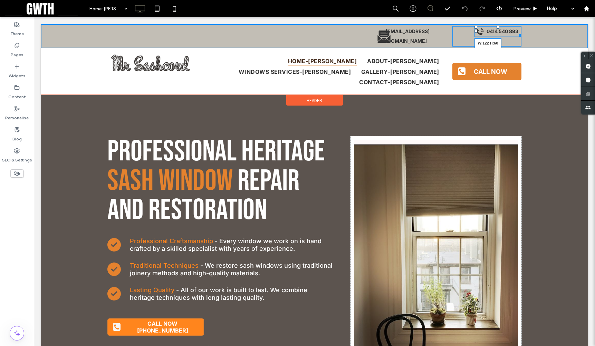
drag, startPoint x: 517, startPoint y: 35, endPoint x: 545, endPoint y: 52, distance: 33.2
click at [512, 35] on div "0414 540 893 W:122 H:60" at bounding box center [498, 31] width 47 height 11
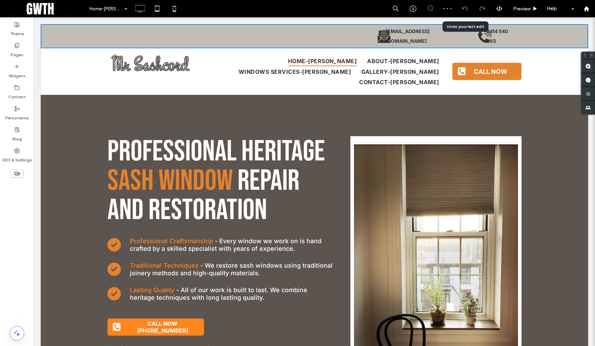
click at [467, 9] on use at bounding box center [465, 8] width 6 height 4
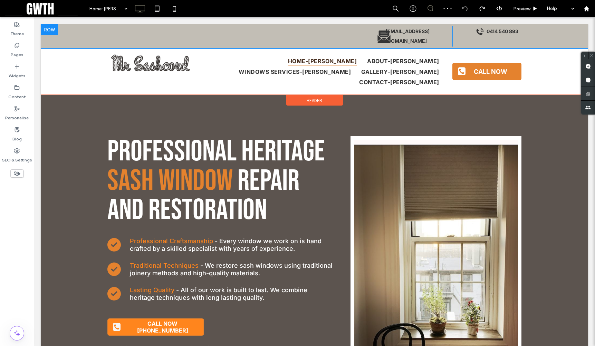
click at [469, 33] on div "0414 540 893 Click To Paste Click To Paste" at bounding box center [486, 36] width 69 height 21
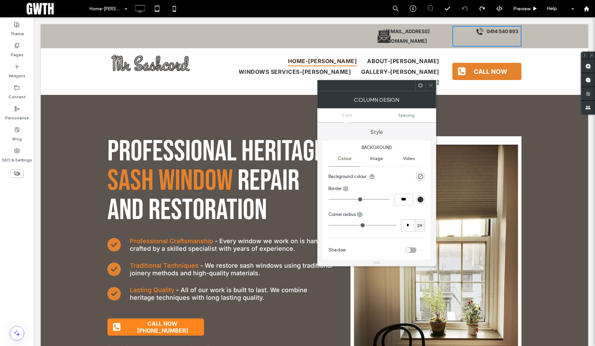
click at [375, 30] on div "mrsashcord@gmail.com" at bounding box center [410, 36] width 73 height 21
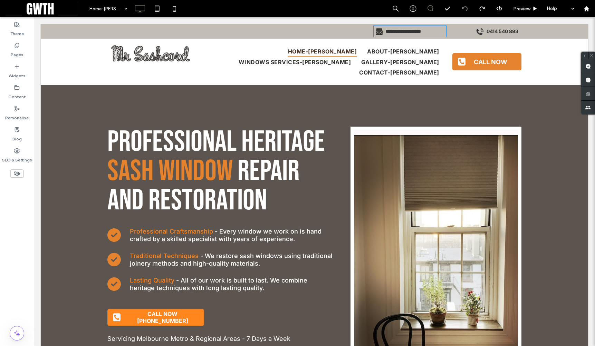
type input "*****"
type input "**"
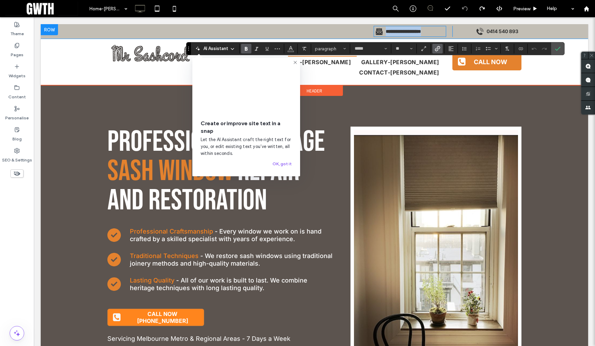
click at [376, 31] on div "**********" at bounding box center [410, 31] width 73 height 11
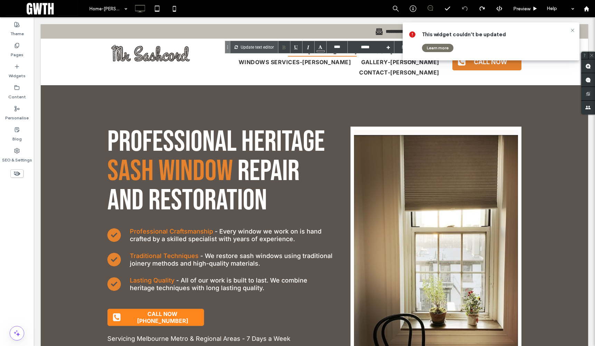
type input "****"
click at [376, 31] on div "**********" at bounding box center [410, 31] width 73 height 11
click at [571, 30] on icon at bounding box center [573, 31] width 6 height 6
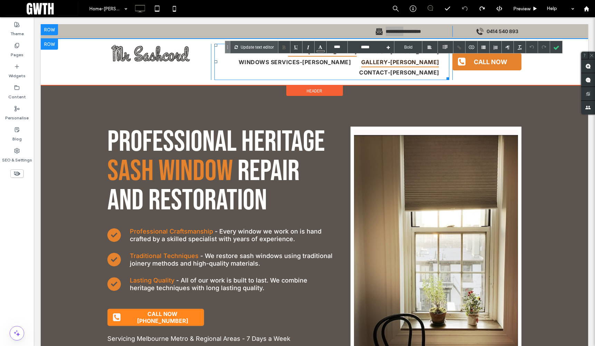
click at [362, 58] on span "Gallery-john" at bounding box center [400, 62] width 78 height 10
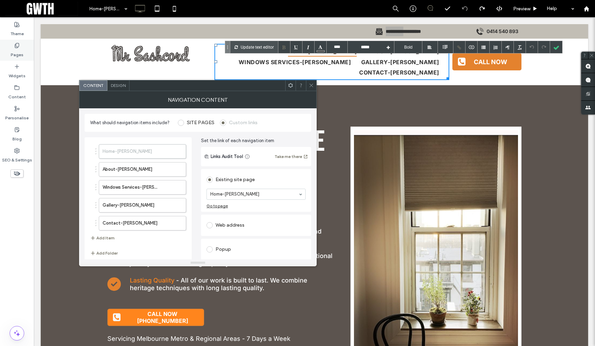
click at [17, 50] on label "Pages" at bounding box center [17, 53] width 13 height 10
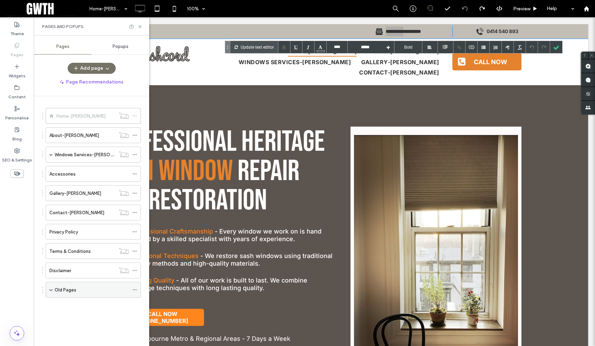
click at [51, 291] on span at bounding box center [50, 289] width 3 height 3
click at [135, 115] on icon at bounding box center [134, 116] width 5 height 5
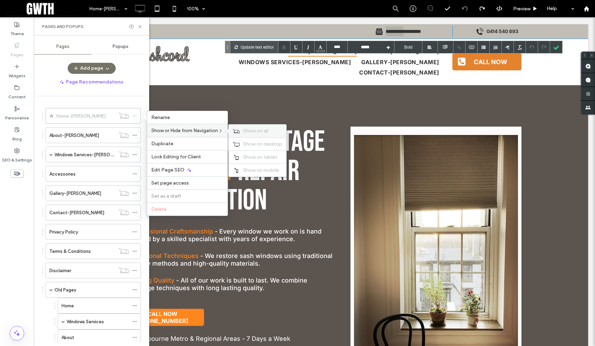
click at [255, 132] on span "Show on all" at bounding box center [255, 131] width 25 height 6
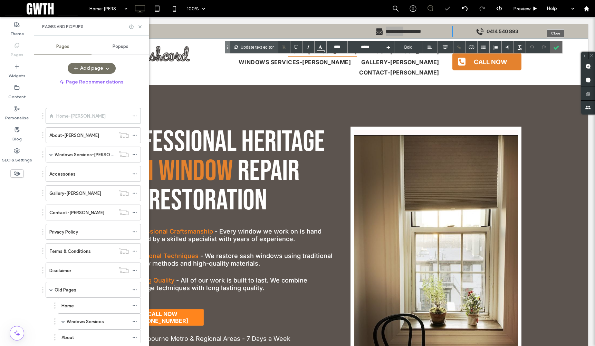
click at [558, 46] on div at bounding box center [556, 47] width 12 height 12
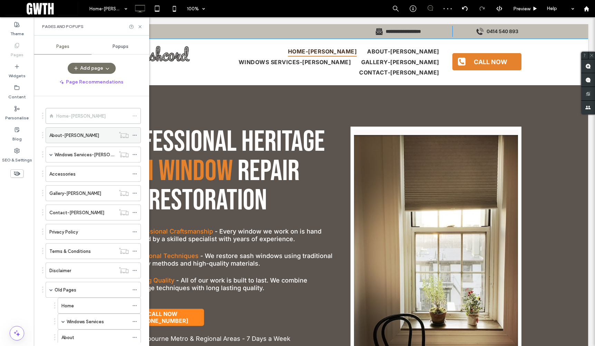
click at [136, 136] on use at bounding box center [135, 135] width 4 height 1
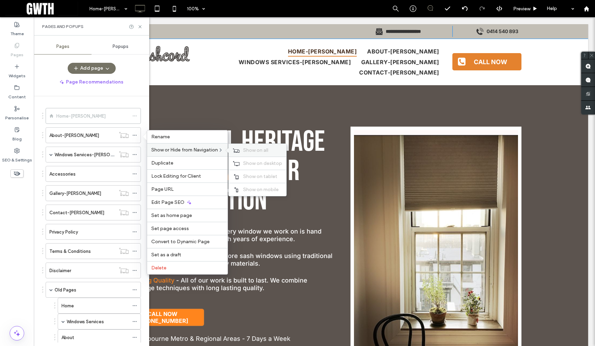
click at [267, 152] on span "Show on all" at bounding box center [255, 150] width 25 height 6
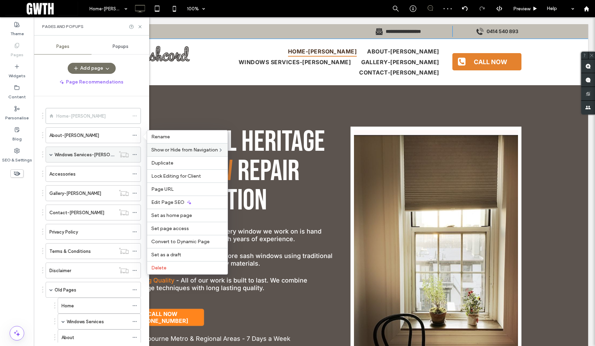
click at [136, 154] on icon at bounding box center [134, 154] width 5 height 5
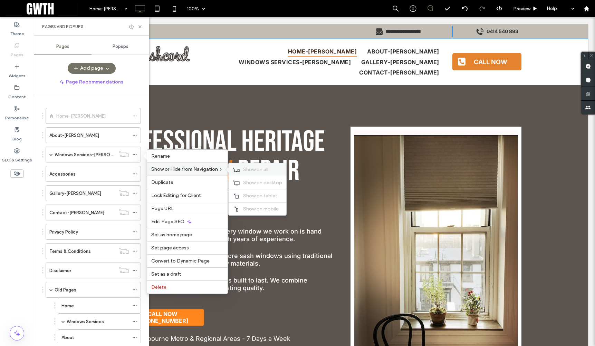
click at [254, 170] on span "Show on all" at bounding box center [255, 170] width 25 height 6
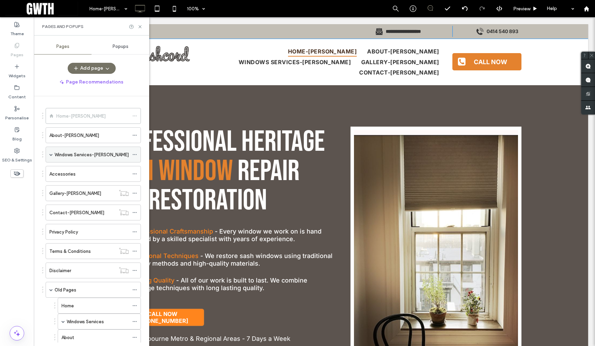
click at [52, 156] on span at bounding box center [50, 154] width 3 height 3
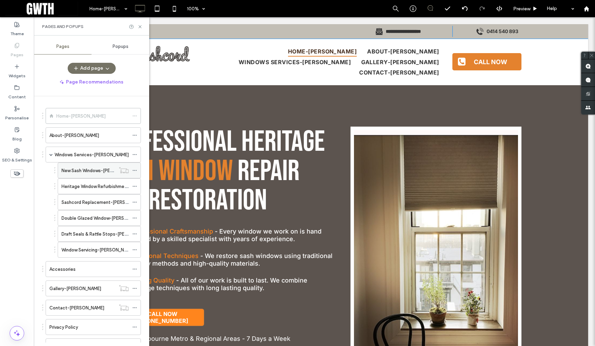
click at [137, 171] on div at bounding box center [136, 170] width 8 height 10
click at [136, 171] on icon at bounding box center [134, 170] width 5 height 5
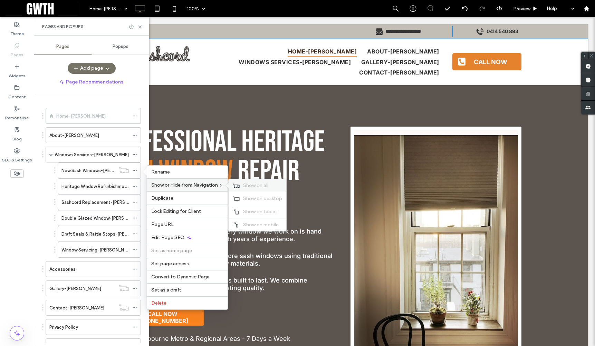
click at [264, 185] on span "Show on all" at bounding box center [255, 186] width 25 height 6
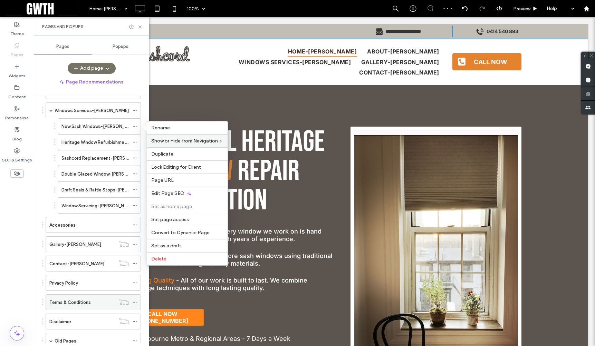
scroll to position [147, 0]
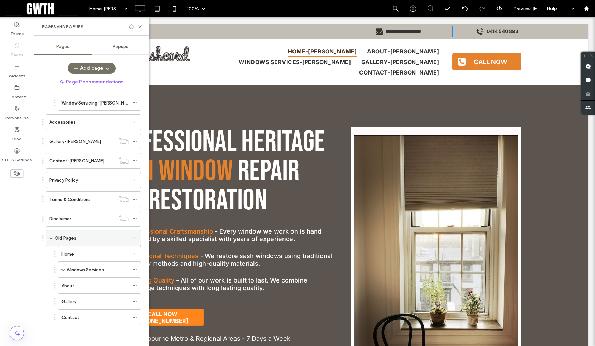
click at [134, 238] on icon at bounding box center [134, 238] width 5 height 5
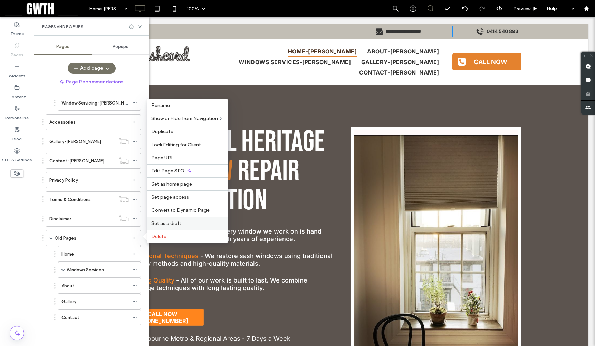
click at [172, 224] on span "Set as a draft" at bounding box center [166, 224] width 30 height 6
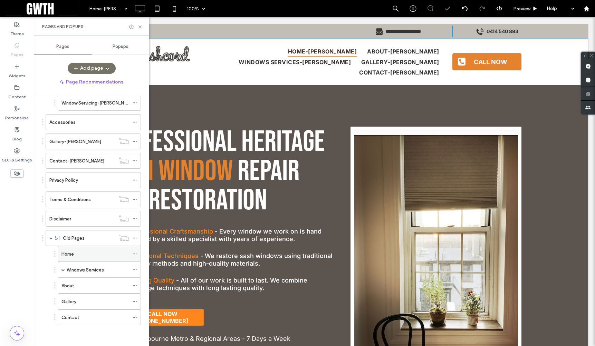
click at [136, 254] on icon at bounding box center [134, 254] width 5 height 5
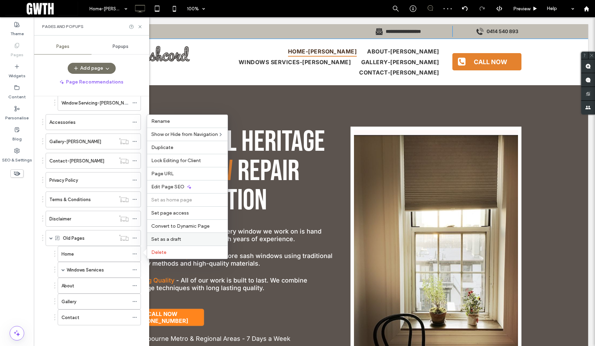
click at [170, 242] on span "Set as a draft" at bounding box center [166, 240] width 30 height 6
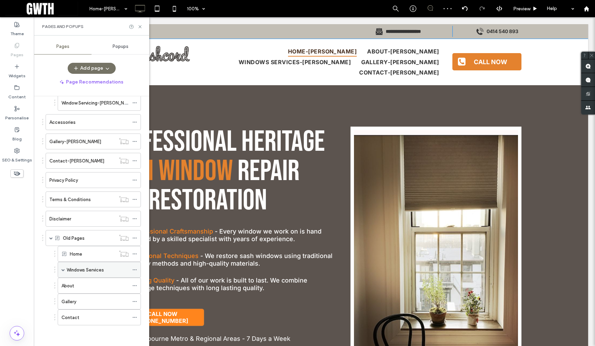
click at [135, 269] on icon at bounding box center [134, 270] width 5 height 5
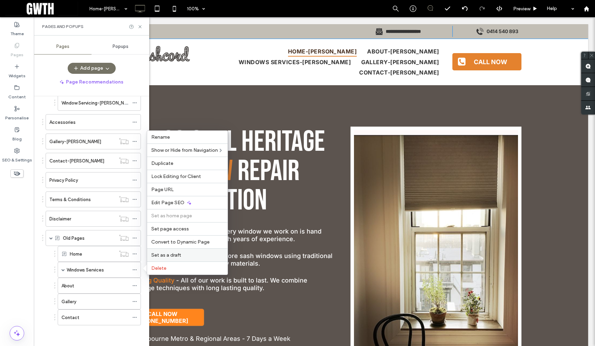
click at [177, 258] on div "Set as a draft" at bounding box center [187, 255] width 80 height 13
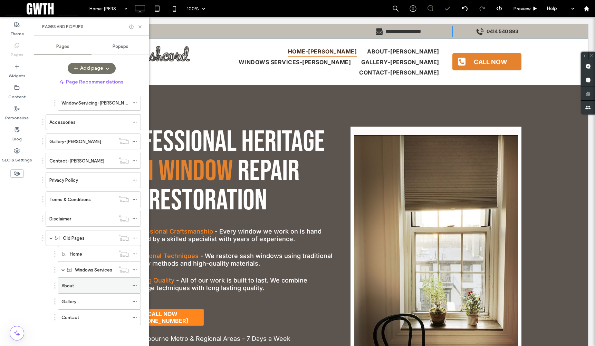
click at [136, 285] on icon at bounding box center [134, 286] width 5 height 5
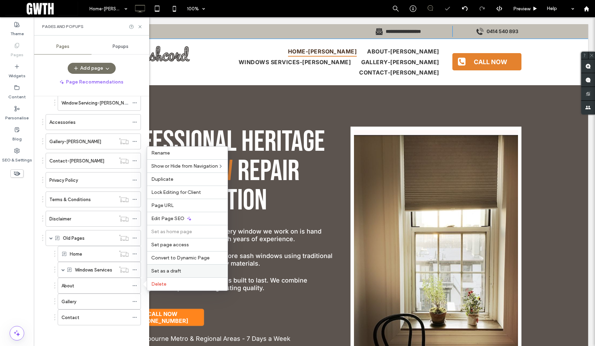
drag, startPoint x: 179, startPoint y: 268, endPoint x: 110, endPoint y: 263, distance: 69.2
click at [179, 268] on div "Set as a draft" at bounding box center [187, 271] width 80 height 13
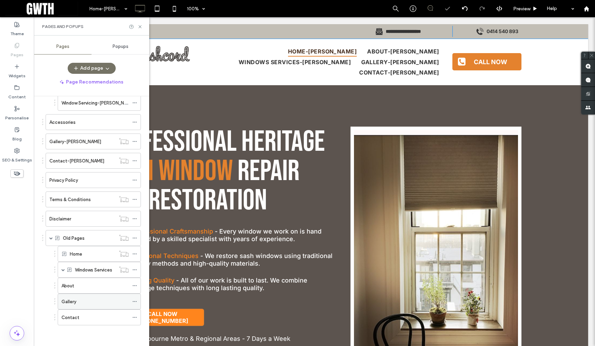
click at [136, 299] on span at bounding box center [134, 302] width 5 height 10
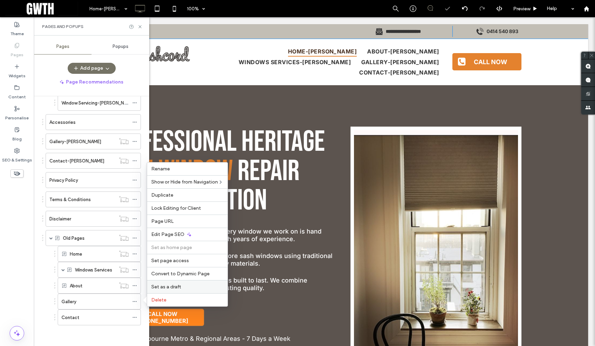
click at [168, 289] on span "Set as a draft" at bounding box center [166, 287] width 30 height 6
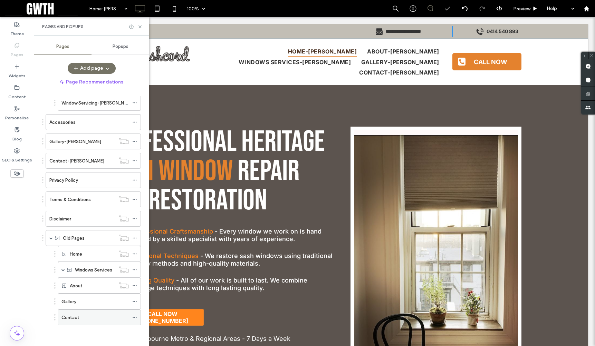
click at [134, 316] on icon at bounding box center [134, 317] width 5 height 5
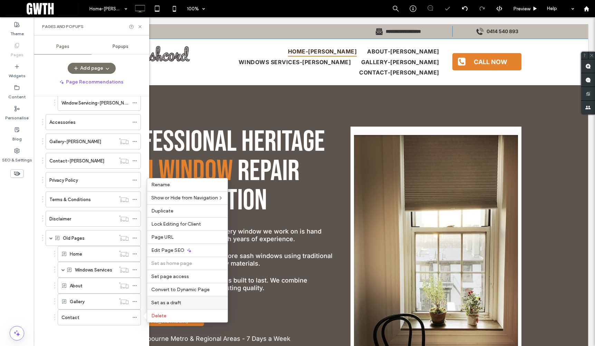
drag, startPoint x: 164, startPoint y: 302, endPoint x: 125, endPoint y: 284, distance: 42.8
click at [164, 302] on span "Set as a draft" at bounding box center [166, 303] width 30 height 6
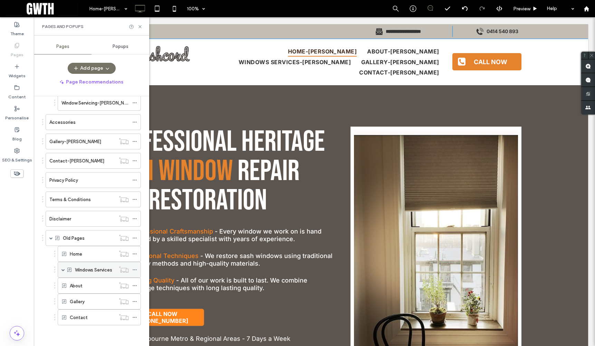
click at [64, 271] on span at bounding box center [62, 269] width 3 height 3
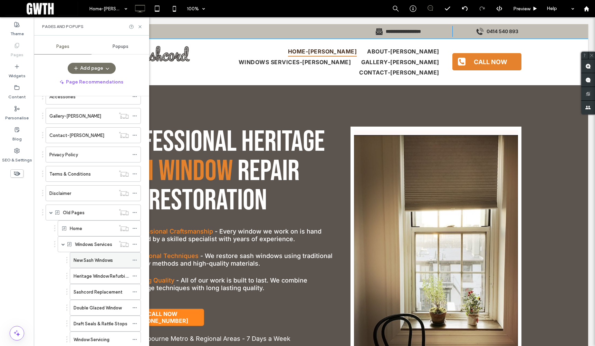
click at [135, 259] on icon at bounding box center [134, 260] width 5 height 5
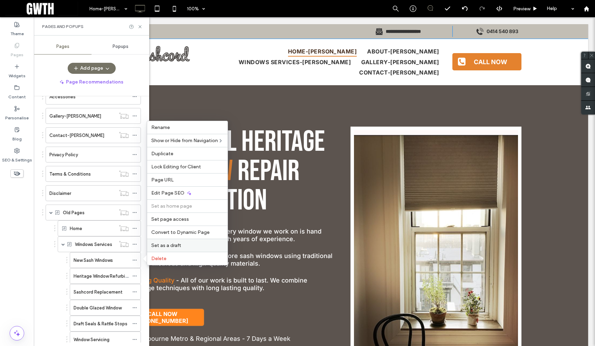
drag, startPoint x: 174, startPoint y: 243, endPoint x: 112, endPoint y: 250, distance: 62.5
click at [174, 243] on span "Set as a draft" at bounding box center [166, 246] width 30 height 6
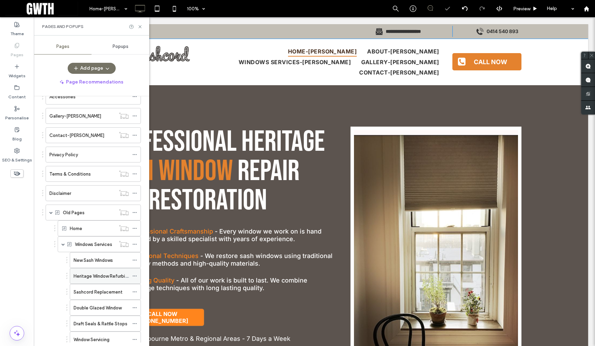
click at [135, 276] on icon at bounding box center [134, 276] width 5 height 5
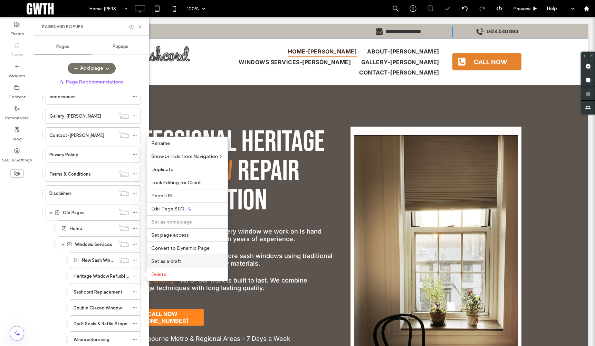
click at [176, 263] on span "Set as a draft" at bounding box center [166, 262] width 30 height 6
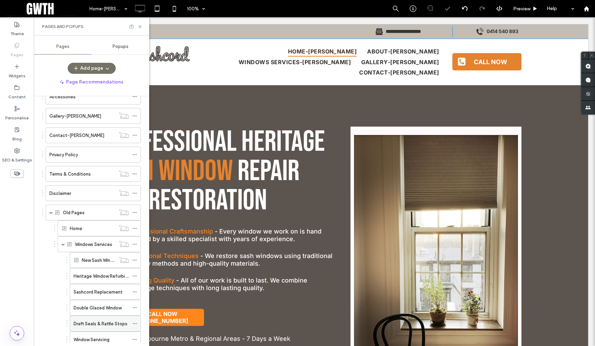
scroll to position [213, 0]
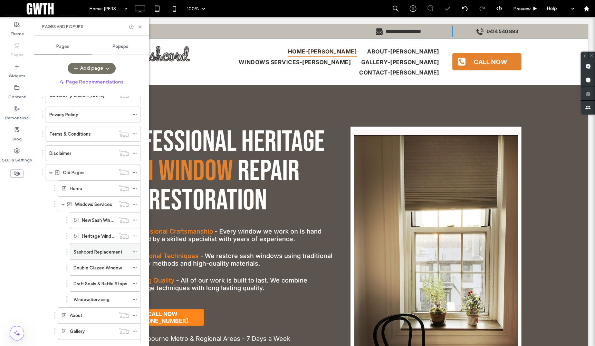
click at [135, 255] on span at bounding box center [134, 252] width 5 height 10
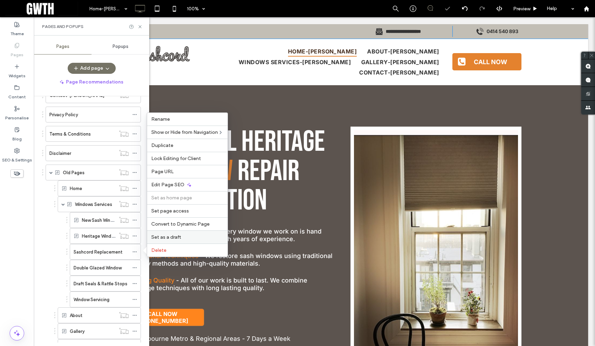
click at [174, 240] on div "Set as a draft" at bounding box center [187, 237] width 80 height 13
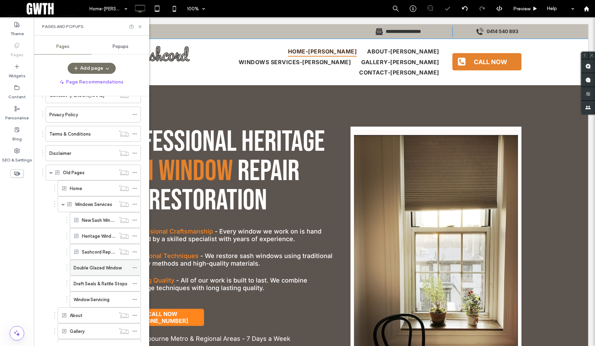
click at [135, 267] on icon at bounding box center [134, 268] width 5 height 5
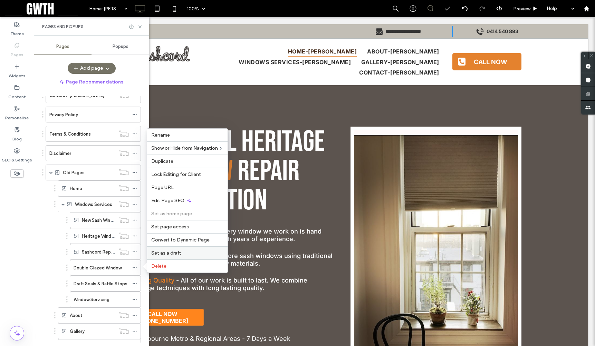
click at [182, 252] on label "Set as a draft" at bounding box center [187, 253] width 72 height 6
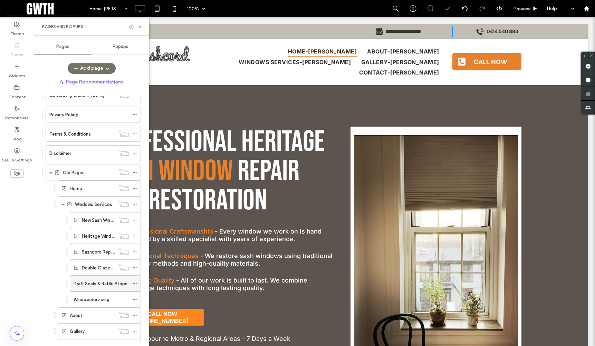
click at [135, 283] on icon at bounding box center [134, 283] width 5 height 5
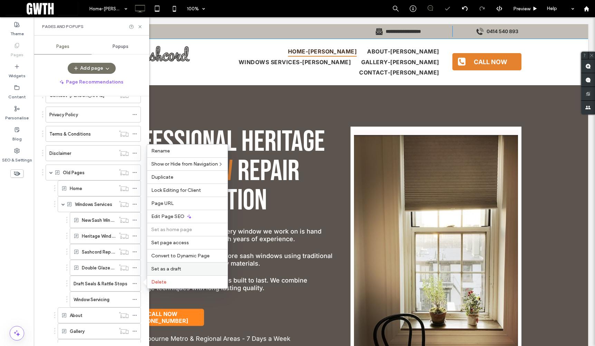
click at [182, 266] on div "Set as a draft" at bounding box center [187, 268] width 80 height 13
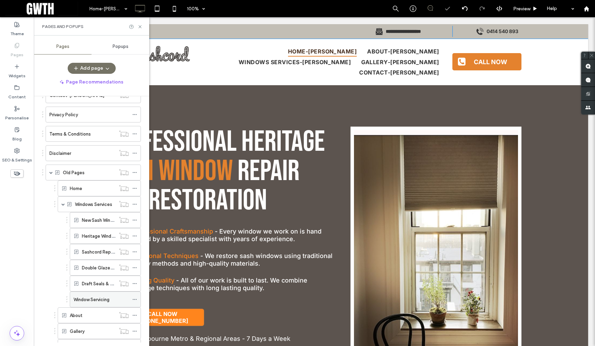
click at [134, 300] on icon at bounding box center [134, 299] width 5 height 5
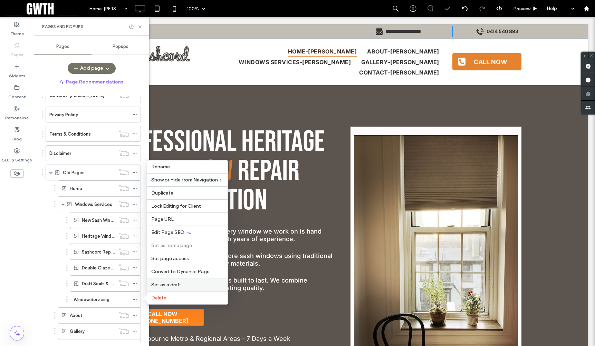
click at [178, 283] on span "Set as a draft" at bounding box center [166, 285] width 30 height 6
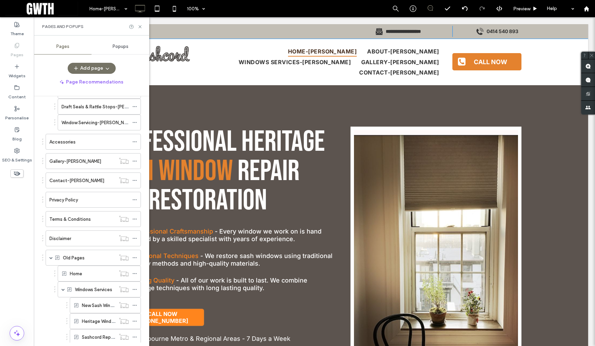
scroll to position [123, 0]
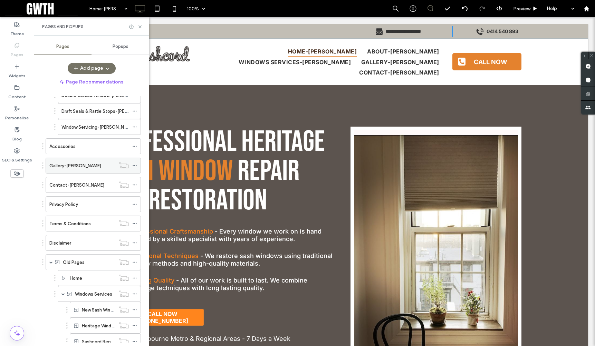
click at [134, 166] on icon at bounding box center [134, 165] width 5 height 5
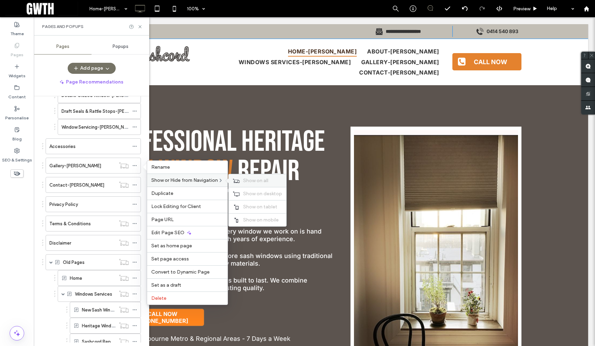
click at [258, 182] on span "Show on all" at bounding box center [255, 181] width 25 height 6
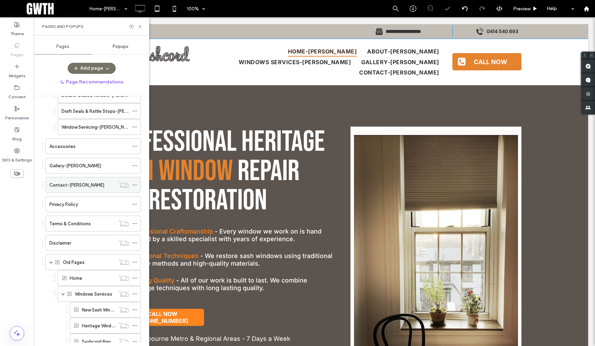
click at [135, 186] on icon at bounding box center [134, 185] width 5 height 5
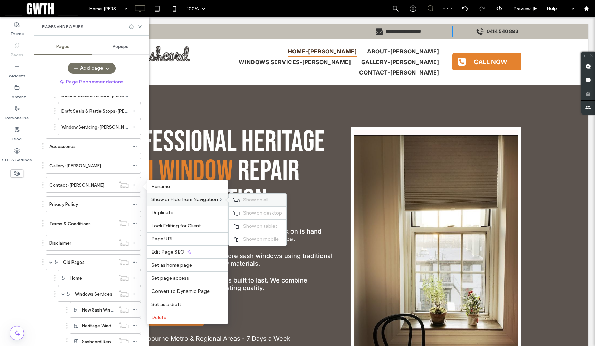
click at [263, 200] on span "Show on all" at bounding box center [255, 200] width 25 height 6
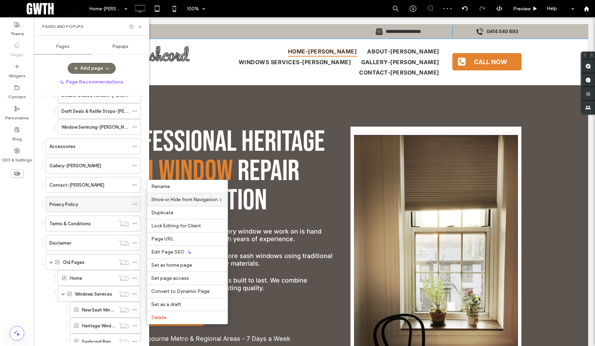
scroll to position [127, 0]
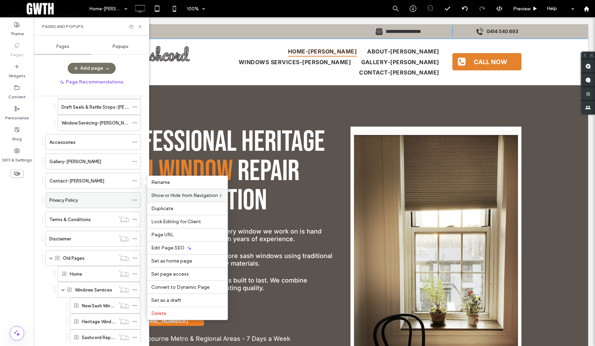
click at [135, 200] on icon at bounding box center [134, 200] width 5 height 5
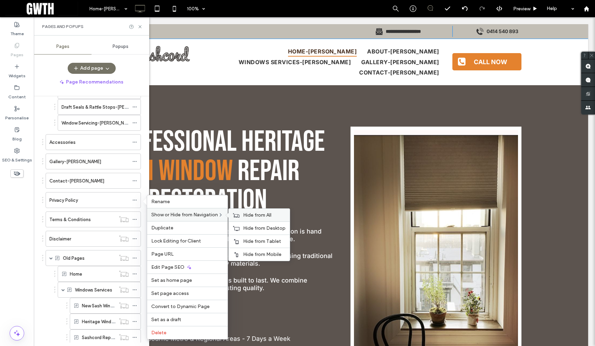
click at [248, 218] on span "Hide from All" at bounding box center [257, 215] width 28 height 6
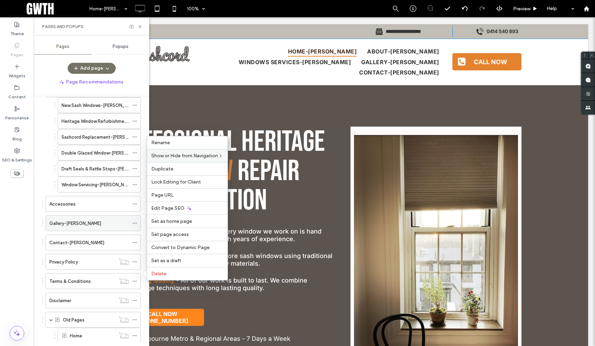
scroll to position [30, 0]
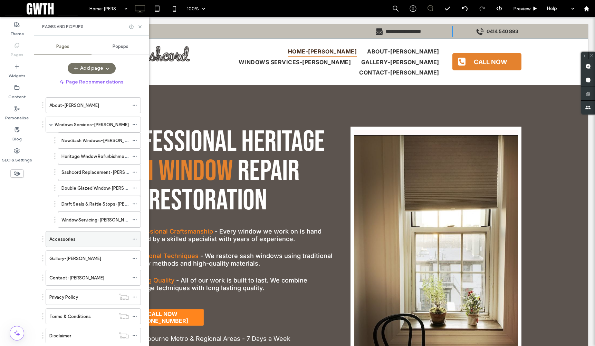
click at [110, 236] on div "Accessories" at bounding box center [88, 239] width 79 height 7
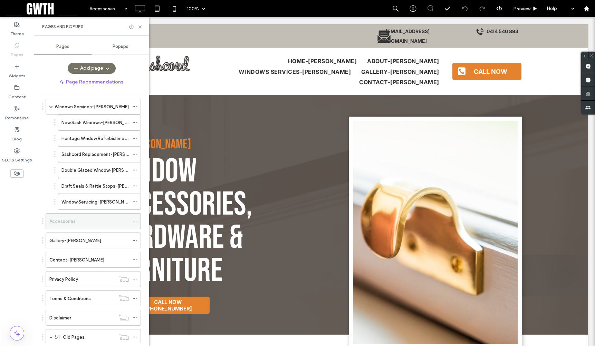
click at [134, 222] on icon at bounding box center [134, 221] width 5 height 5
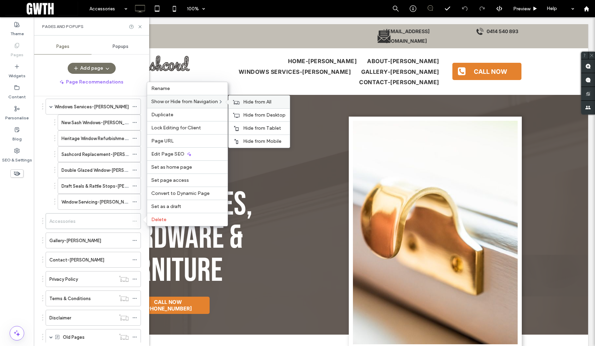
click at [250, 102] on span "Hide from All" at bounding box center [257, 102] width 28 height 6
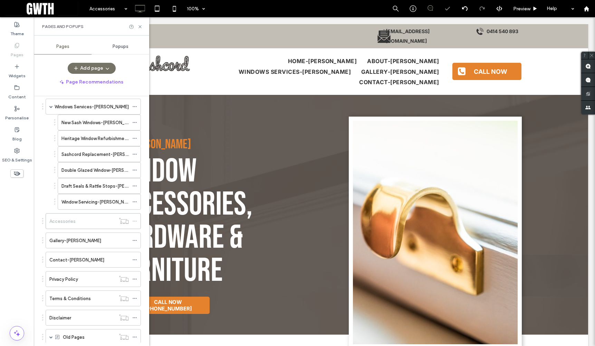
click at [144, 230] on div "Home-john About-john Windows Services-john New Sash Windows-john Heritage Windo…" at bounding box center [95, 219] width 107 height 247
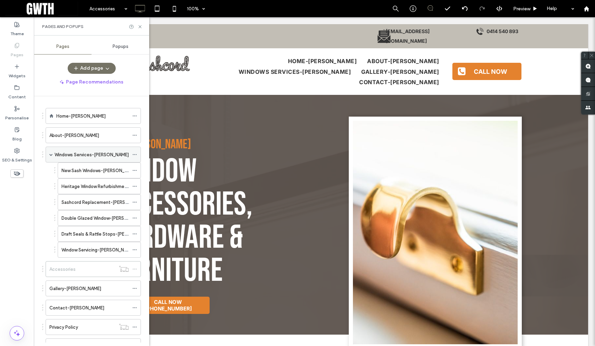
click at [49, 154] on div "Windows Services-john" at bounding box center [93, 155] width 95 height 16
click at [50, 155] on span at bounding box center [50, 154] width 3 height 3
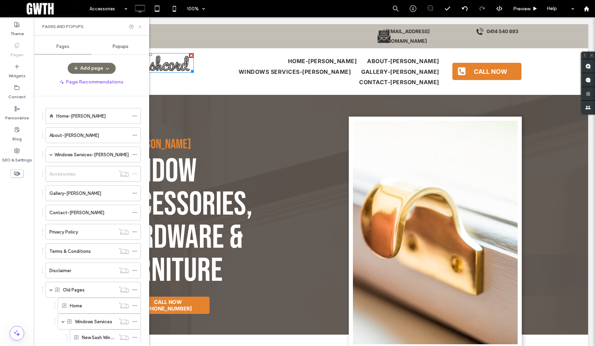
click at [141, 26] on use at bounding box center [139, 26] width 3 height 3
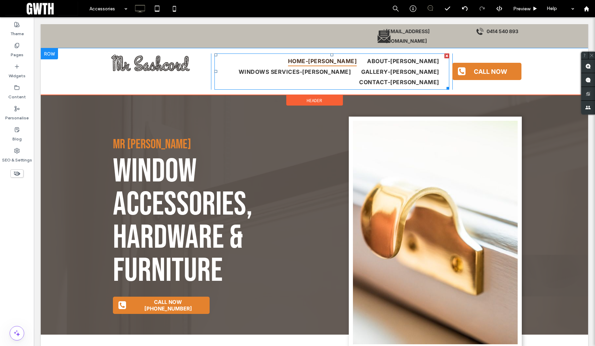
click at [288, 56] on span "Home-john" at bounding box center [322, 61] width 69 height 10
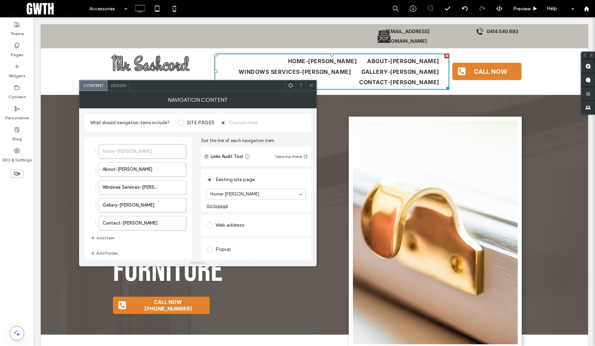
click at [181, 123] on span at bounding box center [181, 123] width 6 height 6
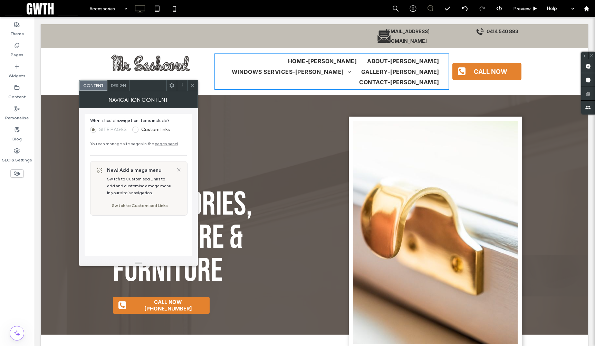
click at [118, 89] on div "Design" at bounding box center [118, 85] width 22 height 10
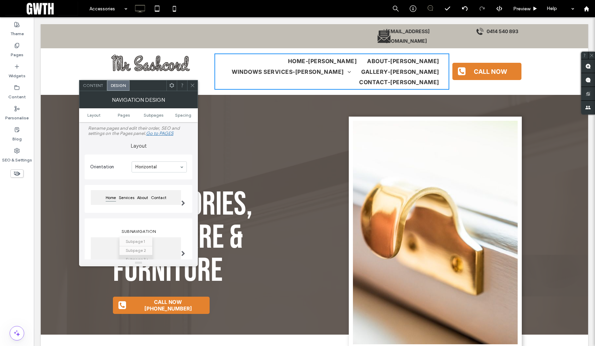
click at [94, 84] on span "Content" at bounding box center [93, 85] width 20 height 5
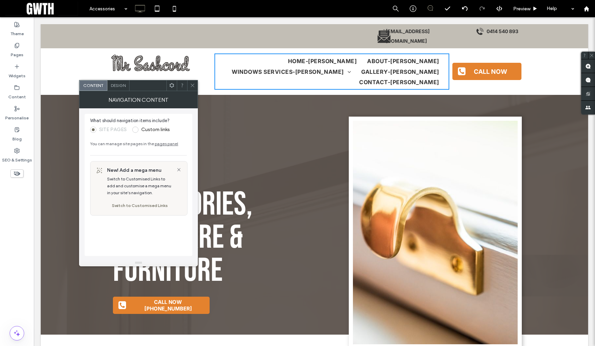
click at [154, 129] on label "Custom links" at bounding box center [155, 130] width 29 height 6
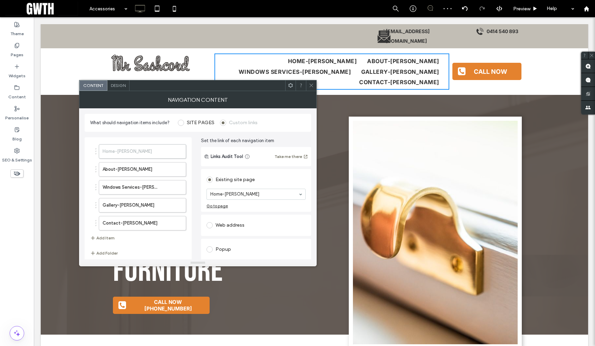
click at [180, 123] on span at bounding box center [181, 123] width 6 height 6
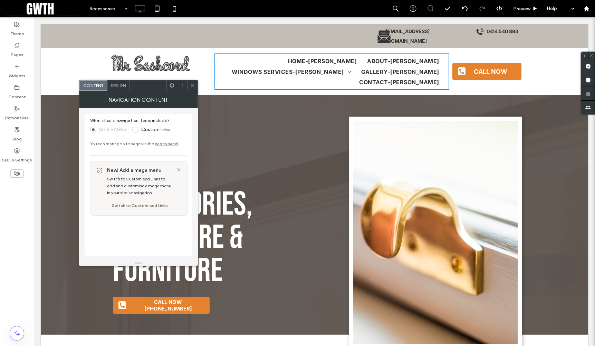
click at [156, 127] on label "Custom links" at bounding box center [155, 130] width 29 height 6
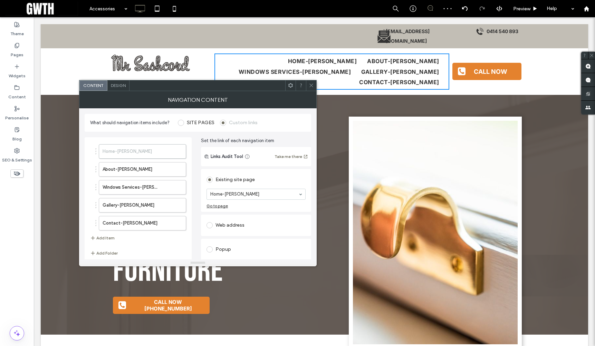
click at [187, 122] on label "SITE PAGES" at bounding box center [201, 123] width 28 height 6
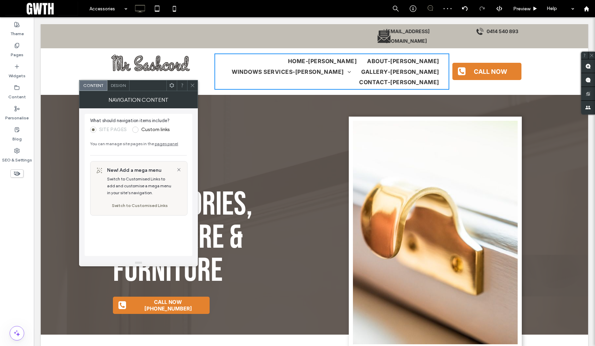
click at [190, 84] on icon at bounding box center [192, 85] width 5 height 5
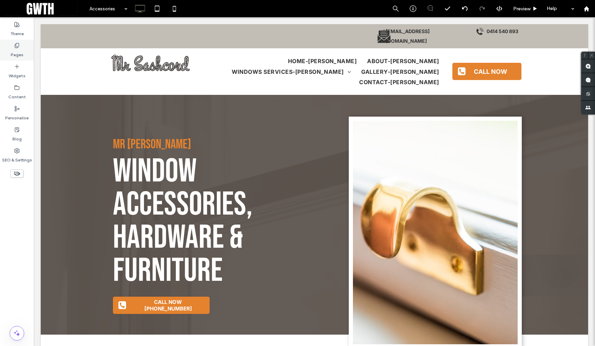
click at [21, 55] on label "Pages" at bounding box center [17, 53] width 13 height 10
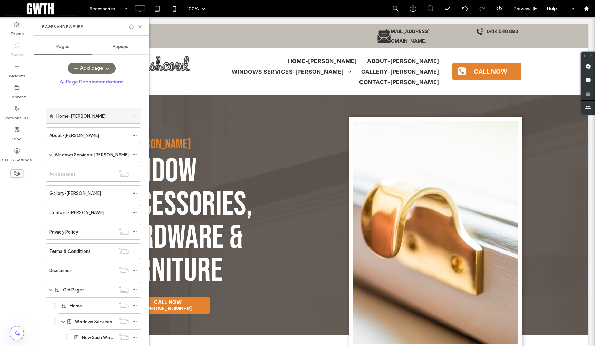
click at [134, 115] on icon at bounding box center [134, 116] width 5 height 5
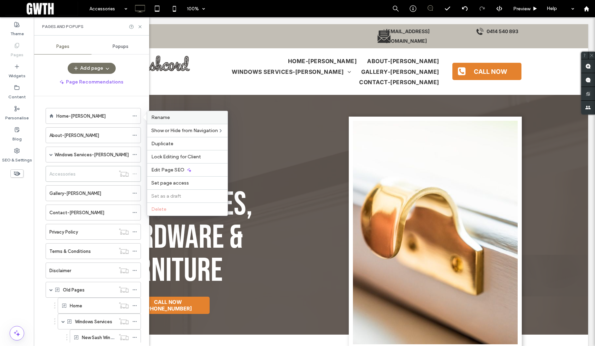
click at [172, 116] on label "Rename" at bounding box center [187, 118] width 72 height 6
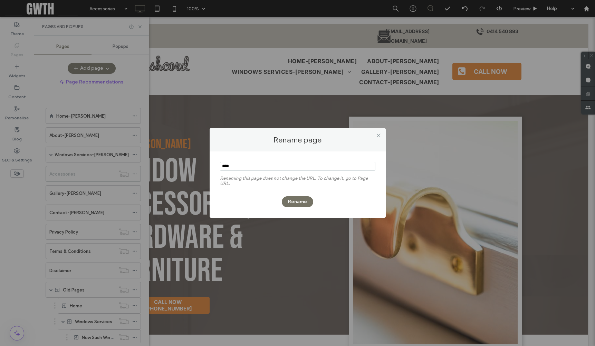
type input "****"
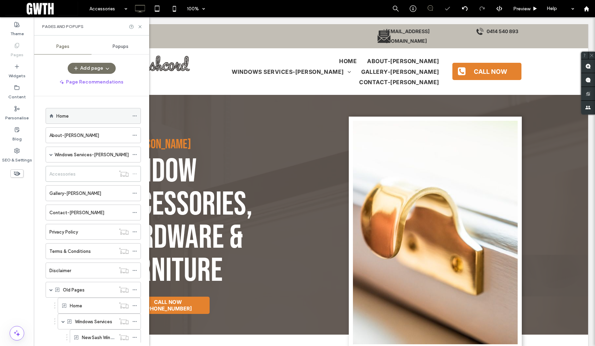
click at [132, 116] on div "Home" at bounding box center [93, 116] width 95 height 16
click at [133, 116] on use at bounding box center [135, 116] width 4 height 1
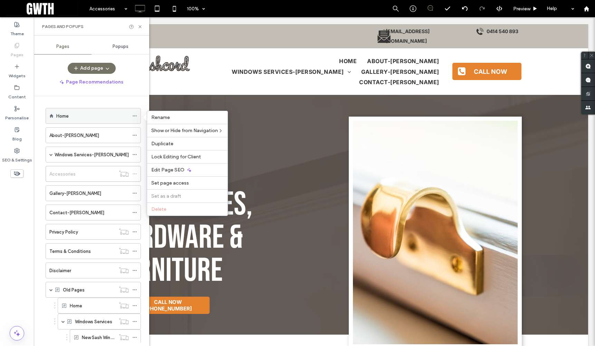
click at [134, 115] on icon at bounding box center [134, 116] width 5 height 5
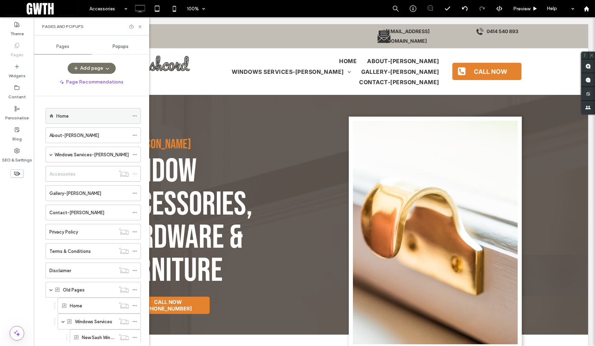
click at [134, 115] on icon at bounding box center [134, 116] width 5 height 5
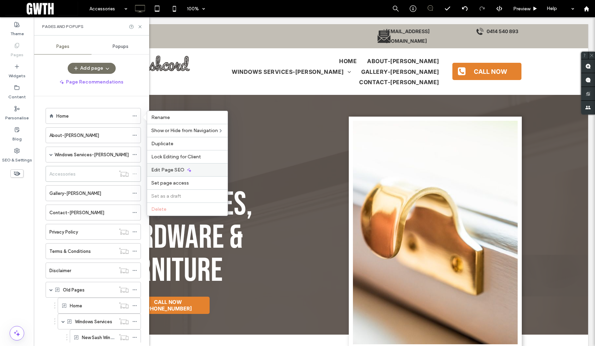
click at [176, 172] on span "Edit Page SEO" at bounding box center [167, 170] width 33 height 6
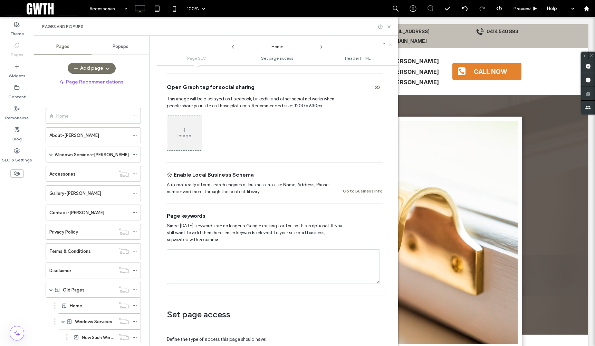
scroll to position [115, 0]
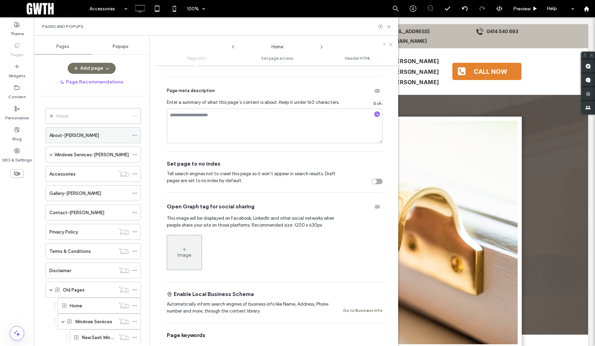
click at [137, 135] on div at bounding box center [136, 135] width 8 height 10
click at [136, 135] on icon at bounding box center [134, 135] width 5 height 5
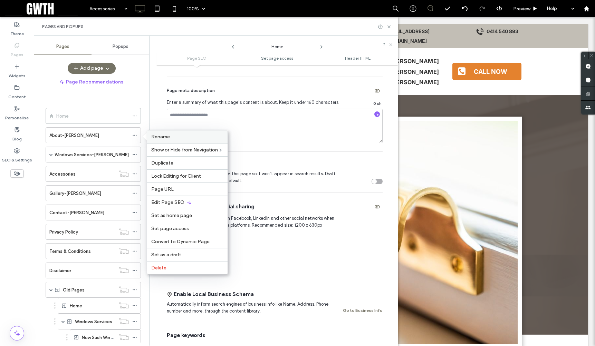
click at [162, 137] on span "Rename" at bounding box center [160, 137] width 19 height 6
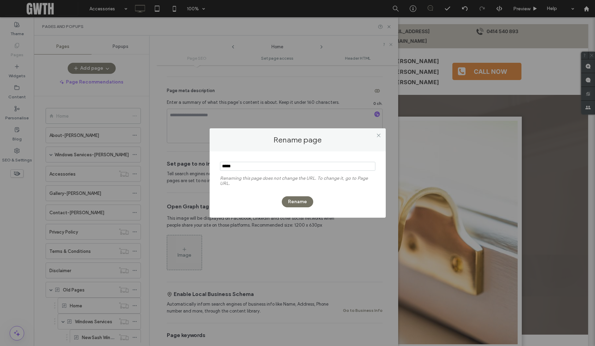
type input "*****"
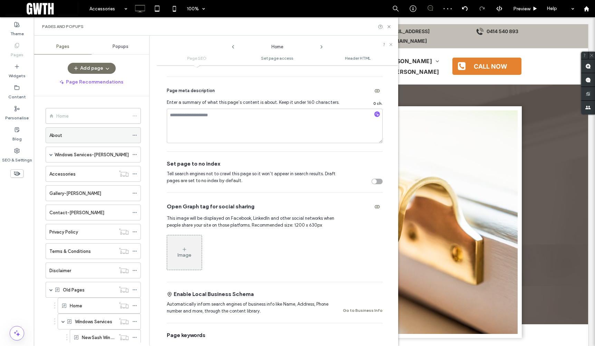
click at [136, 136] on icon at bounding box center [134, 135] width 5 height 5
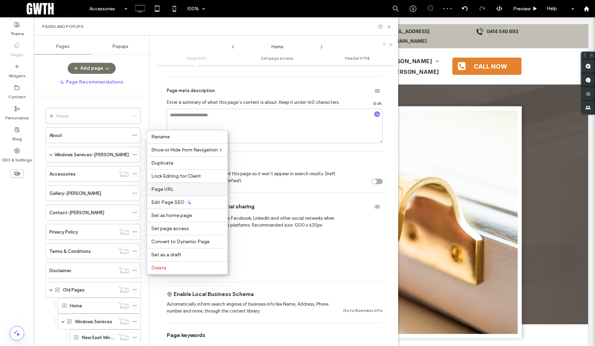
click at [163, 187] on span "Page URL" at bounding box center [162, 190] width 22 height 6
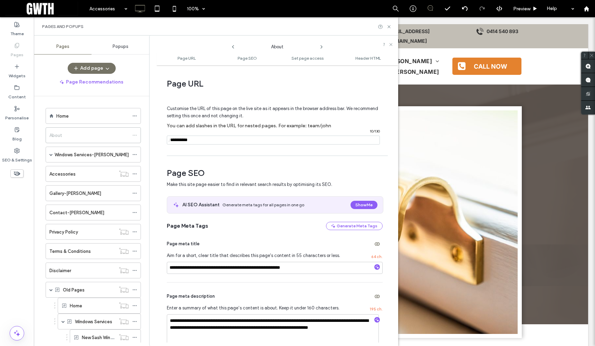
click at [210, 139] on input "notEmpty" at bounding box center [273, 140] width 213 height 9
type input "*****"
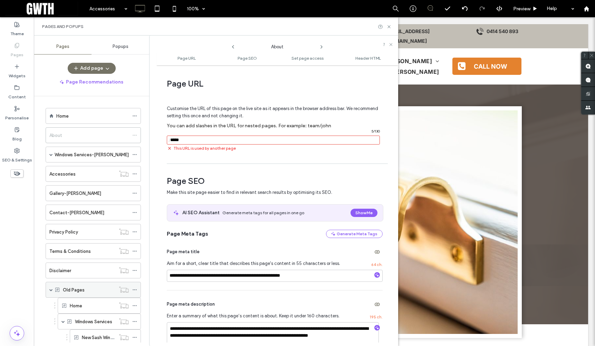
scroll to position [147, 0]
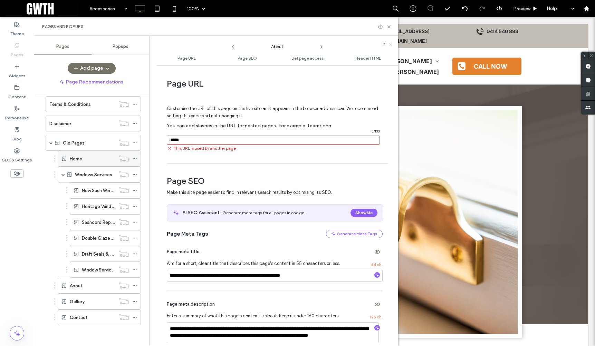
click at [135, 159] on icon at bounding box center [134, 158] width 5 height 5
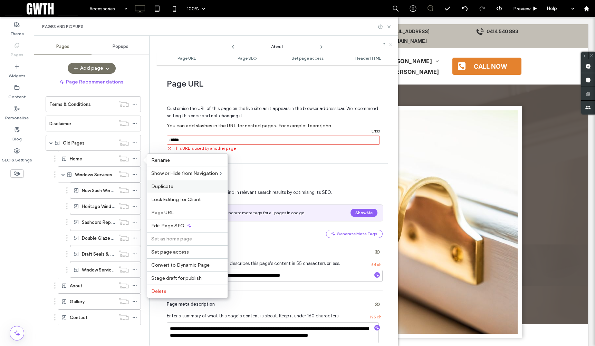
click at [174, 187] on label "Duplicate" at bounding box center [187, 187] width 72 height 6
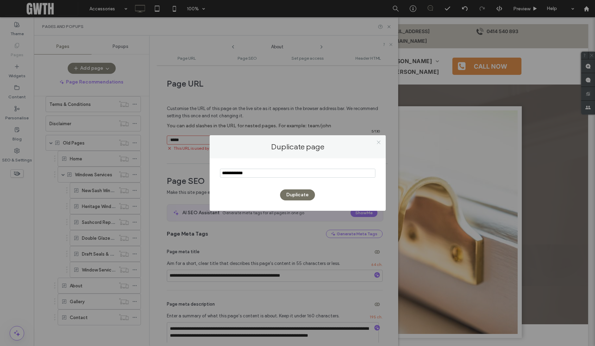
click at [379, 141] on icon at bounding box center [378, 142] width 5 height 5
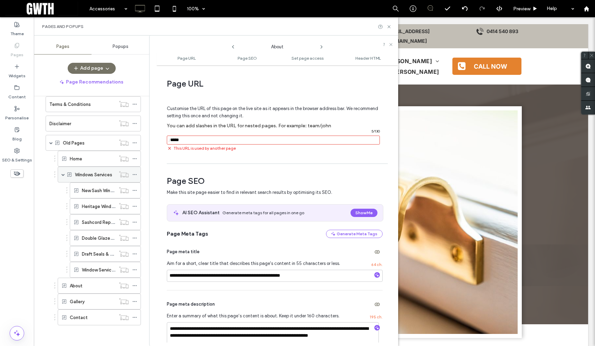
click at [136, 175] on icon at bounding box center [134, 174] width 5 height 5
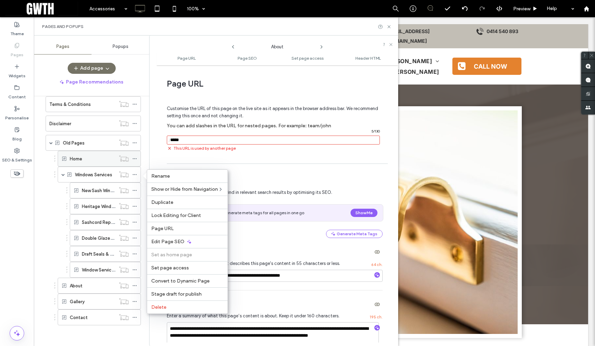
click at [134, 159] on icon at bounding box center [134, 158] width 5 height 5
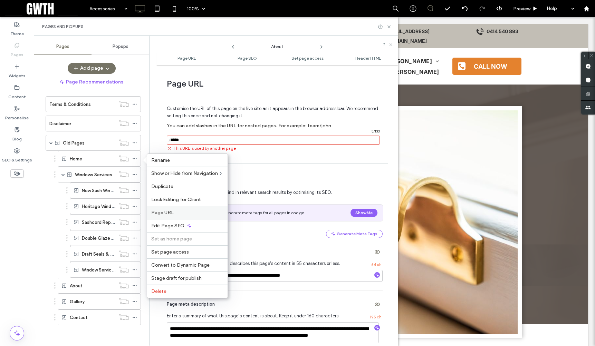
click at [172, 210] on span "Page URL" at bounding box center [162, 213] width 22 height 6
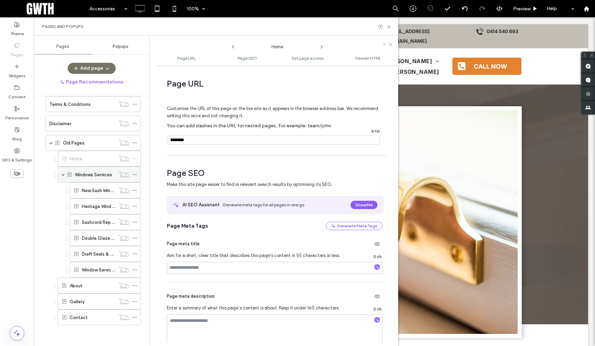
click at [134, 176] on icon at bounding box center [134, 174] width 5 height 5
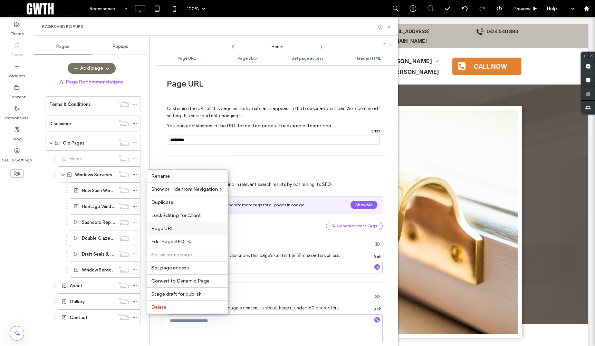
click at [172, 227] on span "Page URL" at bounding box center [162, 229] width 22 height 6
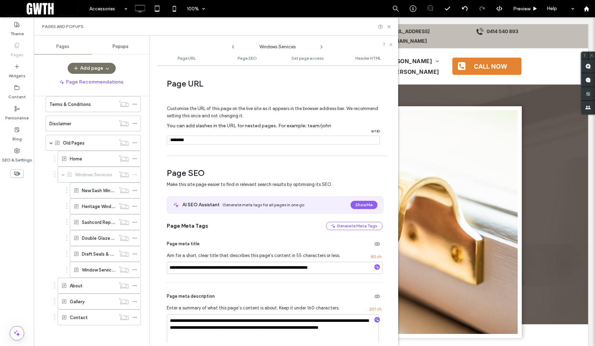
click at [202, 142] on input "notEmpty" at bounding box center [273, 140] width 213 height 9
drag, startPoint x: 200, startPoint y: 140, endPoint x: 188, endPoint y: 138, distance: 12.5
click at [188, 138] on input "notEmpty" at bounding box center [273, 140] width 213 height 9
type input "**********"
click at [134, 190] on icon at bounding box center [134, 190] width 5 height 5
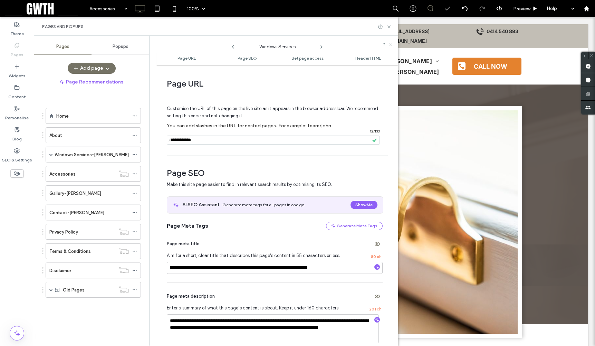
scroll to position [0, 0]
click at [184, 247] on span "Page meta title" at bounding box center [183, 244] width 33 height 7
click at [48, 289] on div "Old Pages" at bounding box center [93, 290] width 95 height 16
click at [51, 291] on span at bounding box center [50, 289] width 3 height 3
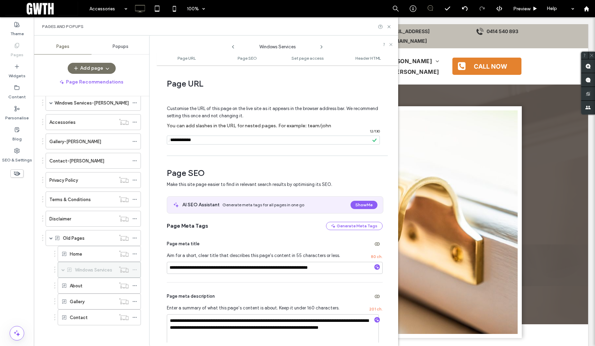
click at [135, 269] on icon at bounding box center [134, 270] width 5 height 5
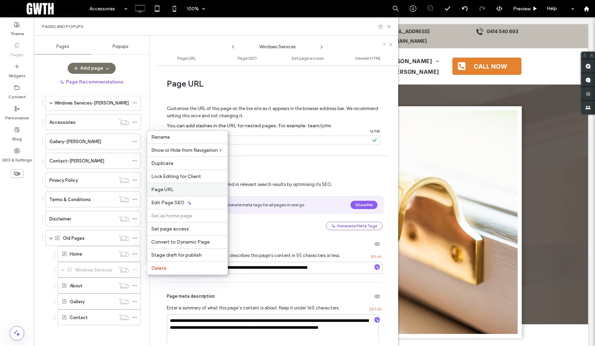
click at [179, 192] on label "Page URL" at bounding box center [187, 190] width 72 height 6
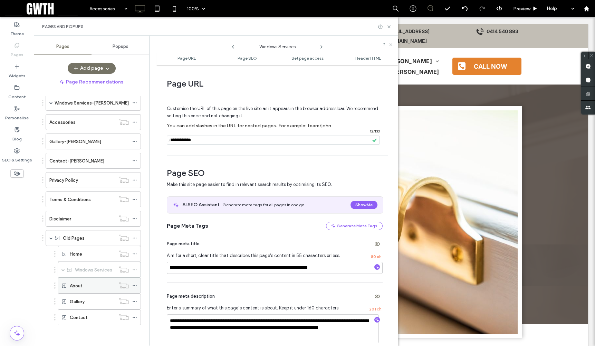
click at [136, 284] on icon at bounding box center [134, 286] width 5 height 5
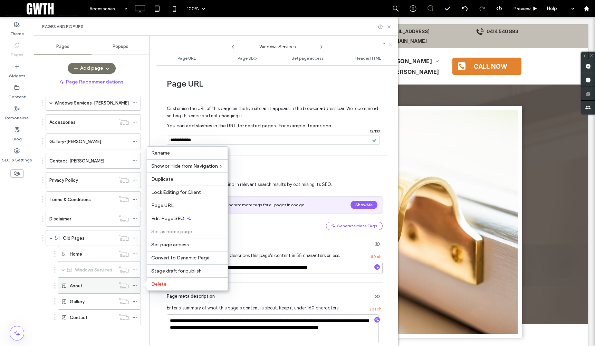
click at [136, 284] on icon at bounding box center [134, 286] width 5 height 5
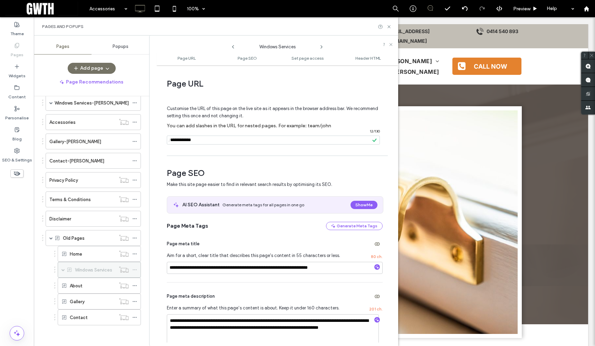
click at [64, 269] on span at bounding box center [62, 269] width 3 height 3
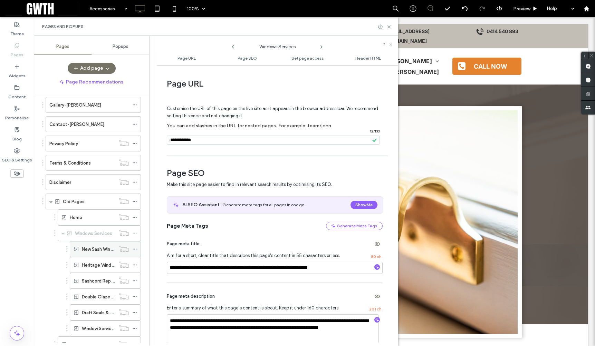
click at [135, 249] on icon at bounding box center [134, 249] width 5 height 5
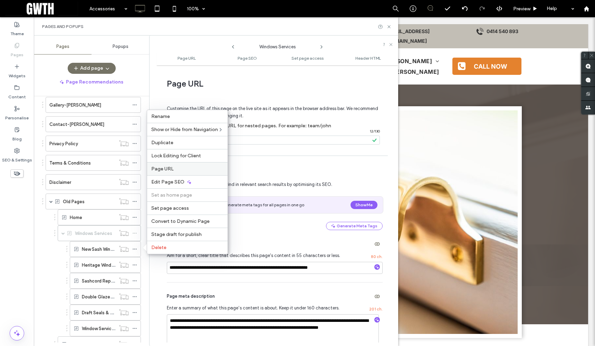
click at [183, 168] on label "Page URL" at bounding box center [187, 169] width 72 height 6
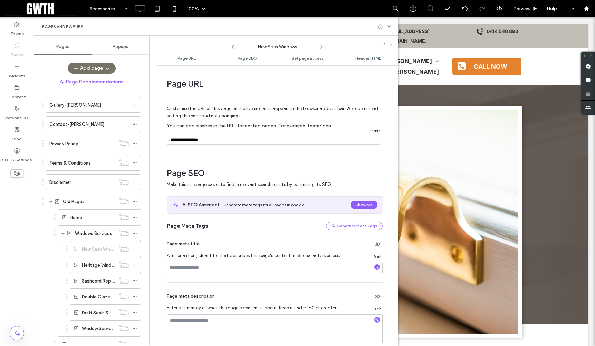
click at [224, 140] on input "notEmpty" at bounding box center [273, 140] width 213 height 9
paste input "**********"
click at [135, 266] on icon at bounding box center [134, 265] width 5 height 5
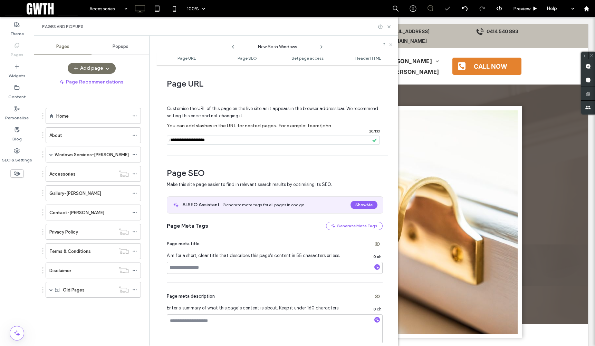
click at [180, 184] on span "Make this site page easier to find in relevant search results by optimising its…" at bounding box center [271, 184] width 208 height 7
click at [235, 140] on input "notEmpty" at bounding box center [273, 140] width 213 height 9
paste input "**********"
type input "**********"
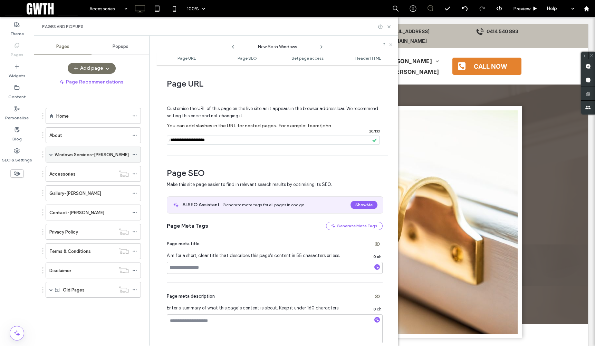
click at [52, 154] on span at bounding box center [50, 154] width 3 height 3
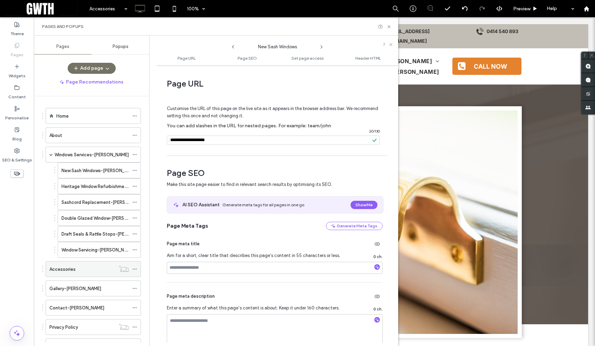
scroll to position [68, 0]
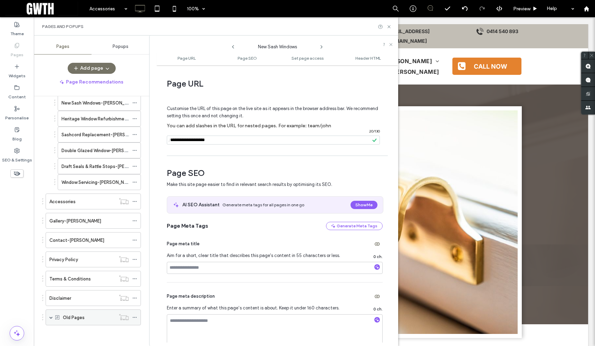
click at [52, 319] on span at bounding box center [50, 317] width 3 height 3
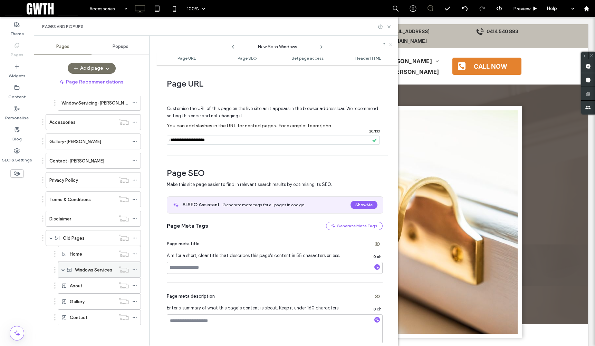
click at [63, 270] on span at bounding box center [62, 269] width 3 height 3
click at [135, 303] on icon at bounding box center [134, 301] width 5 height 5
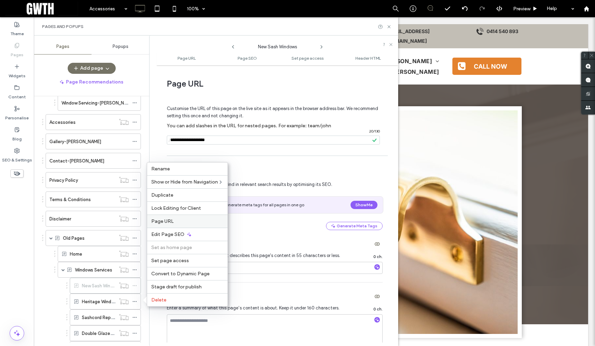
click at [171, 220] on span "Page URL" at bounding box center [162, 222] width 22 height 6
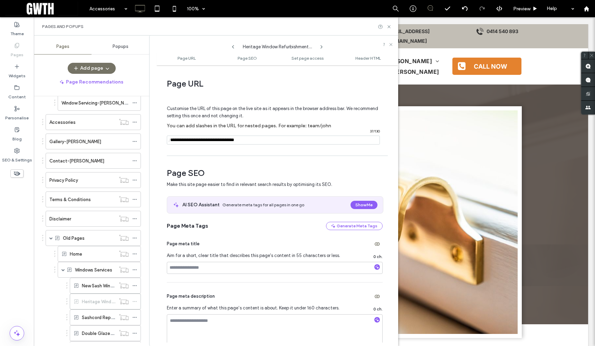
click at [261, 143] on input "notEmpty" at bounding box center [273, 140] width 213 height 9
paste input "**********"
type input "**********"
click at [136, 317] on icon at bounding box center [134, 317] width 5 height 5
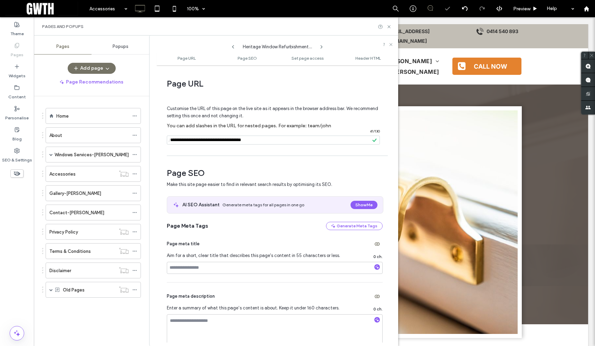
click at [179, 238] on div "Page meta title Aim for a short, clear title that describes this page's content…" at bounding box center [275, 256] width 216 height 52
click at [51, 292] on span at bounding box center [50, 290] width 3 height 15
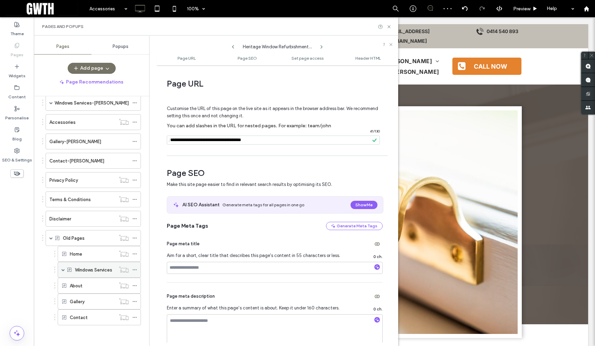
click at [62, 270] on span at bounding box center [62, 269] width 3 height 3
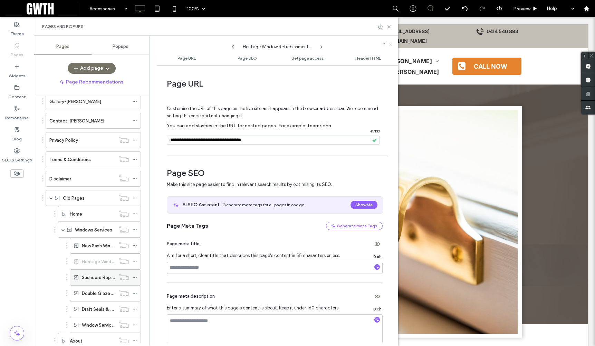
click at [136, 279] on icon at bounding box center [134, 277] width 5 height 5
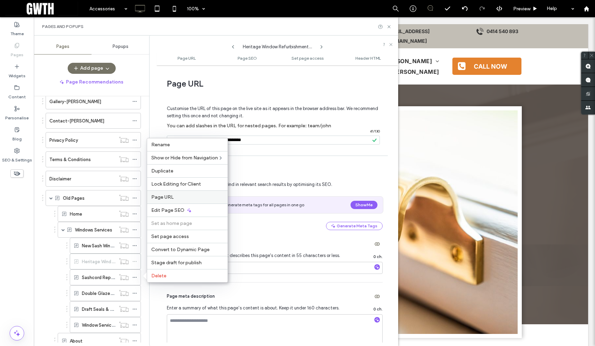
click at [176, 197] on label "Page URL" at bounding box center [187, 197] width 72 height 6
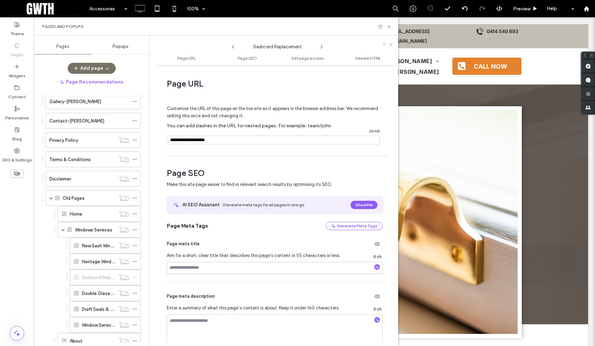
click at [256, 137] on input "notEmpty" at bounding box center [273, 140] width 213 height 9
click at [250, 139] on input "notEmpty" at bounding box center [273, 140] width 213 height 9
paste input "**********"
type input "**********"
click at [134, 293] on icon at bounding box center [134, 293] width 5 height 5
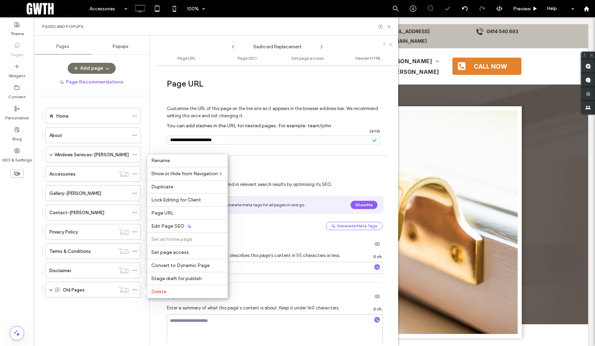
click at [170, 210] on div "AI SEO Assistant Generate meta tags for all pages in one go Show Me" at bounding box center [275, 205] width 216 height 17
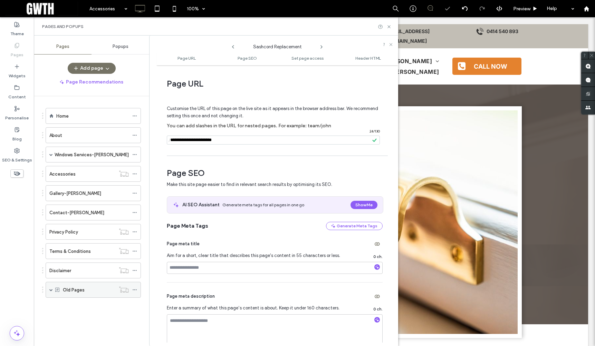
click at [74, 291] on label "Old Pages" at bounding box center [74, 290] width 22 height 12
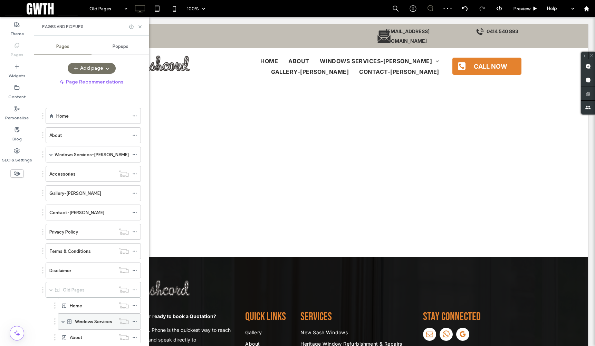
click at [74, 323] on div "Windows Services" at bounding box center [99, 322] width 83 height 16
click at [65, 319] on span at bounding box center [62, 321] width 3 height 15
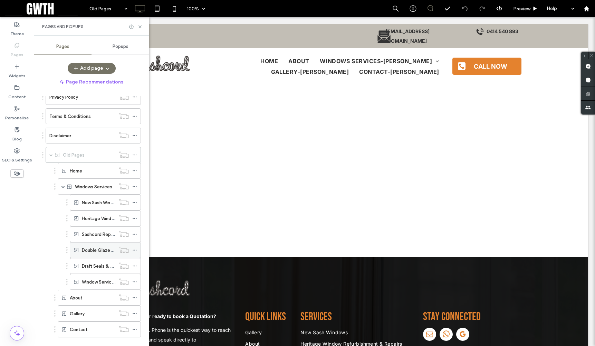
scroll to position [147, 0]
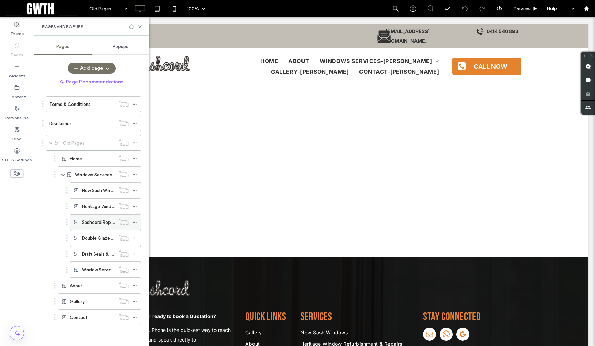
click at [135, 223] on icon at bounding box center [134, 222] width 5 height 5
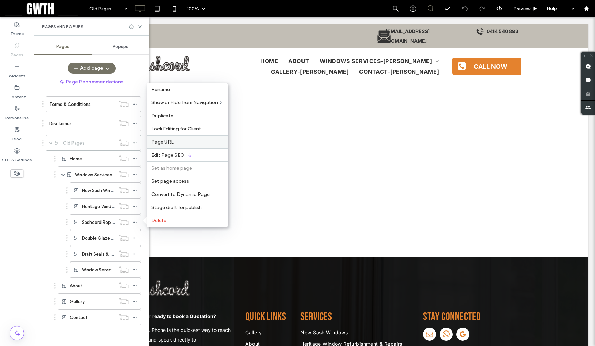
click at [175, 142] on label "Page URL" at bounding box center [187, 142] width 72 height 6
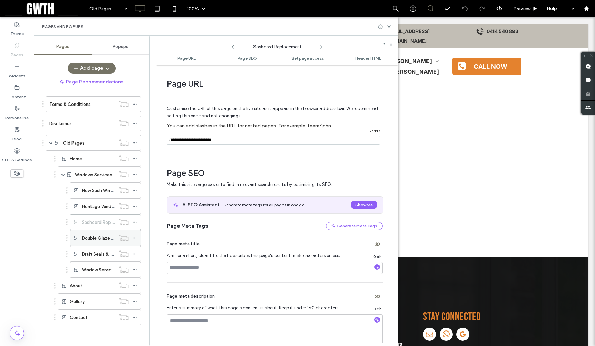
click at [135, 241] on span at bounding box center [134, 238] width 5 height 10
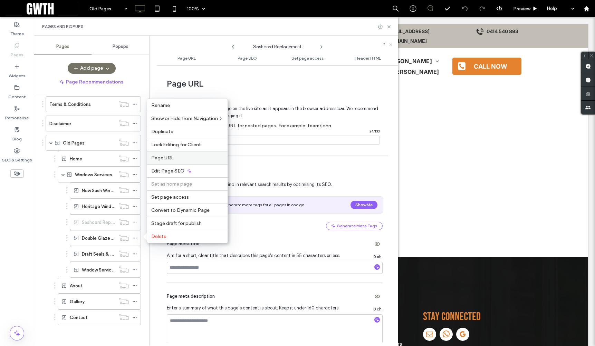
click at [165, 160] on span "Page URL" at bounding box center [162, 158] width 22 height 6
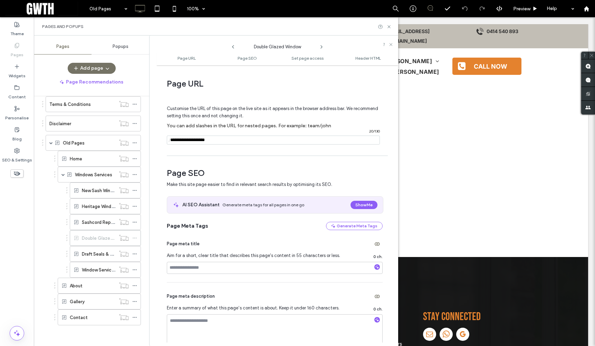
click at [234, 141] on input "notEmpty" at bounding box center [273, 140] width 213 height 9
paste input "**********"
type input "**********"
click at [159, 147] on div "Page URL Customise the URL of this page on the live site as it appears in the b…" at bounding box center [277, 206] width 242 height 274
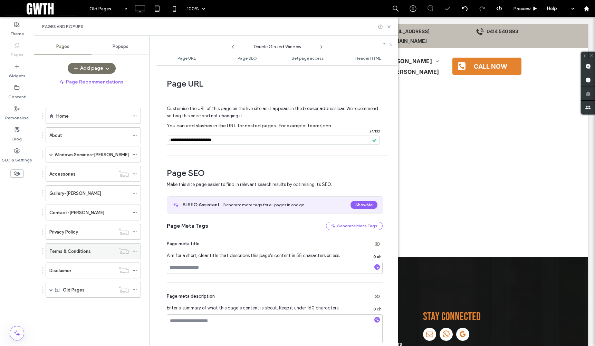
click at [135, 254] on span at bounding box center [134, 251] width 5 height 10
click at [73, 287] on label "Old Pages" at bounding box center [74, 290] width 22 height 12
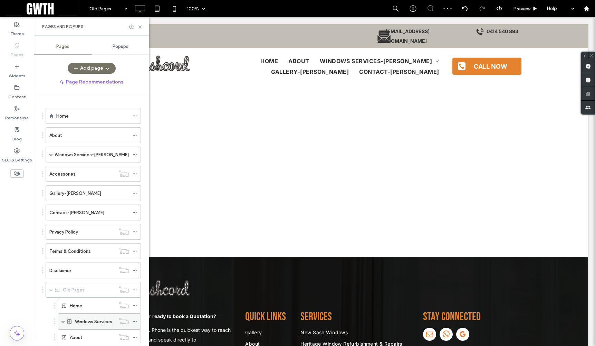
scroll to position [52, 0]
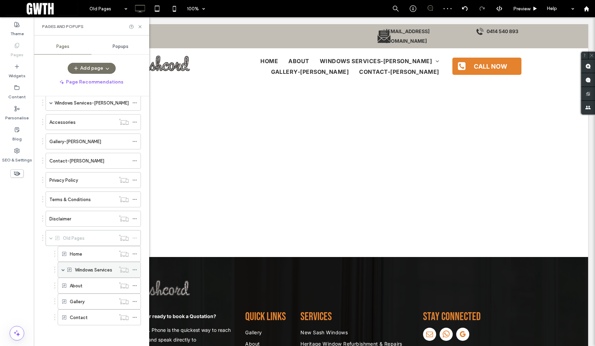
click at [92, 269] on label "Windows Services" at bounding box center [93, 270] width 37 height 12
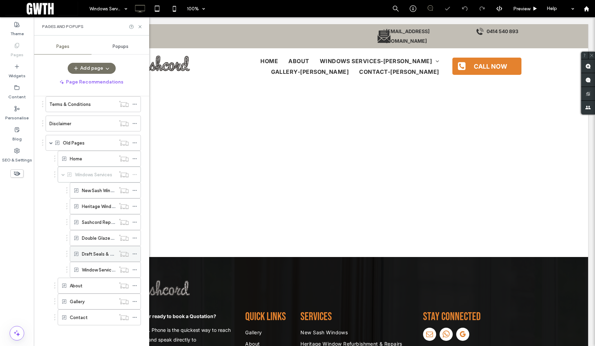
click at [136, 254] on use at bounding box center [135, 254] width 4 height 1
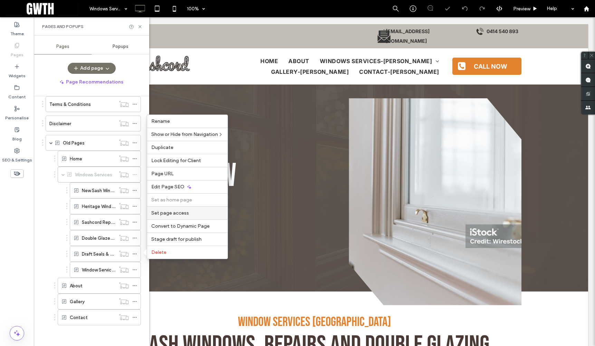
scroll to position [0, 0]
click at [178, 170] on div "Page URL" at bounding box center [187, 173] width 80 height 13
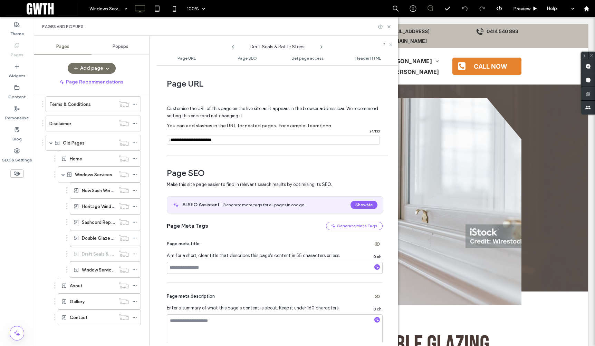
click at [248, 137] on input "notEmpty" at bounding box center [273, 140] width 213 height 9
click at [245, 140] on input "notEmpty" at bounding box center [273, 140] width 213 height 9
paste input "**********"
type input "**********"
click at [100, 272] on label "Window Servicing" at bounding box center [100, 270] width 36 height 12
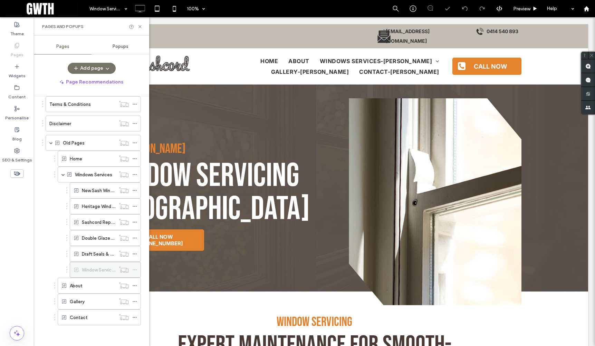
click at [137, 268] on icon at bounding box center [134, 270] width 5 height 5
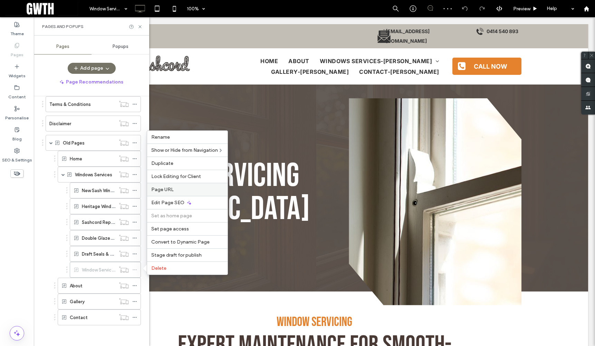
click at [175, 190] on label "Page URL" at bounding box center [187, 190] width 72 height 6
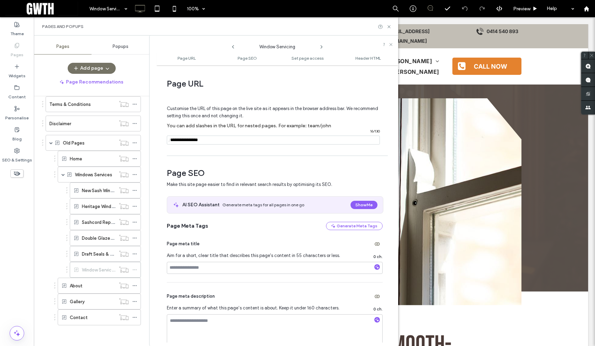
click at [237, 138] on input "notEmpty" at bounding box center [273, 140] width 213 height 9
paste input "**********"
type input "**********"
click at [102, 288] on div "About" at bounding box center [93, 286] width 46 height 7
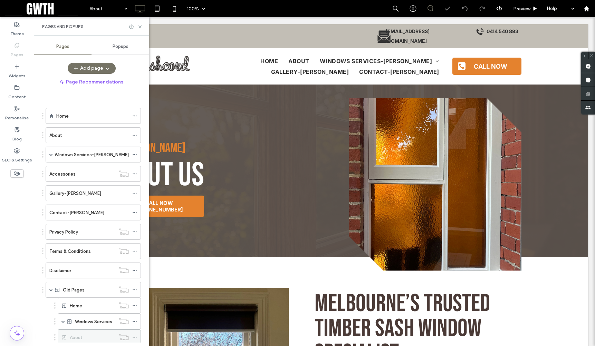
scroll to position [52, 0]
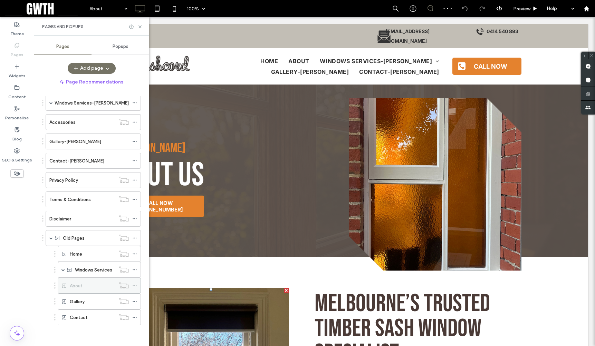
click at [135, 288] on icon at bounding box center [134, 286] width 5 height 5
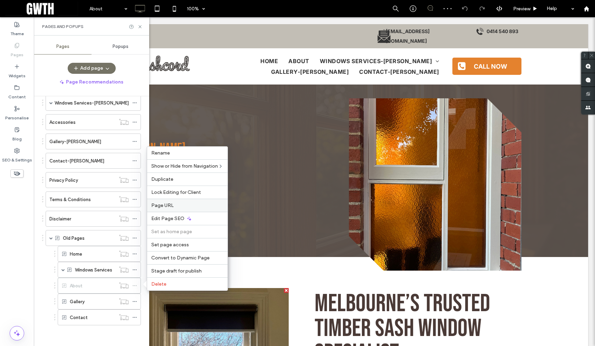
click at [183, 209] on div "Page URL" at bounding box center [187, 205] width 80 height 13
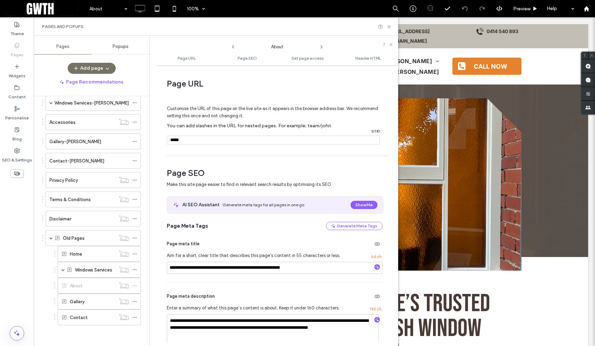
click at [228, 131] on label "You can add slashes in the URL for nested pages. For example: team/john" at bounding box center [275, 125] width 216 height 13
click at [225, 136] on input "notEmpty" at bounding box center [273, 140] width 213 height 9
click at [220, 138] on input "notEmpty" at bounding box center [273, 140] width 213 height 9
paste input "*********"
type input "*********"
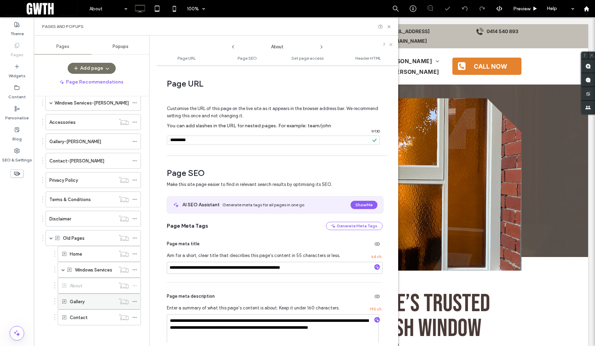
click at [95, 305] on div "Gallery" at bounding box center [93, 301] width 46 height 7
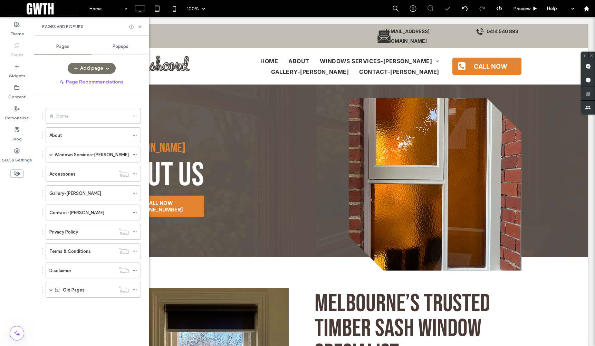
scroll to position [0, 0]
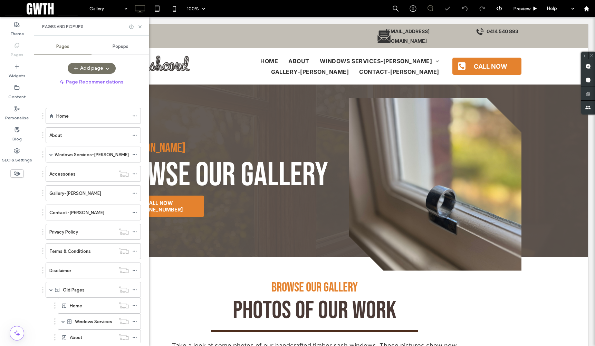
scroll to position [52, 0]
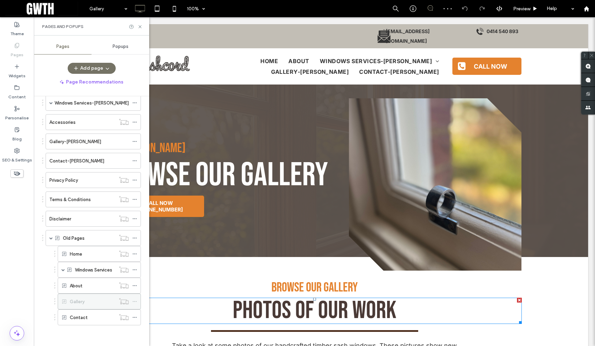
click at [134, 302] on use at bounding box center [135, 302] width 4 height 1
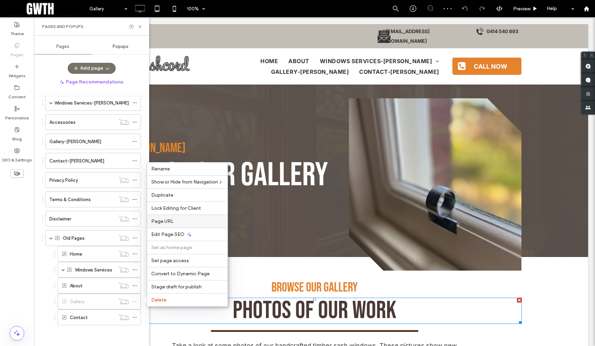
click at [187, 222] on label "Page URL" at bounding box center [187, 222] width 72 height 6
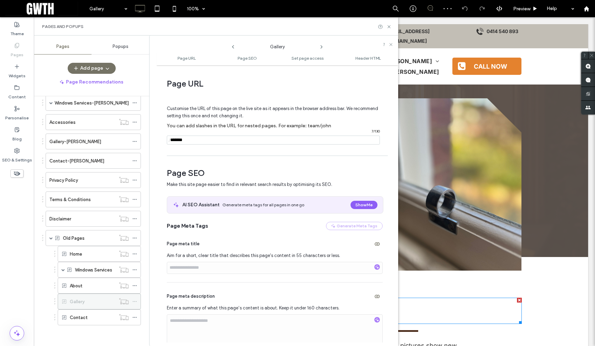
click at [135, 300] on icon at bounding box center [134, 301] width 5 height 5
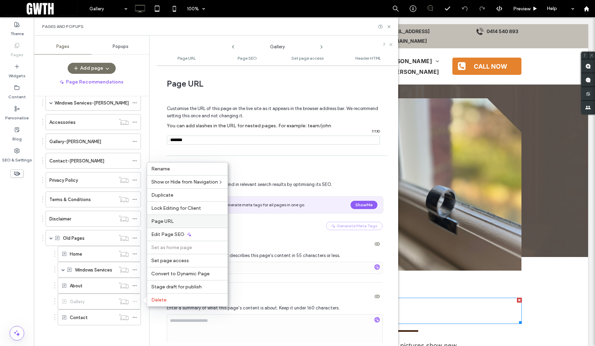
click at [178, 221] on label "Page URL" at bounding box center [187, 222] width 72 height 6
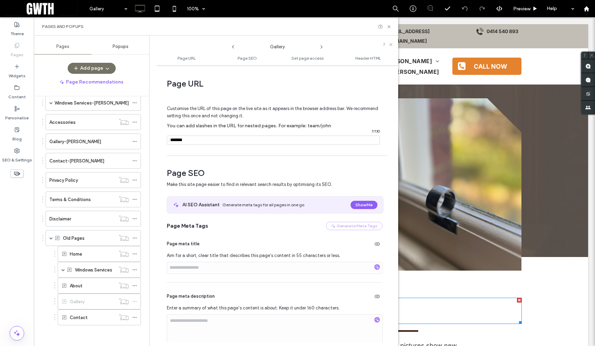
click at [206, 140] on input "notEmpty" at bounding box center [273, 140] width 213 height 9
paste input "**********"
type input "**********"
click at [106, 313] on div "Contact" at bounding box center [93, 317] width 46 height 15
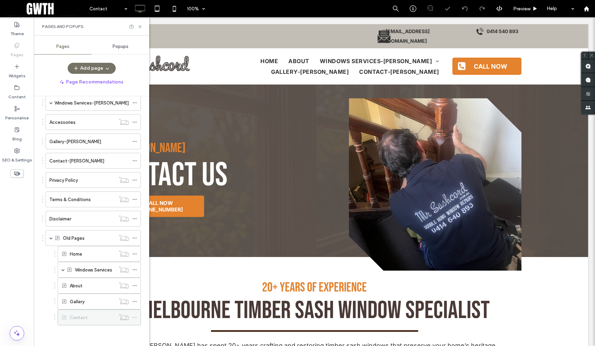
click at [136, 317] on use at bounding box center [135, 317] width 4 height 1
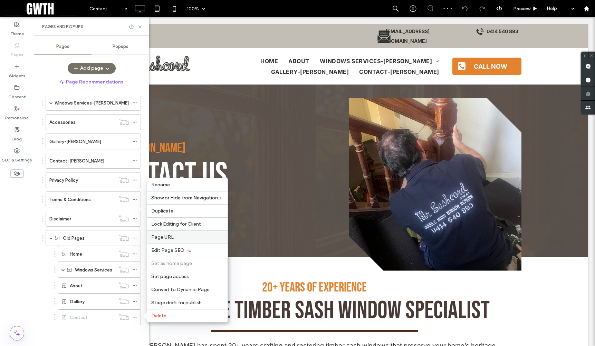
click at [176, 233] on div "Page URL" at bounding box center [187, 237] width 80 height 13
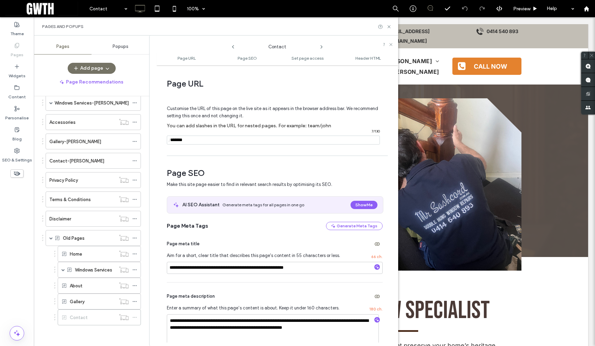
click at [213, 138] on input "notEmpty" at bounding box center [273, 140] width 213 height 9
paste input "**********"
type input "**********"
click at [144, 190] on div "Home About Windows Services-john New Sash Windows-john Heritage Window Refurbis…" at bounding box center [95, 219] width 107 height 247
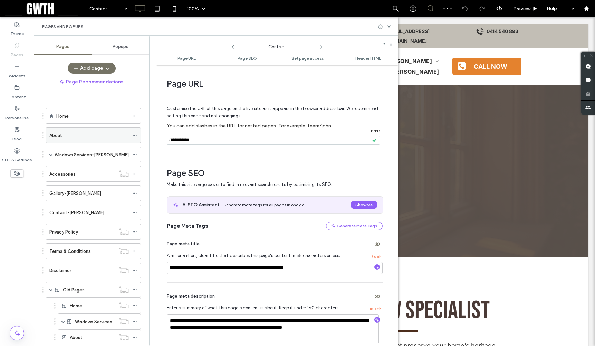
click at [83, 137] on div "About" at bounding box center [88, 135] width 79 height 7
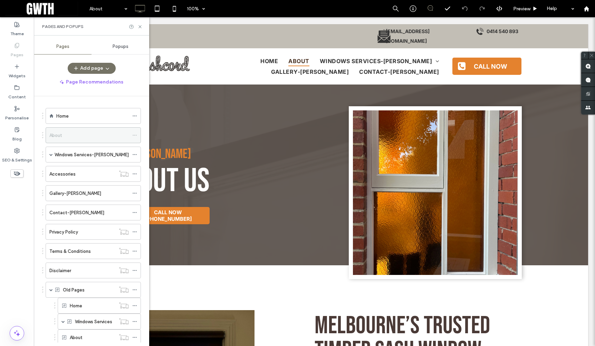
click at [133, 135] on icon at bounding box center [134, 135] width 5 height 5
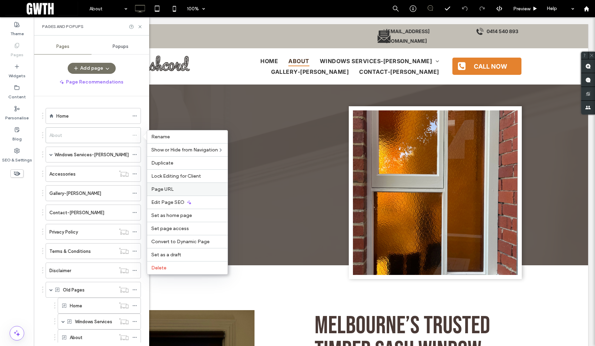
click at [170, 187] on span "Page URL" at bounding box center [162, 190] width 22 height 6
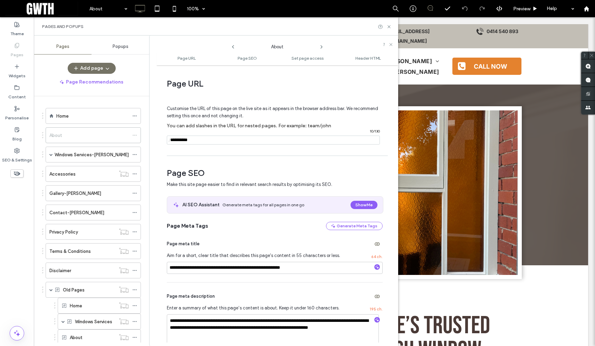
drag, startPoint x: 188, startPoint y: 139, endPoint x: 226, endPoint y: 139, distance: 38.0
click at [226, 139] on input "notEmpty" at bounding box center [273, 140] width 213 height 9
type input "*****"
click at [54, 156] on div at bounding box center [297, 173] width 595 height 346
click at [75, 152] on label "Windows Services-john" at bounding box center [92, 155] width 74 height 12
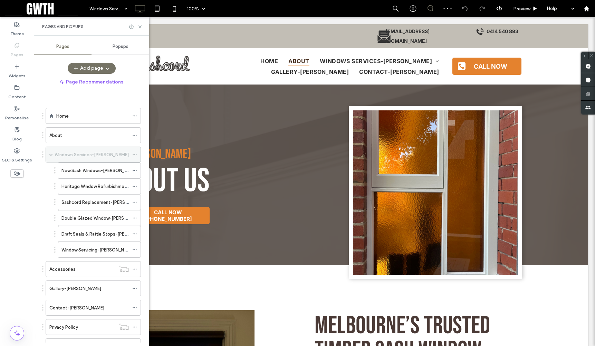
click at [135, 154] on use at bounding box center [135, 154] width 4 height 1
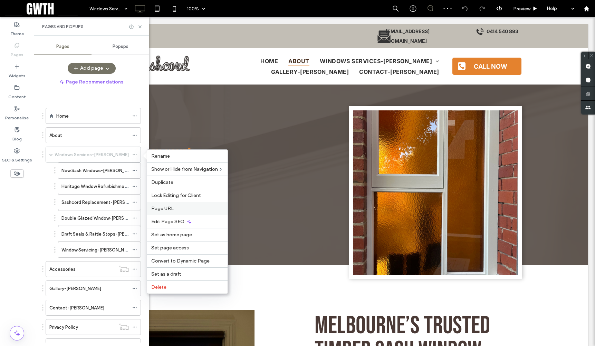
click at [166, 210] on span "Page URL" at bounding box center [162, 209] width 22 height 6
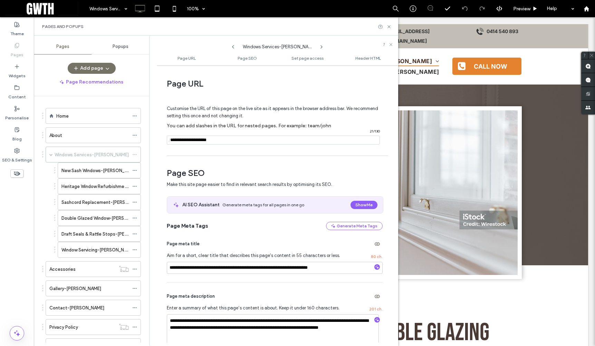
drag, startPoint x: 208, startPoint y: 139, endPoint x: 262, endPoint y: 137, distance: 54.6
click at [261, 137] on input "notEmpty" at bounding box center [273, 140] width 213 height 9
type input "**********"
click at [112, 170] on label "New Sash Windows-john" at bounding box center [99, 171] width 76 height 12
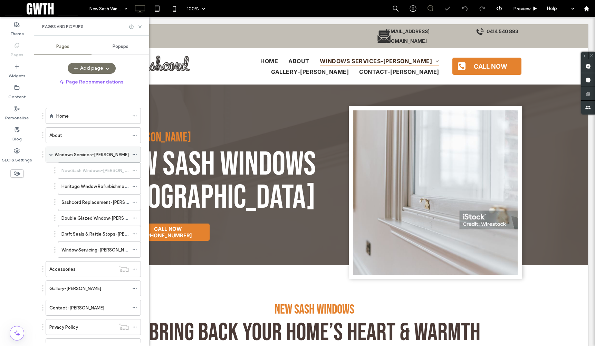
click at [117, 153] on div "Windows Services-john" at bounding box center [92, 154] width 74 height 7
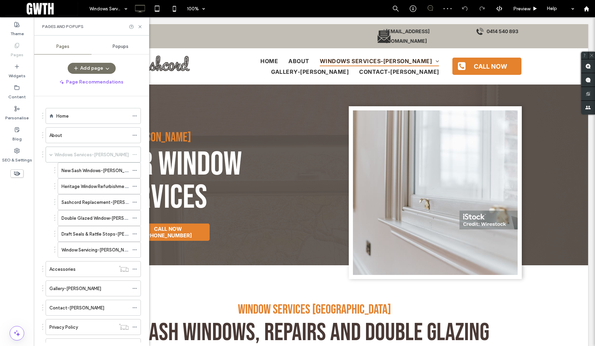
click at [135, 155] on use at bounding box center [135, 154] width 4 height 1
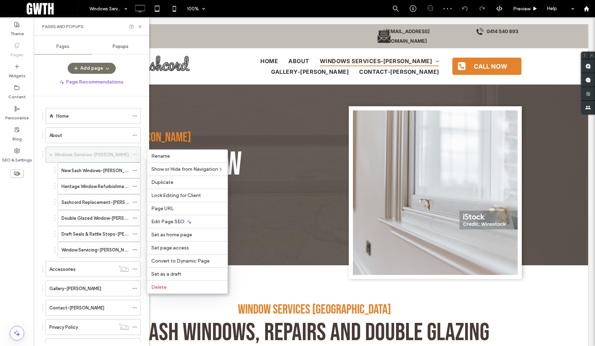
click at [134, 154] on icon at bounding box center [134, 154] width 5 height 5
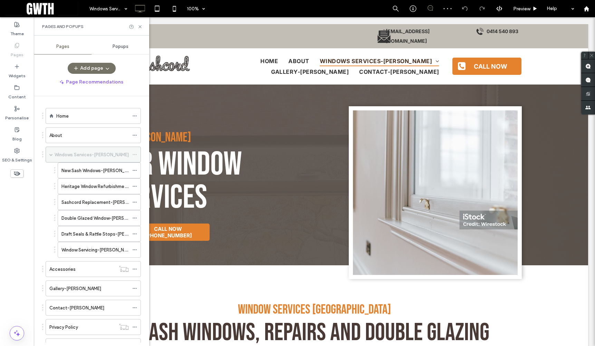
click at [137, 156] on icon at bounding box center [134, 154] width 5 height 5
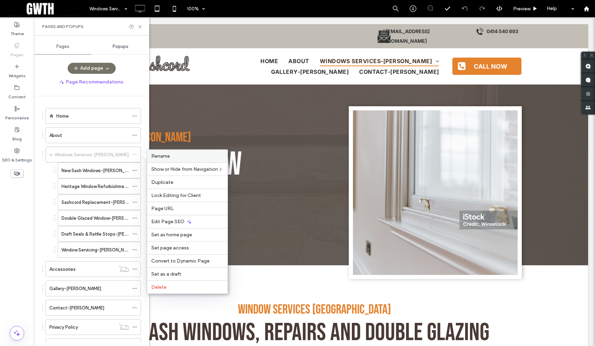
click at [165, 156] on span "Rename" at bounding box center [160, 156] width 19 height 6
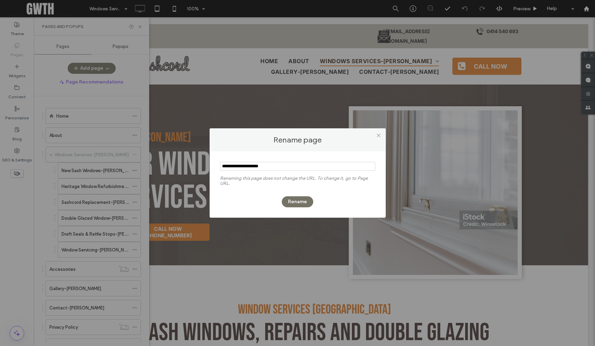
drag, startPoint x: 260, startPoint y: 165, endPoint x: 325, endPoint y: 171, distance: 65.2
click at [325, 171] on input "notEmpty" at bounding box center [297, 166] width 155 height 9
type input "**********"
click at [300, 198] on button "Rename" at bounding box center [297, 202] width 31 height 11
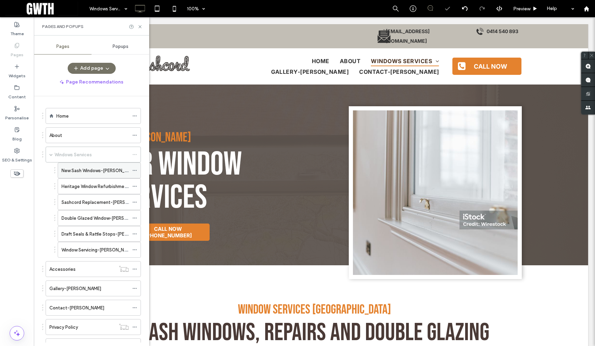
click at [120, 172] on div "New Sash Windows-john" at bounding box center [94, 170] width 67 height 7
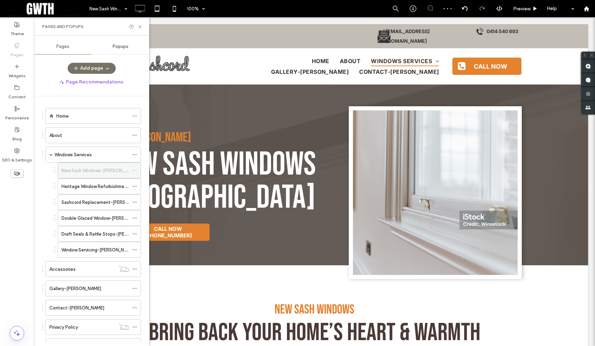
click at [134, 170] on icon at bounding box center [134, 170] width 5 height 5
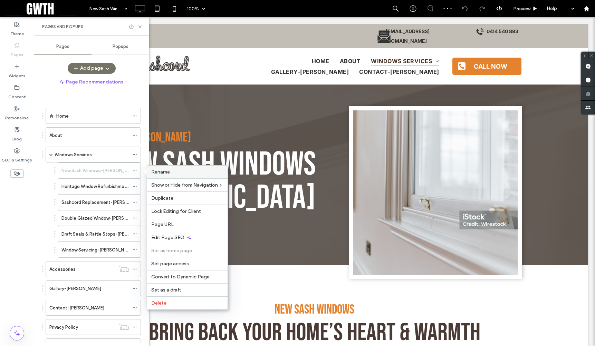
click at [168, 173] on span "Rename" at bounding box center [160, 172] width 19 height 6
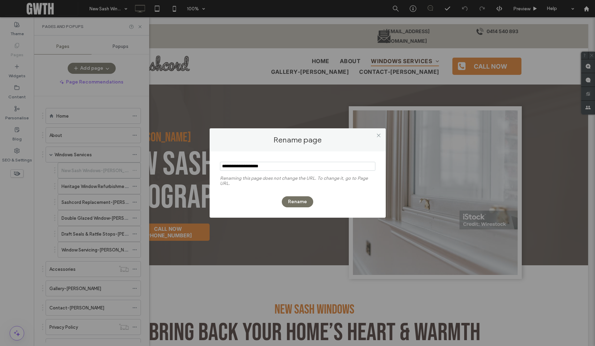
drag, startPoint x: 262, startPoint y: 166, endPoint x: 305, endPoint y: 167, distance: 42.8
click at [305, 167] on input "notEmpty" at bounding box center [297, 166] width 155 height 9
type input "**********"
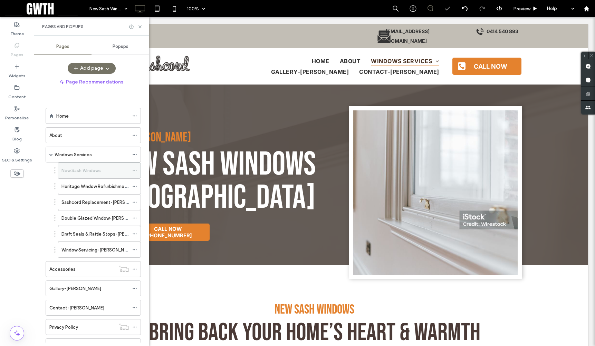
click at [135, 171] on use at bounding box center [135, 170] width 4 height 1
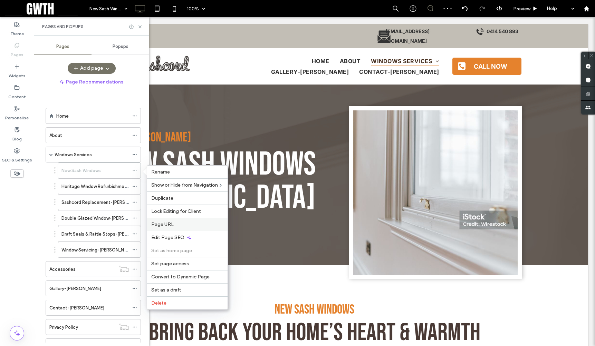
click at [163, 223] on span "Page URL" at bounding box center [162, 225] width 22 height 6
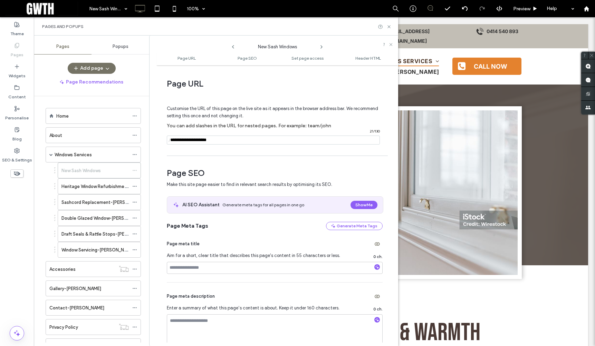
drag, startPoint x: 210, startPoint y: 140, endPoint x: 245, endPoint y: 142, distance: 34.6
click at [245, 142] on input "notEmpty" at bounding box center [273, 140] width 213 height 9
type input "**********"
click at [121, 185] on label "Heritage Window Refurbishment & Repairs-john" at bounding box center [123, 187] width 125 height 12
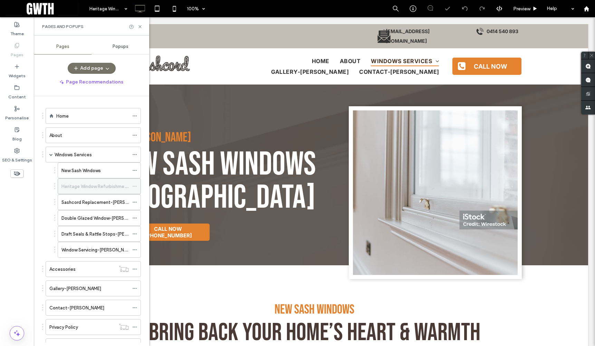
click at [131, 188] on div "Heritage Window Refurbishment & Repairs-john" at bounding box center [99, 187] width 83 height 16
click at [133, 187] on use at bounding box center [135, 186] width 4 height 1
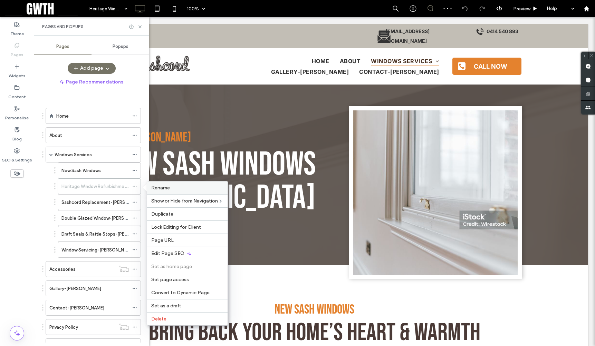
click at [170, 189] on label "Rename" at bounding box center [187, 188] width 72 height 6
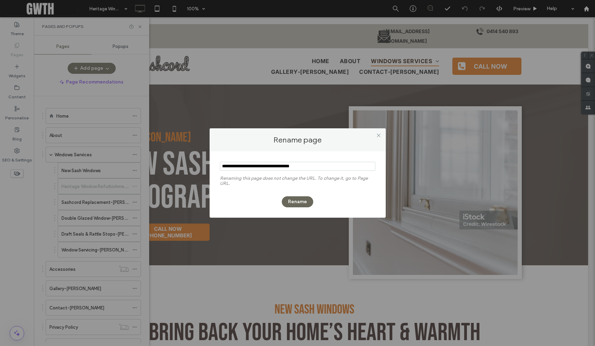
type input "**********"
click at [295, 203] on button "Rename" at bounding box center [297, 202] width 31 height 11
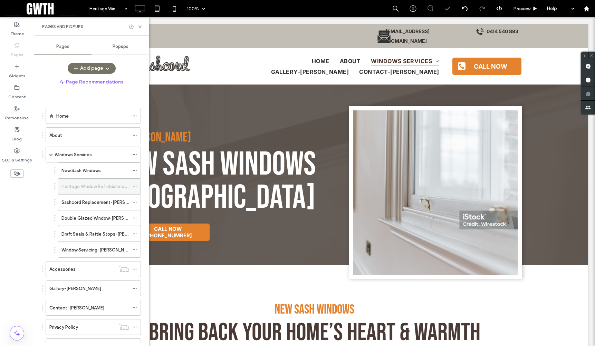
click at [135, 188] on icon at bounding box center [134, 186] width 5 height 5
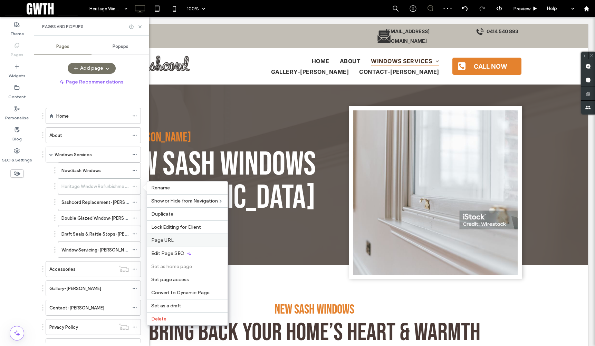
click at [172, 237] on div "Page URL" at bounding box center [187, 240] width 80 height 13
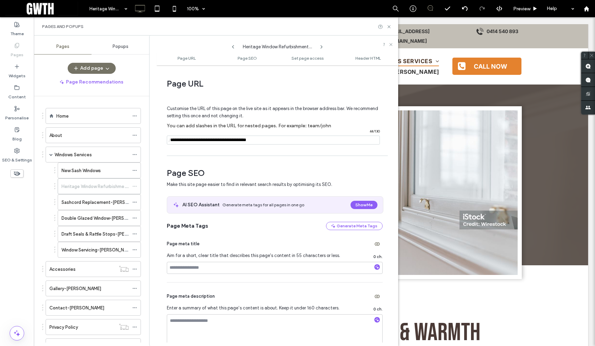
drag, startPoint x: 259, startPoint y: 140, endPoint x: 285, endPoint y: 140, distance: 26.3
click at [285, 140] on input "notEmpty" at bounding box center [273, 140] width 213 height 9
click at [244, 140] on input "notEmpty" at bounding box center [273, 140] width 213 height 9
click at [240, 139] on input "notEmpty" at bounding box center [273, 140] width 213 height 9
type input "**********"
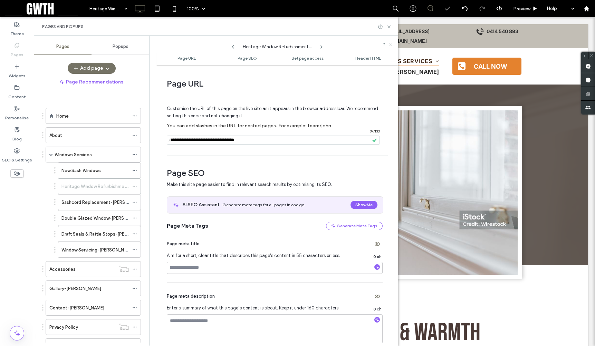
click at [103, 197] on div "Sashcord Replacement-john" at bounding box center [94, 202] width 67 height 15
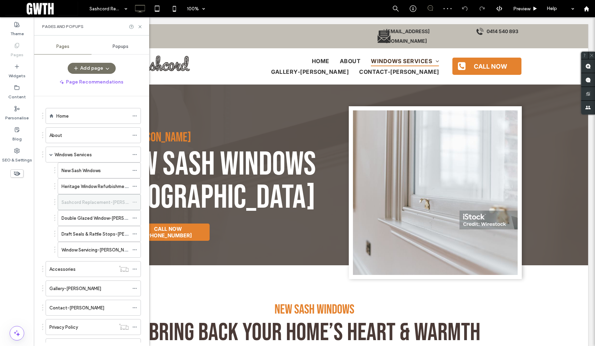
click at [135, 202] on icon at bounding box center [134, 202] width 5 height 5
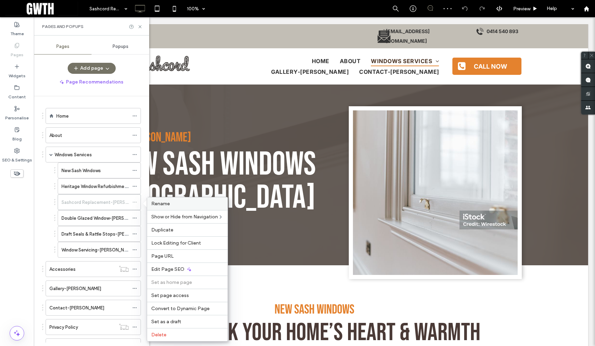
click at [177, 203] on label "Rename" at bounding box center [187, 204] width 72 height 6
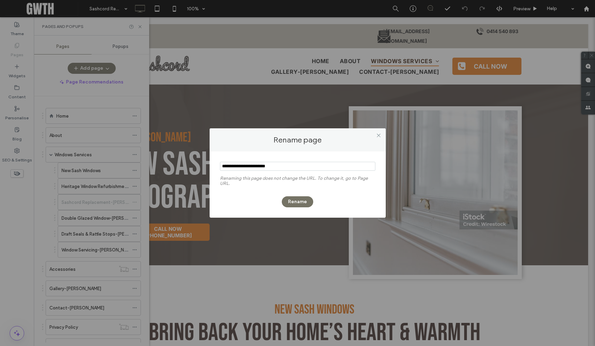
drag, startPoint x: 271, startPoint y: 166, endPoint x: 308, endPoint y: 166, distance: 37.3
click at [308, 166] on input "notEmpty" at bounding box center [297, 166] width 155 height 9
type input "**********"
click at [297, 202] on button "Rename" at bounding box center [297, 202] width 31 height 11
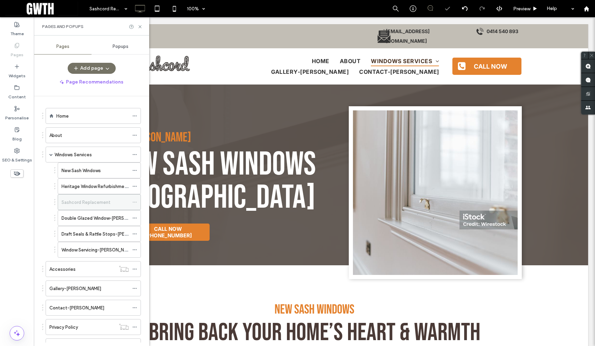
click at [134, 202] on use at bounding box center [135, 202] width 4 height 1
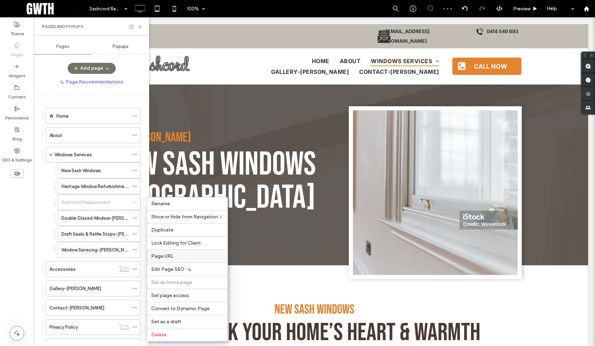
click at [176, 255] on label "Page URL" at bounding box center [187, 257] width 72 height 6
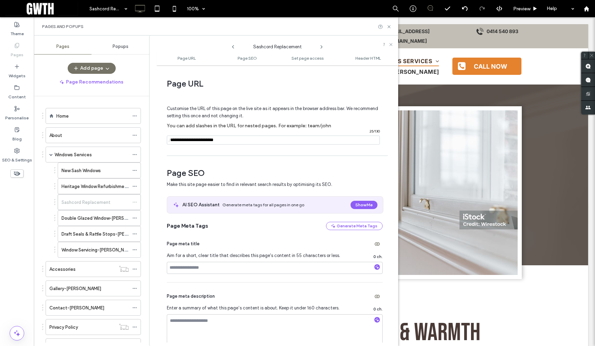
drag, startPoint x: 232, startPoint y: 140, endPoint x: 218, endPoint y: 139, distance: 13.8
click at [218, 139] on input "notEmpty" at bounding box center [273, 140] width 213 height 9
type input "**********"
click at [120, 219] on label "Double Glazed Window-john" at bounding box center [103, 218] width 85 height 12
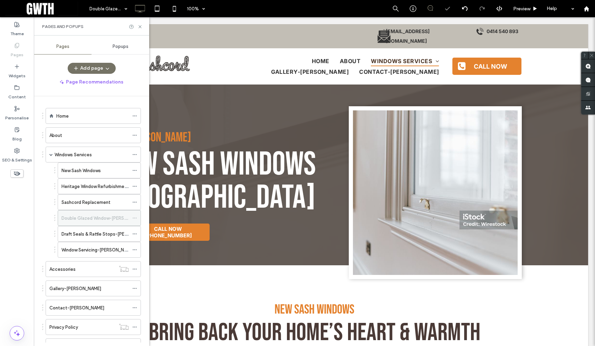
click at [136, 218] on use at bounding box center [135, 218] width 4 height 1
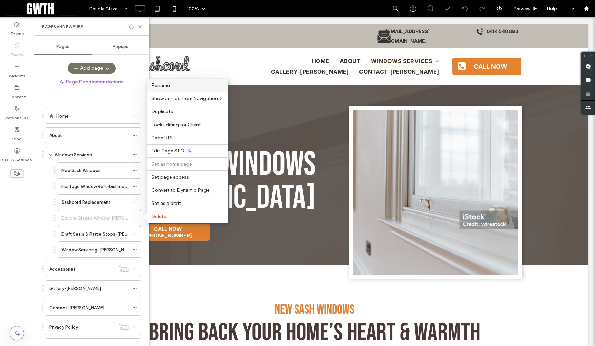
click at [178, 87] on label "Rename" at bounding box center [187, 86] width 72 height 6
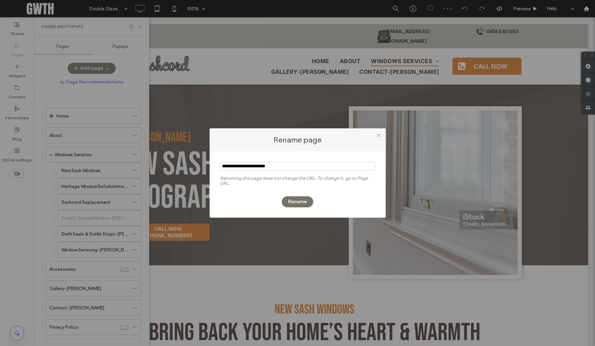
drag, startPoint x: 271, startPoint y: 165, endPoint x: 308, endPoint y: 166, distance: 37.7
click at [308, 166] on input "notEmpty" at bounding box center [297, 166] width 155 height 9
type input "**********"
click at [299, 201] on button "Rename" at bounding box center [297, 202] width 31 height 11
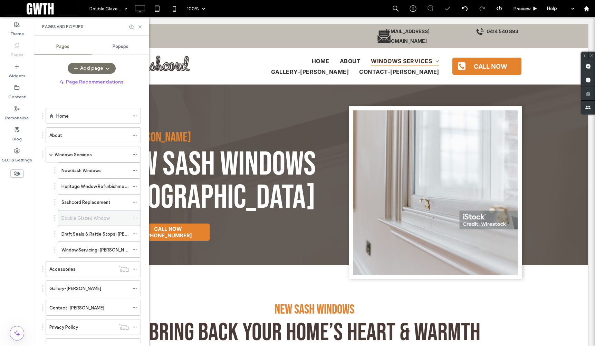
click at [136, 220] on icon at bounding box center [134, 218] width 5 height 5
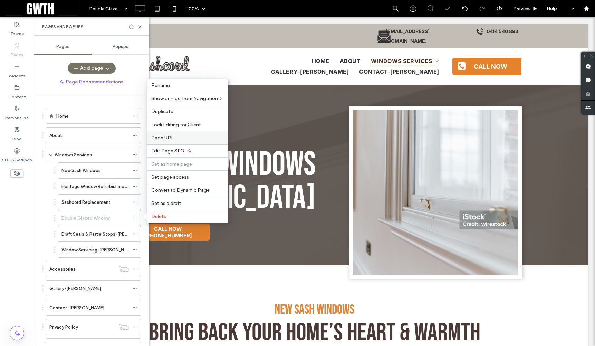
click at [168, 140] on span "Page URL" at bounding box center [162, 138] width 22 height 6
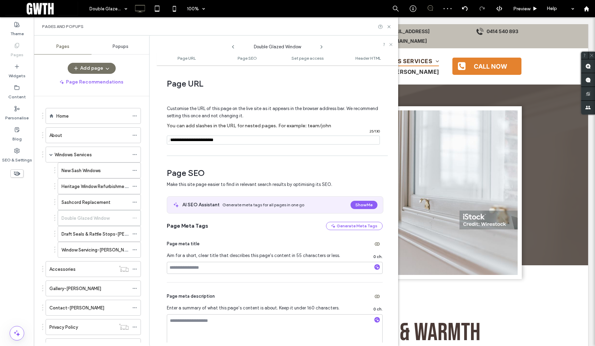
drag, startPoint x: 219, startPoint y: 141, endPoint x: 264, endPoint y: 141, distance: 44.2
click at [264, 141] on input "notEmpty" at bounding box center [273, 140] width 213 height 9
type input "**********"
click at [110, 235] on label "Draft Seals & Rattle Stops-john" at bounding box center [106, 234] width 91 height 12
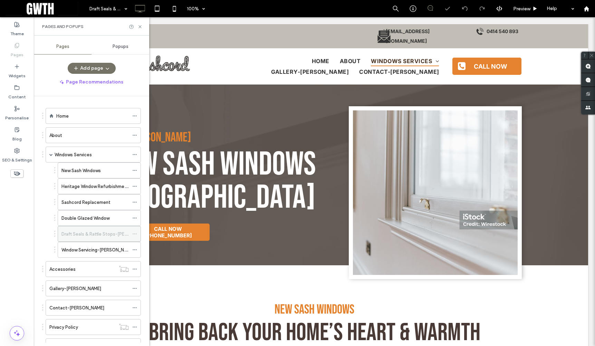
click at [135, 232] on icon at bounding box center [134, 234] width 5 height 5
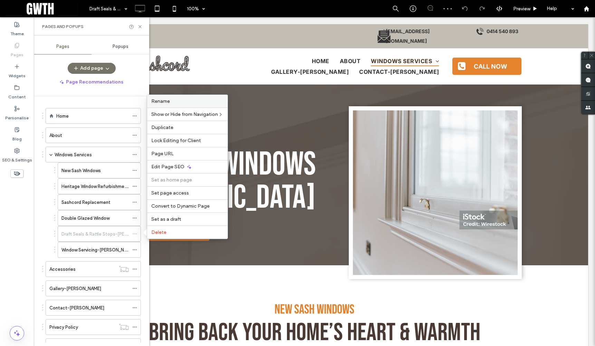
click at [177, 103] on label "Rename" at bounding box center [187, 101] width 72 height 6
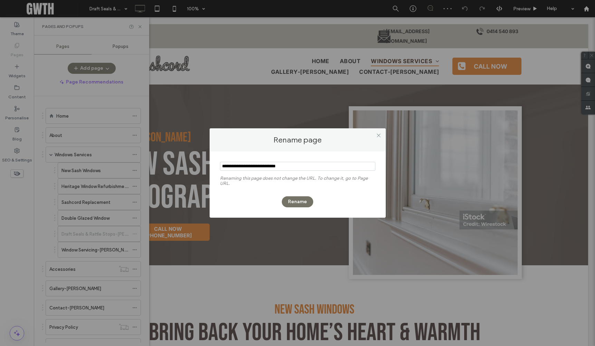
drag, startPoint x: 275, startPoint y: 166, endPoint x: 314, endPoint y: 166, distance: 38.3
click at [313, 166] on input "notEmpty" at bounding box center [297, 166] width 155 height 9
type input "**********"
click at [297, 201] on button "Rename" at bounding box center [297, 202] width 31 height 11
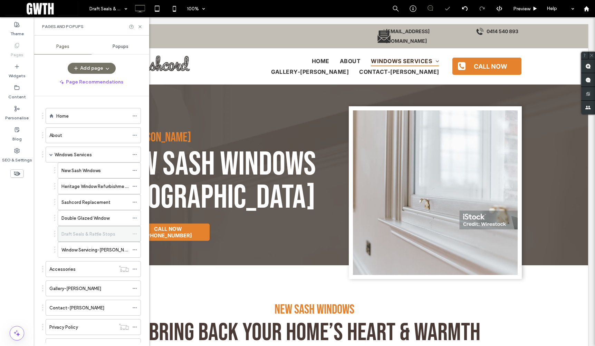
click at [137, 235] on icon at bounding box center [134, 234] width 5 height 5
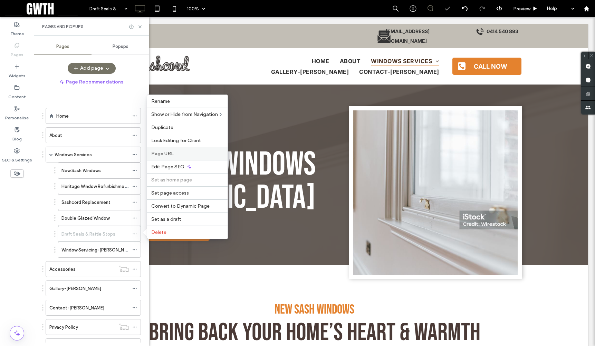
click at [185, 154] on label "Page URL" at bounding box center [187, 154] width 72 height 6
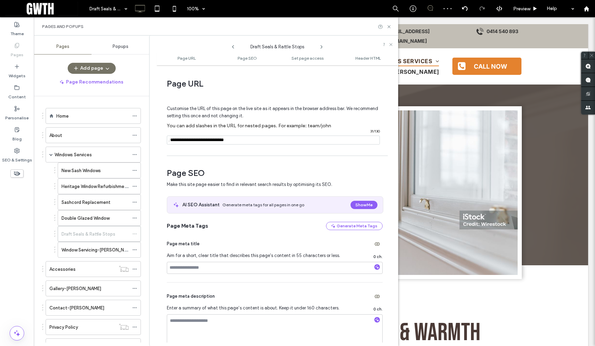
drag, startPoint x: 224, startPoint y: 139, endPoint x: 268, endPoint y: 141, distance: 44.3
click at [268, 141] on input "notEmpty" at bounding box center [273, 140] width 213 height 9
click at [199, 139] on input "notEmpty" at bounding box center [273, 140] width 213 height 9
click at [195, 139] on input "notEmpty" at bounding box center [273, 140] width 213 height 9
type input "**********"
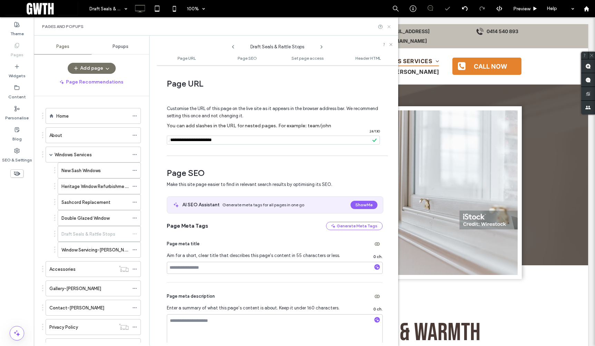
click at [389, 26] on use at bounding box center [389, 26] width 3 height 3
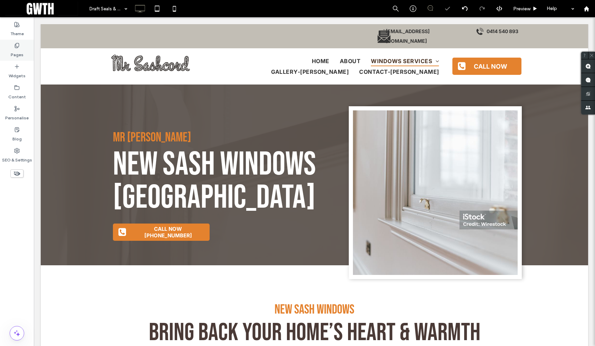
click at [17, 54] on label "Pages" at bounding box center [17, 53] width 13 height 10
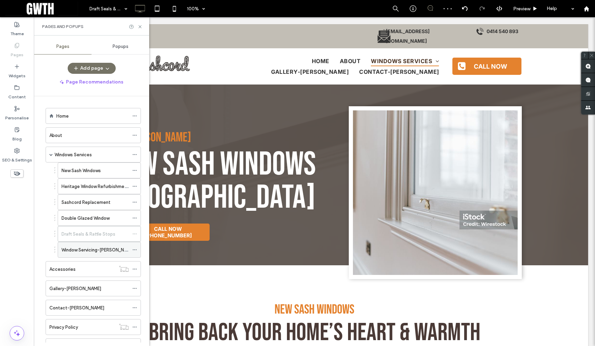
click at [115, 249] on div "Window Servicing-john" at bounding box center [94, 250] width 67 height 7
click at [134, 249] on icon at bounding box center [134, 250] width 5 height 5
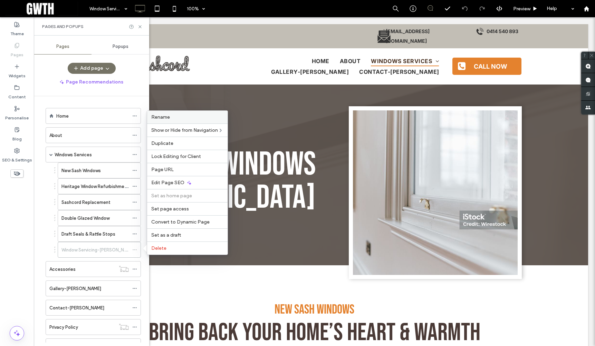
click at [182, 117] on label "Rename" at bounding box center [187, 117] width 72 height 6
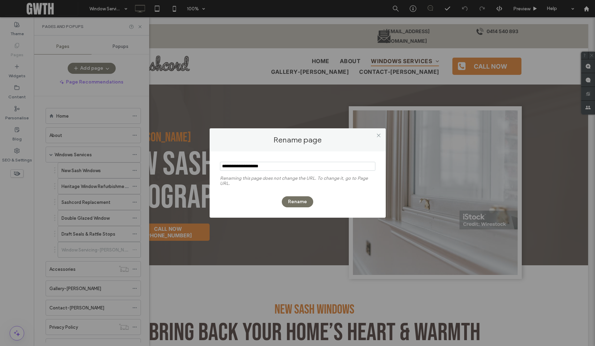
drag, startPoint x: 260, startPoint y: 164, endPoint x: 305, endPoint y: 166, distance: 45.0
click at [305, 166] on input "notEmpty" at bounding box center [297, 166] width 155 height 9
type input "**********"
click at [303, 201] on button "Rename" at bounding box center [297, 202] width 31 height 11
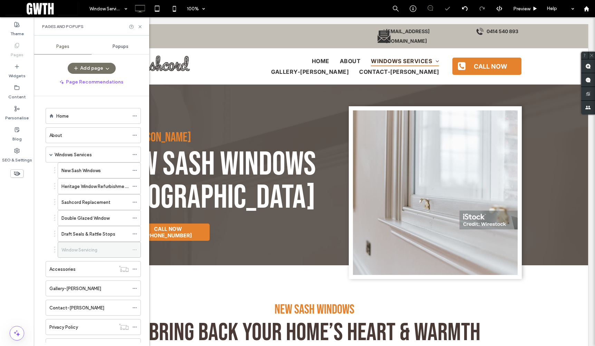
click at [134, 251] on icon at bounding box center [134, 250] width 5 height 5
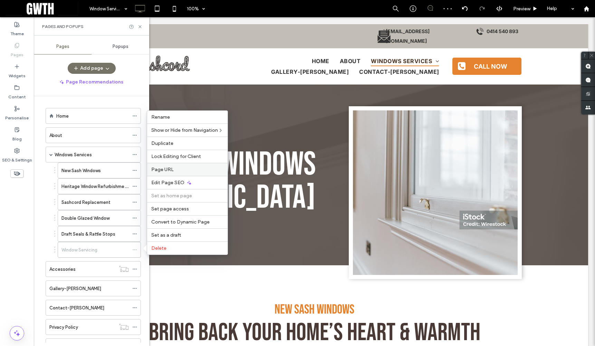
click at [175, 172] on label "Page URL" at bounding box center [187, 170] width 72 height 6
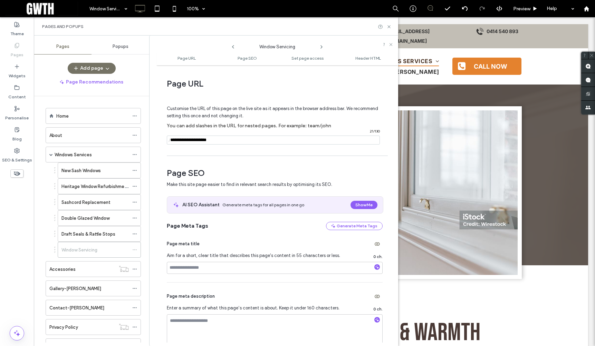
drag, startPoint x: 217, startPoint y: 141, endPoint x: 248, endPoint y: 140, distance: 31.1
click at [248, 140] on input "notEmpty" at bounding box center [273, 140] width 213 height 9
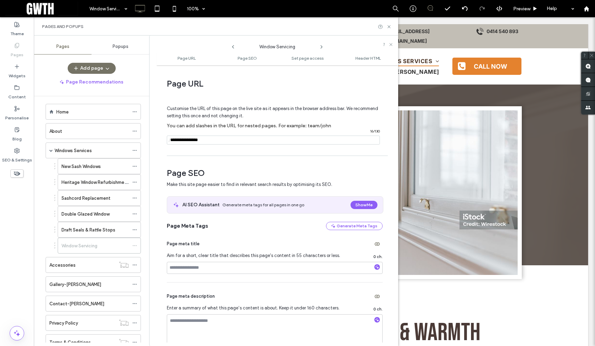
scroll to position [13, 0]
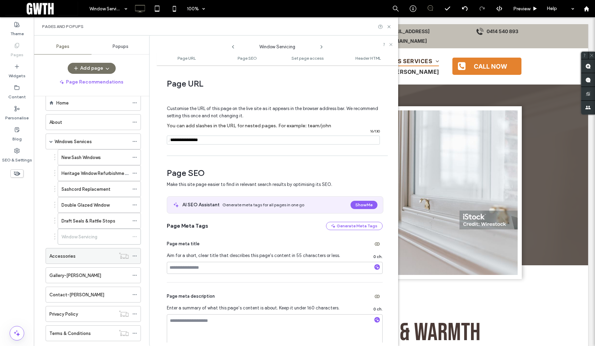
type input "**********"
click at [89, 258] on div "Accessories" at bounding box center [82, 256] width 66 height 7
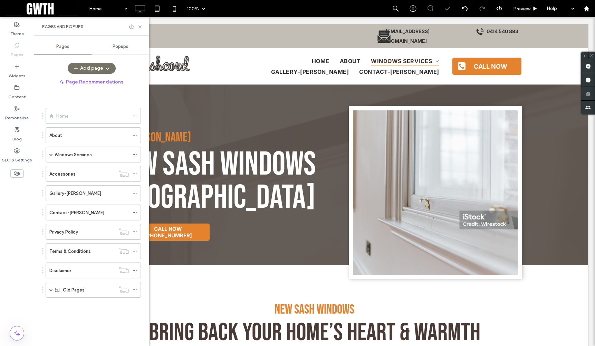
scroll to position [0, 0]
click at [132, 175] on icon at bounding box center [134, 174] width 5 height 5
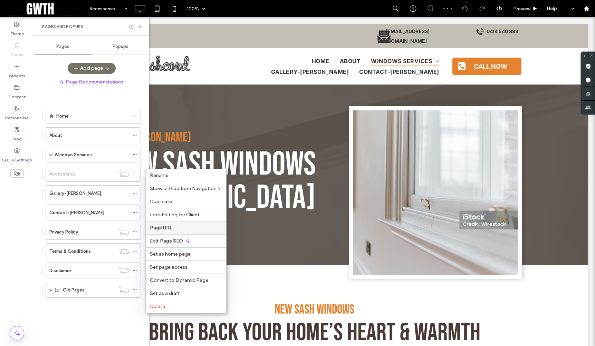
click at [175, 227] on label "Page URL" at bounding box center [186, 228] width 72 height 6
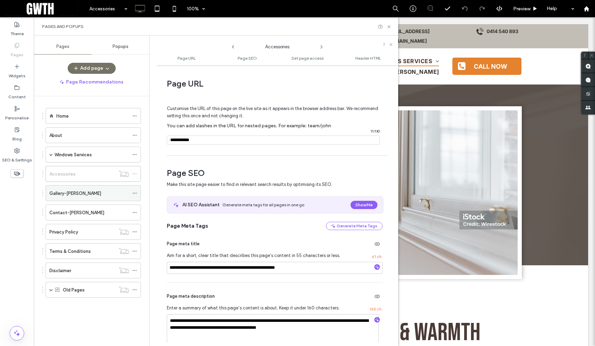
click at [100, 195] on div "Gallery-john" at bounding box center [88, 193] width 79 height 7
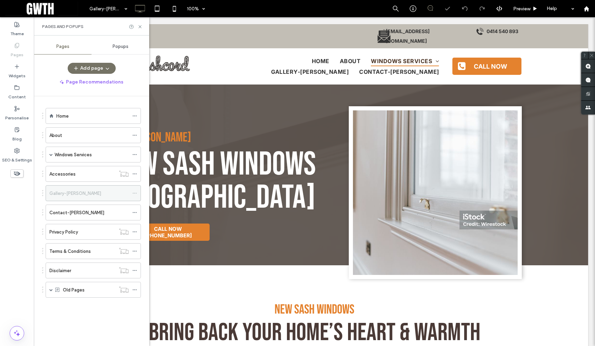
click at [134, 193] on use at bounding box center [135, 193] width 4 height 1
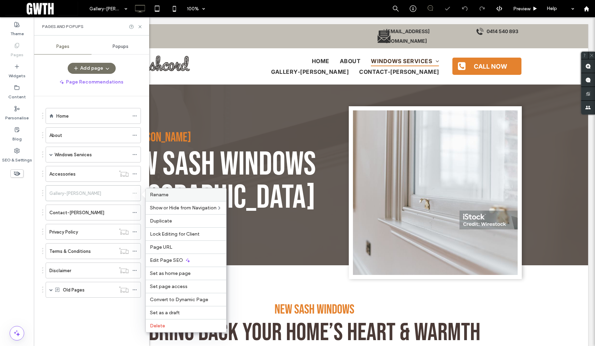
click at [171, 197] on label "Rename" at bounding box center [186, 195] width 72 height 6
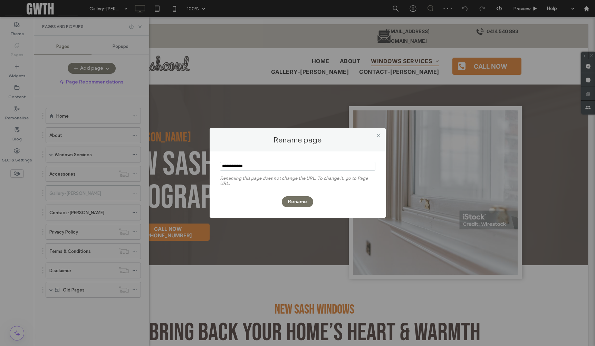
drag, startPoint x: 238, startPoint y: 166, endPoint x: 277, endPoint y: 165, distance: 39.4
click at [277, 165] on input "notEmpty" at bounding box center [297, 166] width 155 height 9
type input "*******"
click at [302, 202] on button "Rename" at bounding box center [297, 202] width 31 height 11
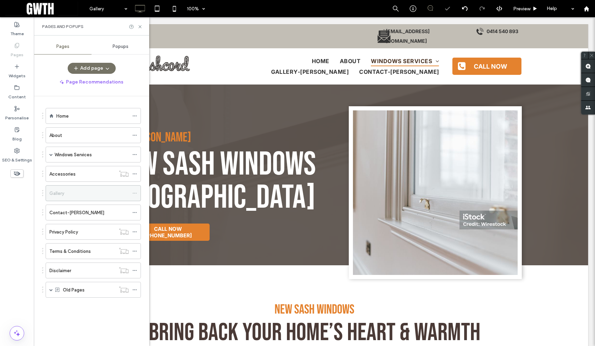
click at [137, 194] on div at bounding box center [136, 193] width 8 height 10
click at [136, 193] on div at bounding box center [136, 193] width 8 height 10
click at [135, 193] on icon at bounding box center [134, 193] width 5 height 5
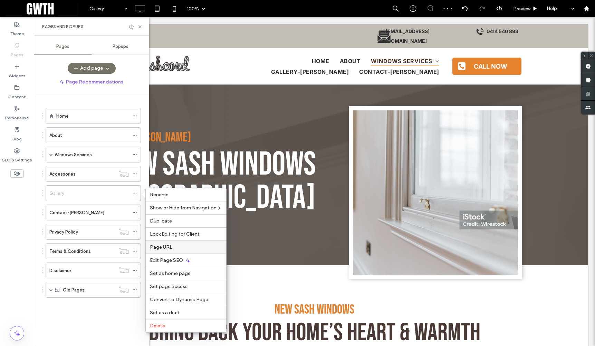
click at [171, 245] on span "Page URL" at bounding box center [161, 248] width 22 height 6
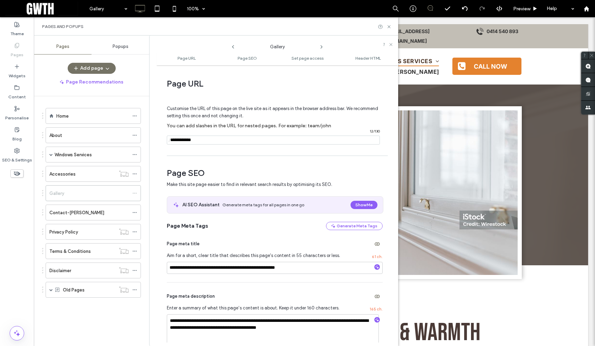
drag, startPoint x: 184, startPoint y: 140, endPoint x: 242, endPoint y: 143, distance: 57.4
click at [242, 143] on input "notEmpty" at bounding box center [273, 140] width 213 height 9
type input "*******"
click at [87, 213] on div "Contact-john" at bounding box center [88, 212] width 79 height 7
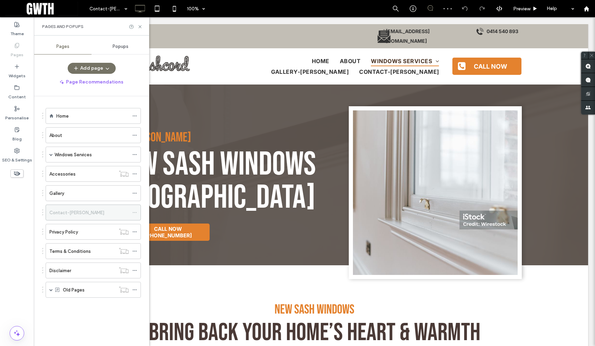
click at [133, 212] on icon at bounding box center [134, 212] width 5 height 5
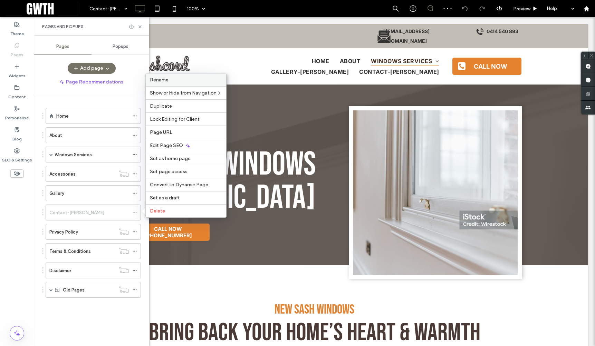
click at [180, 80] on label "Rename" at bounding box center [186, 80] width 72 height 6
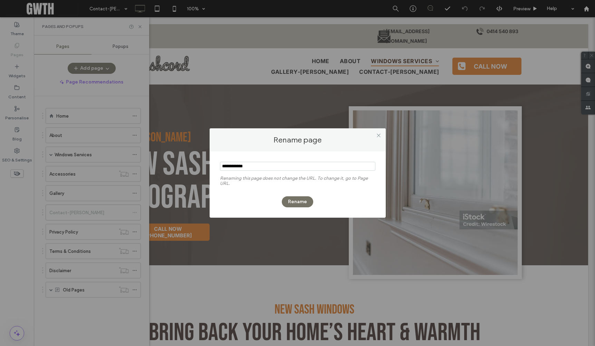
drag, startPoint x: 240, startPoint y: 165, endPoint x: 283, endPoint y: 165, distance: 43.2
click at [283, 165] on input "notEmpty" at bounding box center [297, 166] width 155 height 9
type input "*******"
click at [295, 203] on button "Rename" at bounding box center [297, 202] width 31 height 11
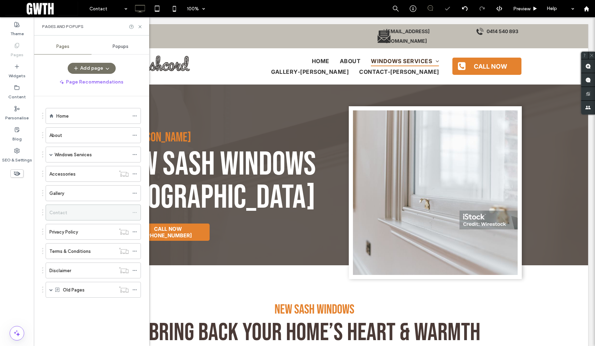
click at [134, 212] on icon at bounding box center [134, 212] width 5 height 5
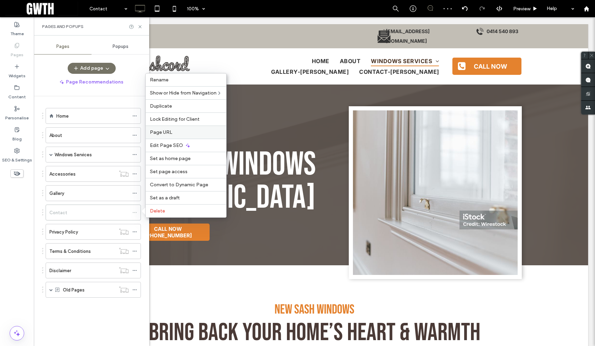
click at [179, 131] on label "Page URL" at bounding box center [186, 133] width 72 height 6
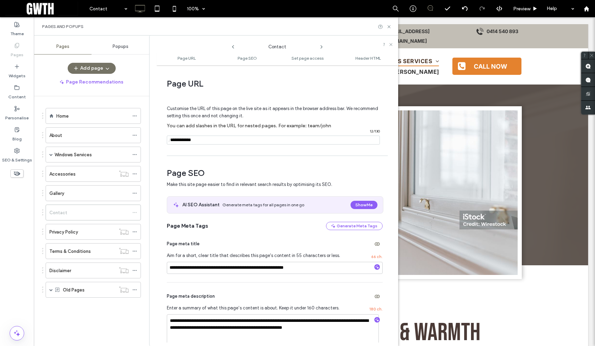
drag, startPoint x: 187, startPoint y: 139, endPoint x: 242, endPoint y: 141, distance: 55.3
click at [242, 141] on input "notEmpty" at bounding box center [273, 140] width 213 height 9
type input "*******"
click at [90, 234] on div "Privacy Policy" at bounding box center [82, 232] width 66 height 7
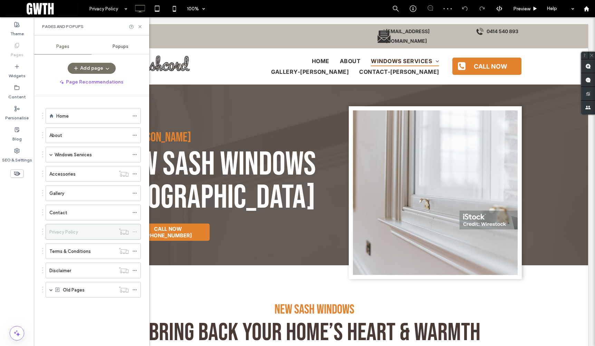
click at [133, 232] on use at bounding box center [135, 232] width 4 height 1
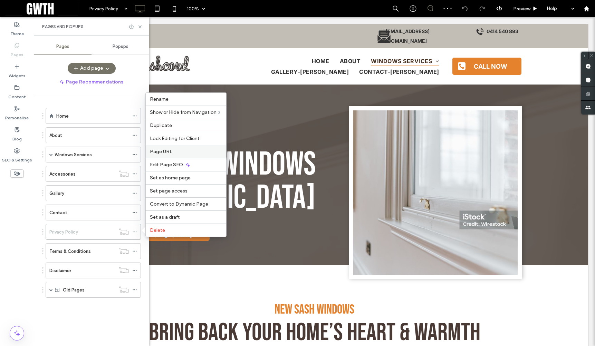
click at [184, 155] on div "Page URL" at bounding box center [186, 151] width 80 height 13
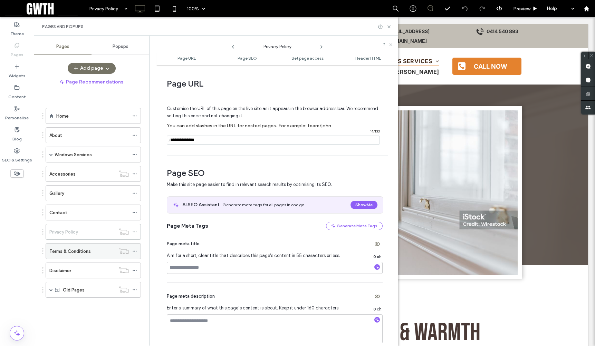
click at [107, 252] on div "Terms & Conditions" at bounding box center [82, 251] width 66 height 7
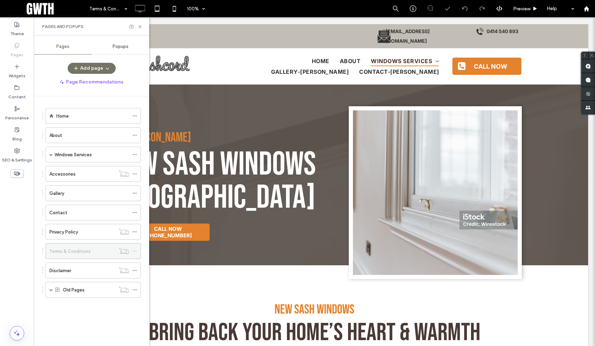
click at [134, 252] on icon at bounding box center [134, 251] width 5 height 5
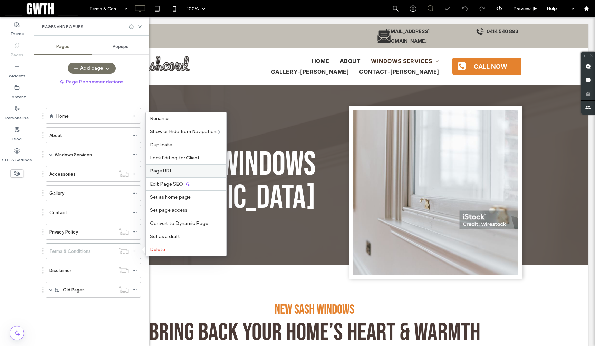
click at [179, 175] on div "Page URL" at bounding box center [186, 170] width 80 height 13
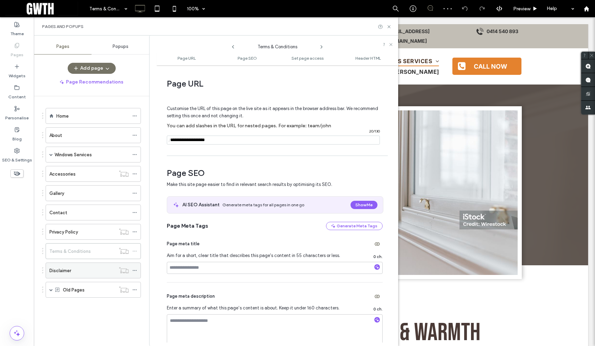
click at [110, 267] on div "Disclaimer" at bounding box center [82, 270] width 66 height 7
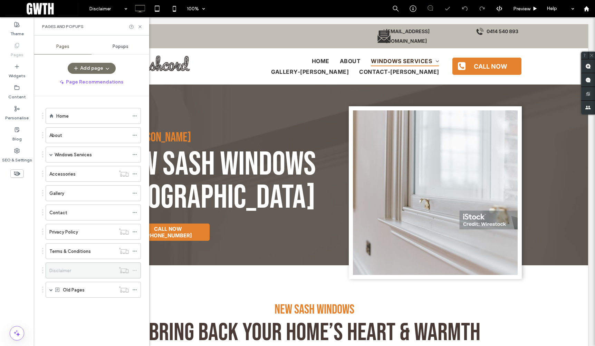
click at [133, 270] on icon at bounding box center [134, 270] width 5 height 5
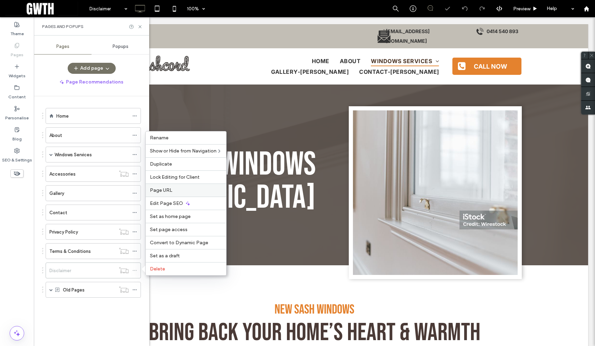
click at [175, 192] on label "Page URL" at bounding box center [186, 191] width 72 height 6
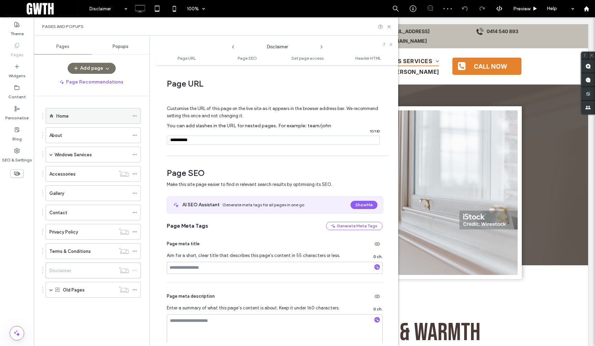
click at [94, 118] on div "Home" at bounding box center [92, 116] width 73 height 7
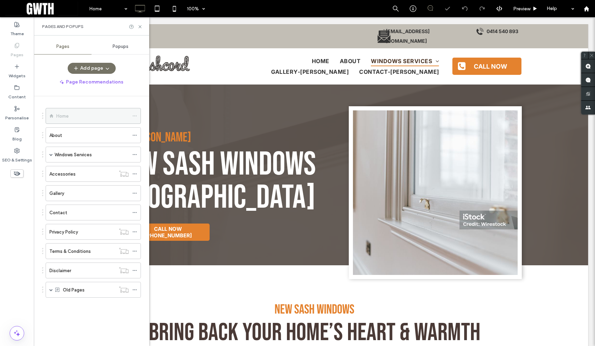
click at [134, 116] on icon at bounding box center [134, 116] width 5 height 5
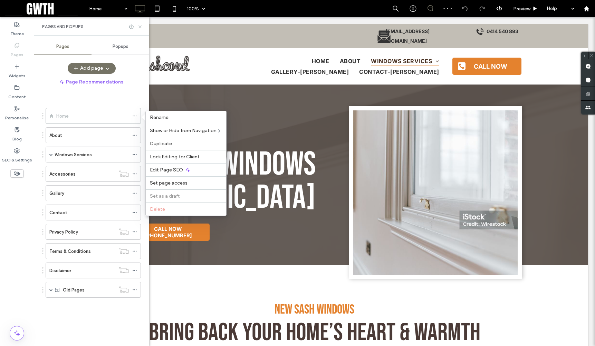
click at [140, 26] on icon at bounding box center [139, 26] width 5 height 5
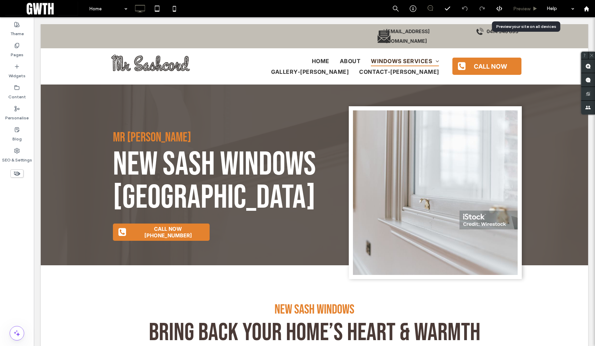
click at [530, 8] on span "Preview" at bounding box center [521, 9] width 17 height 6
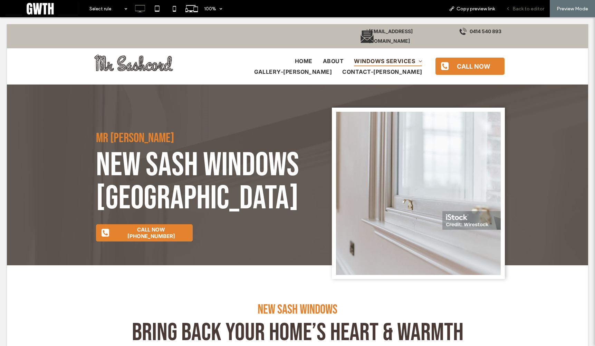
click at [520, 9] on span "Back to editor" at bounding box center [529, 9] width 32 height 6
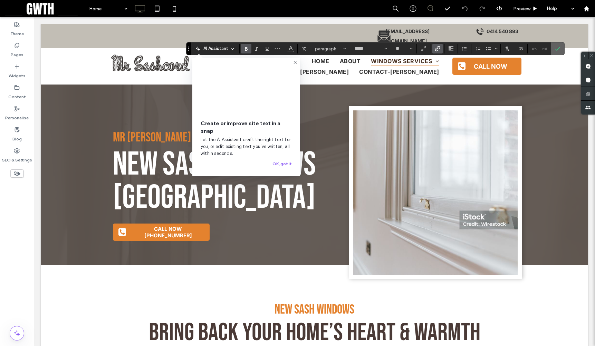
click at [555, 49] on icon "Confirm" at bounding box center [558, 49] width 6 height 6
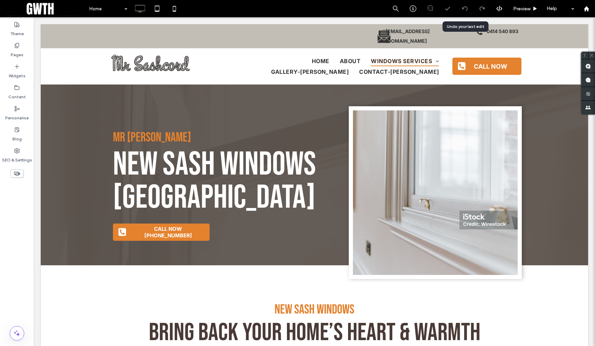
click at [465, 8] on icon at bounding box center [465, 9] width 6 height 6
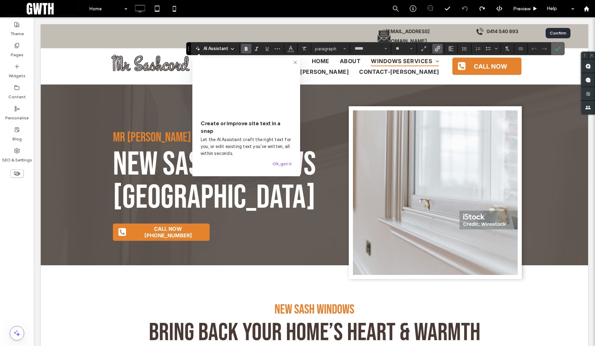
click at [555, 47] on icon "Confirm" at bounding box center [558, 49] width 6 height 6
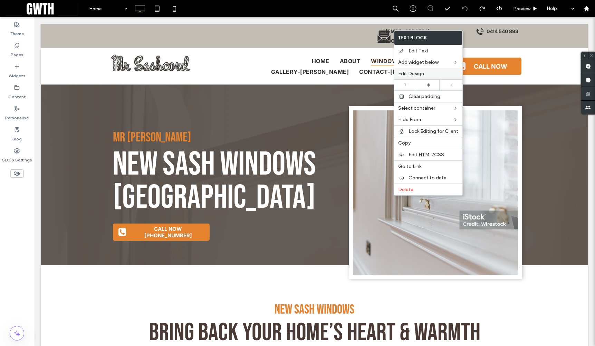
click at [423, 69] on div "Edit Design" at bounding box center [428, 73] width 68 height 11
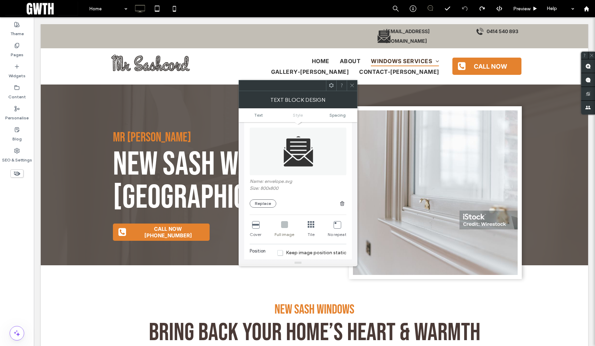
scroll to position [72, 0]
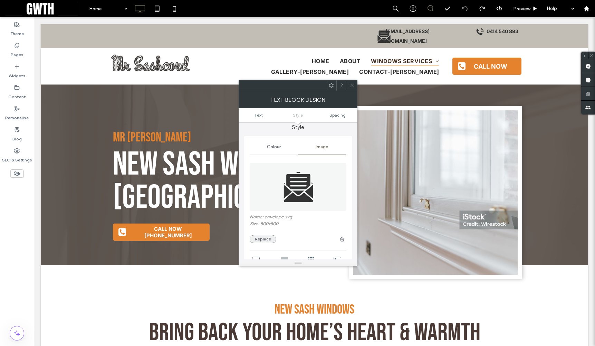
click at [263, 235] on button "Replace" at bounding box center [263, 239] width 27 height 8
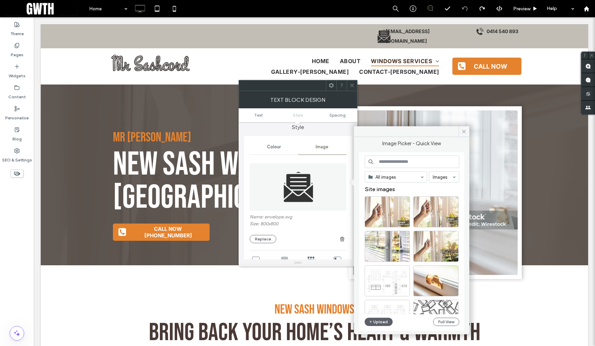
click at [385, 163] on input at bounding box center [412, 162] width 95 height 12
type input "*****"
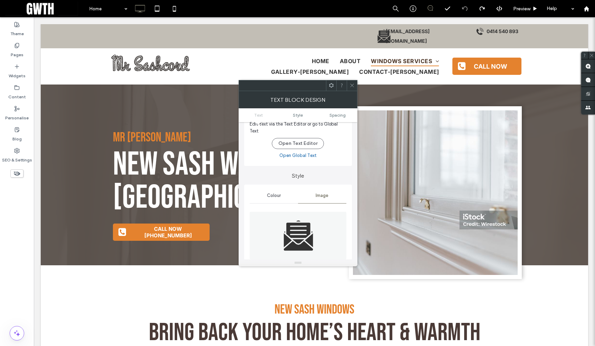
scroll to position [0, 0]
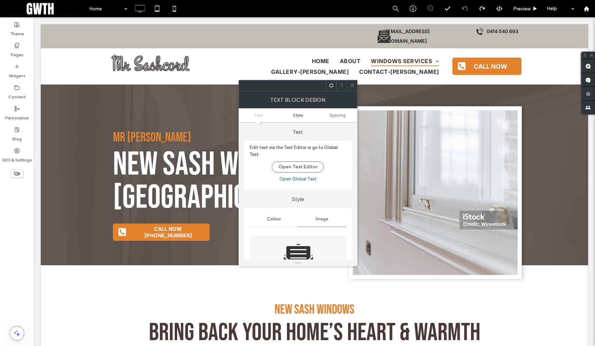
click at [302, 115] on span "Style" at bounding box center [298, 115] width 10 height 5
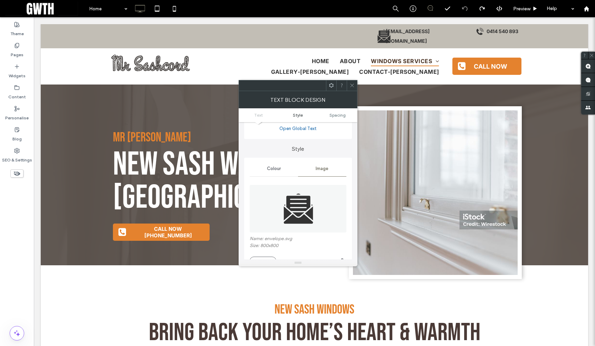
scroll to position [64, 0]
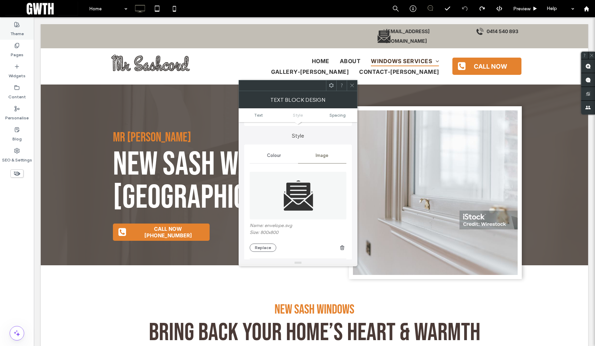
click at [19, 30] on label "Theme" at bounding box center [16, 32] width 13 height 10
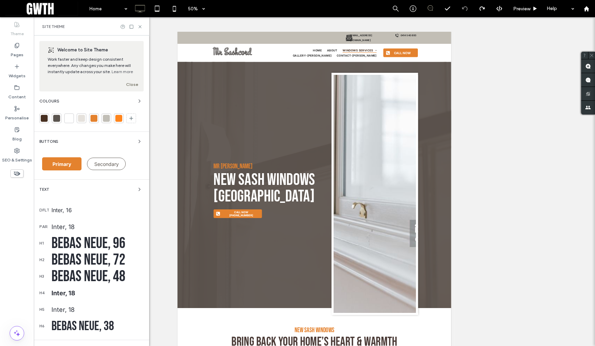
click at [45, 116] on div at bounding box center [44, 118] width 7 height 7
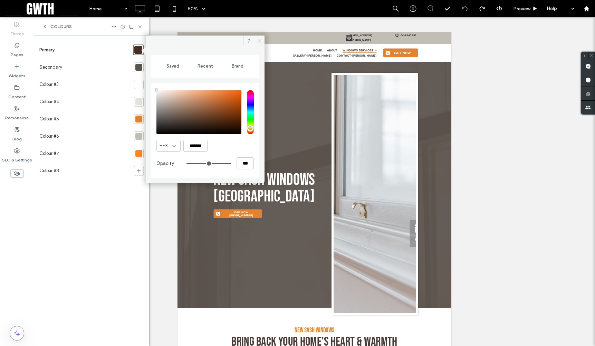
type input "****"
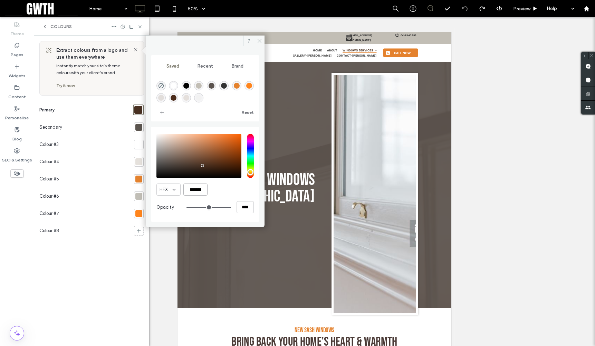
drag, startPoint x: 204, startPoint y: 192, endPoint x: 217, endPoint y: 188, distance: 13.6
click at [204, 192] on input "*******" at bounding box center [195, 190] width 24 height 12
click at [260, 39] on icon at bounding box center [259, 40] width 5 height 5
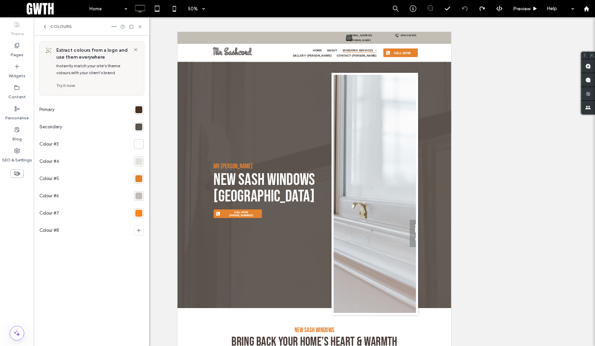
click at [143, 26] on div "Colours" at bounding box center [91, 26] width 115 height 18
click at [142, 26] on icon at bounding box center [139, 26] width 5 height 5
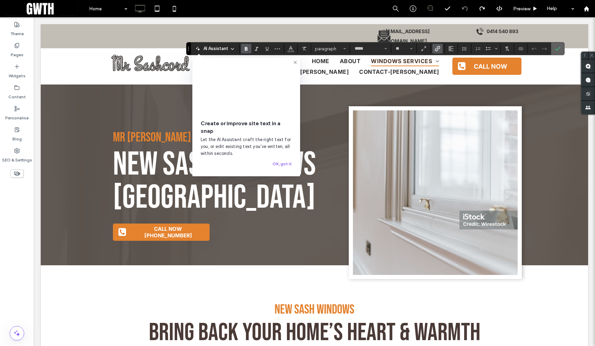
click at [557, 47] on icon "Confirm" at bounding box center [558, 49] width 6 height 6
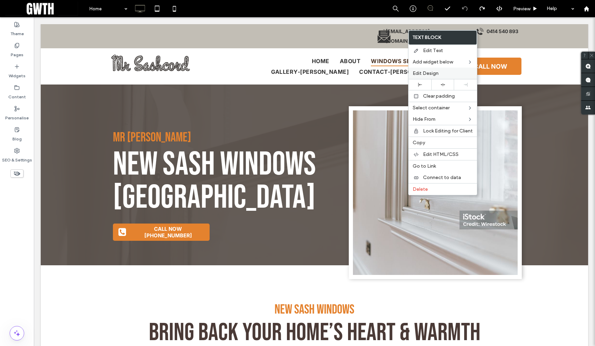
click at [438, 76] on span "Edit Design" at bounding box center [426, 73] width 26 height 6
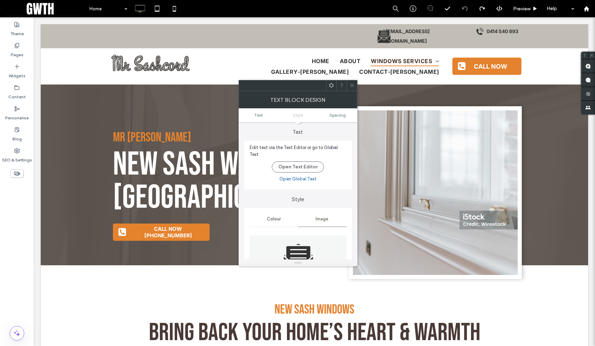
scroll to position [111, 0]
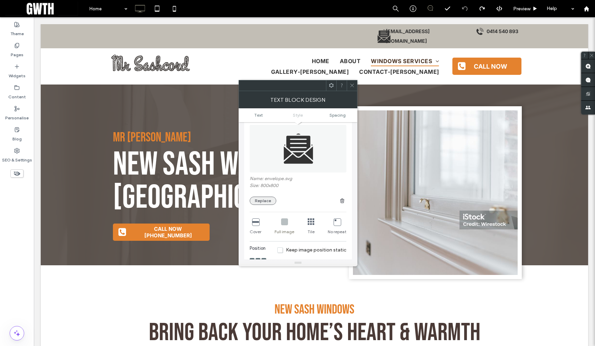
click at [260, 197] on button "Replace" at bounding box center [263, 201] width 27 height 8
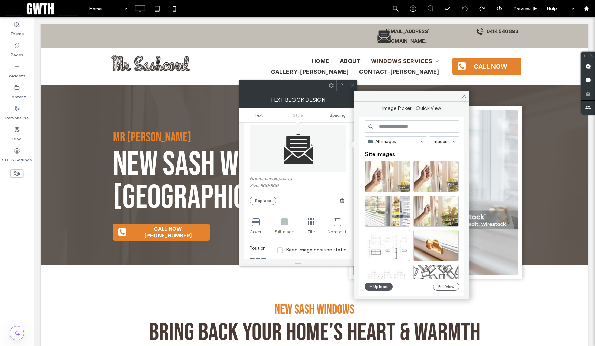
click at [379, 285] on button "Upload" at bounding box center [379, 287] width 28 height 8
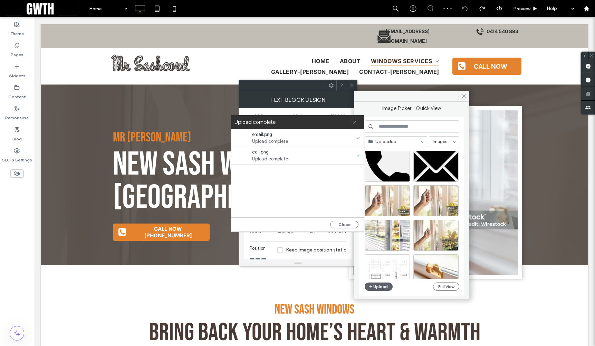
click at [357, 123] on icon at bounding box center [355, 122] width 4 height 4
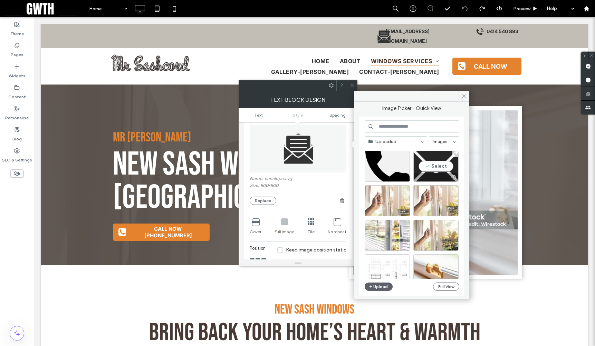
click at [441, 164] on div "Select" at bounding box center [435, 166] width 45 height 31
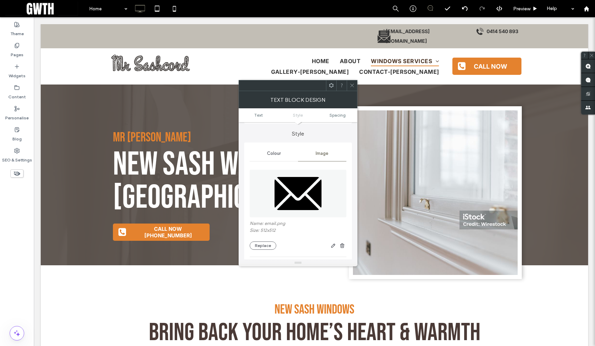
scroll to position [61, 0]
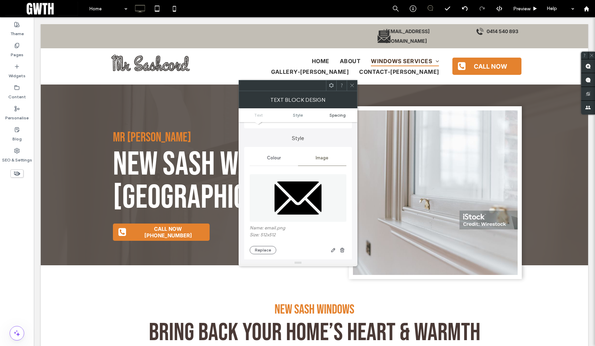
click at [338, 117] on span "Spacing" at bounding box center [337, 115] width 16 height 5
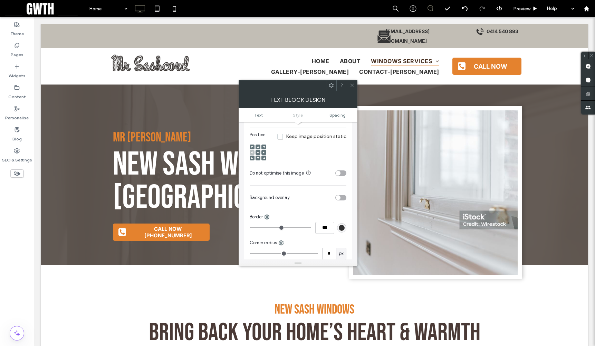
scroll to position [189, 0]
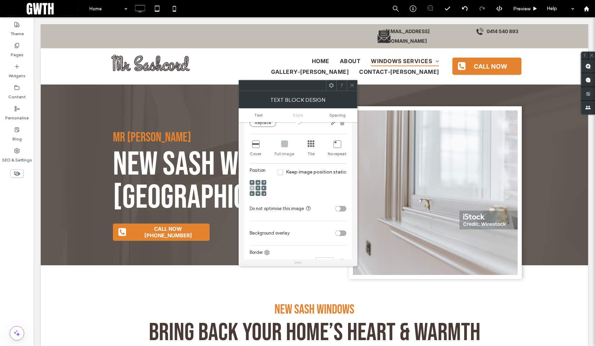
click at [351, 86] on icon at bounding box center [352, 85] width 5 height 5
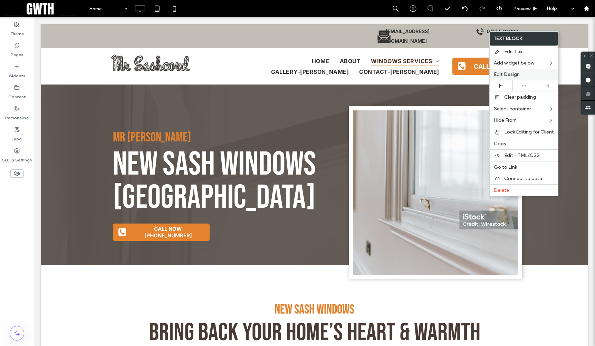
click at [517, 72] on span "Edit Design" at bounding box center [507, 74] width 26 height 6
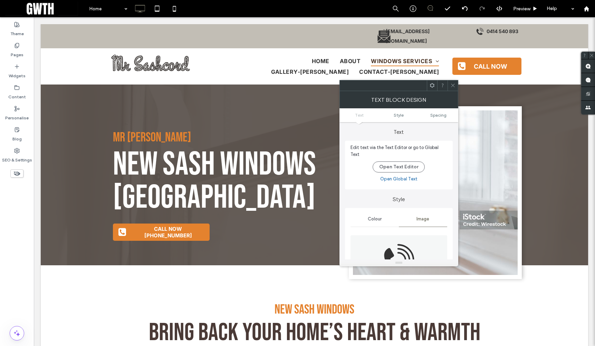
scroll to position [94, 0]
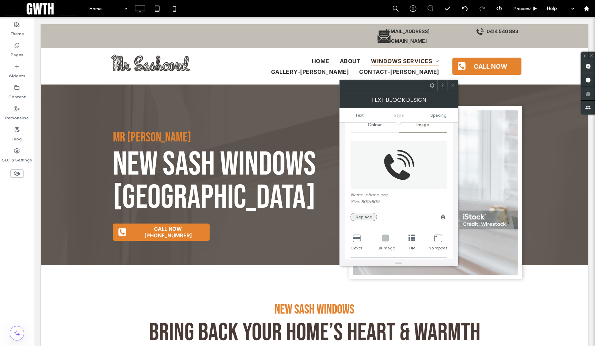
click at [366, 213] on button "Replace" at bounding box center [364, 217] width 27 height 8
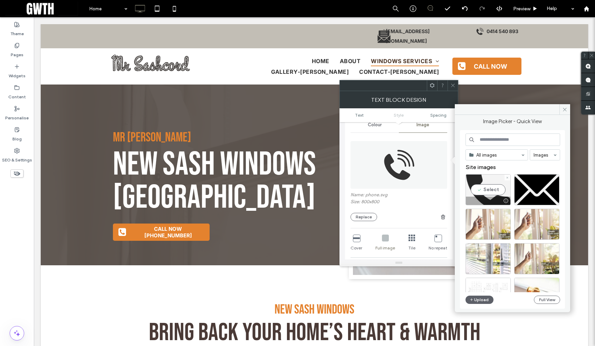
click at [486, 192] on div "Select" at bounding box center [488, 189] width 45 height 31
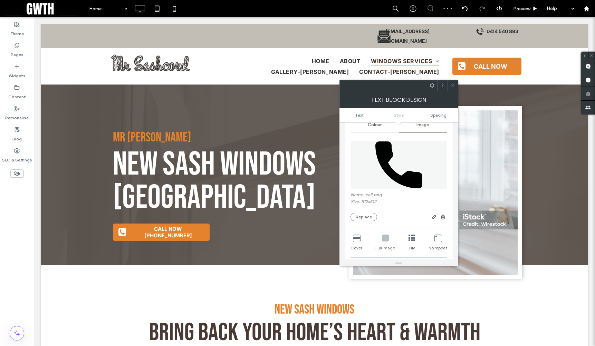
scroll to position [143, 0]
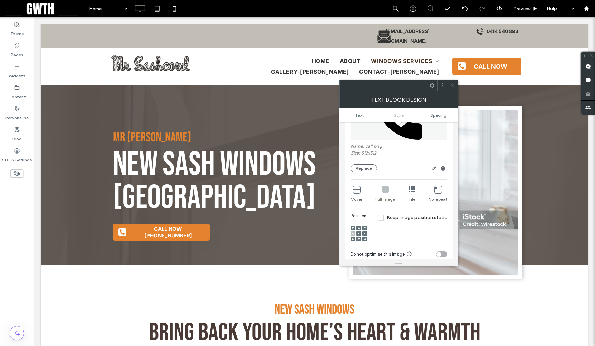
click at [384, 186] on icon at bounding box center [385, 189] width 7 height 7
click at [410, 187] on icon at bounding box center [412, 189] width 7 height 7
click at [389, 185] on div "Full image" at bounding box center [385, 194] width 20 height 22
click at [358, 187] on icon at bounding box center [356, 189] width 7 height 7
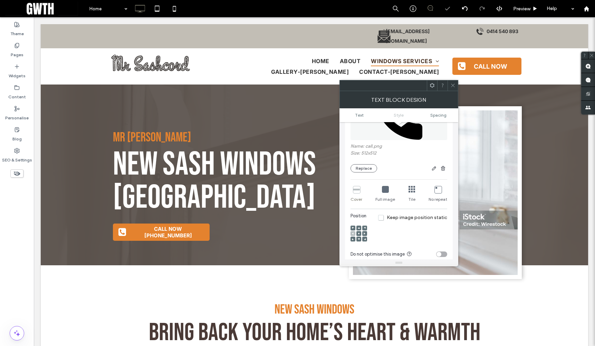
click at [384, 186] on icon at bounding box center [385, 189] width 7 height 7
click at [524, 9] on span "Preview" at bounding box center [521, 9] width 17 height 6
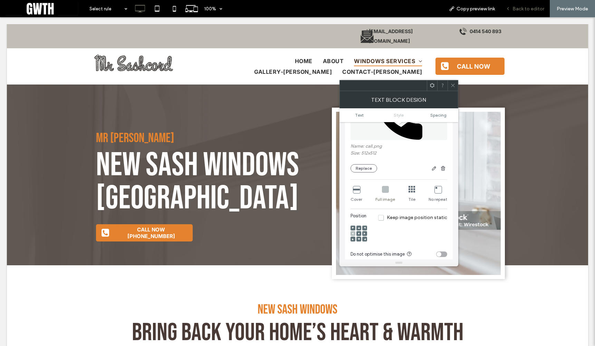
click at [527, 7] on span "Back to editor" at bounding box center [529, 9] width 32 height 6
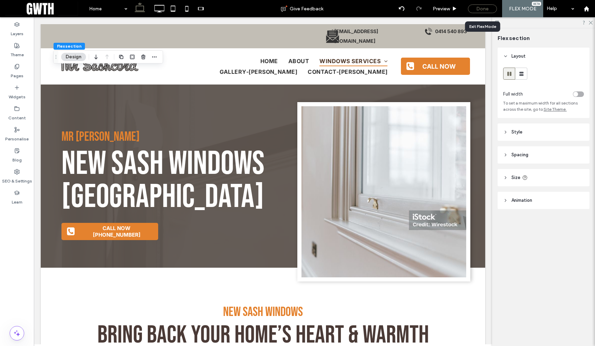
click at [486, 9] on div "Done" at bounding box center [482, 8] width 29 height 9
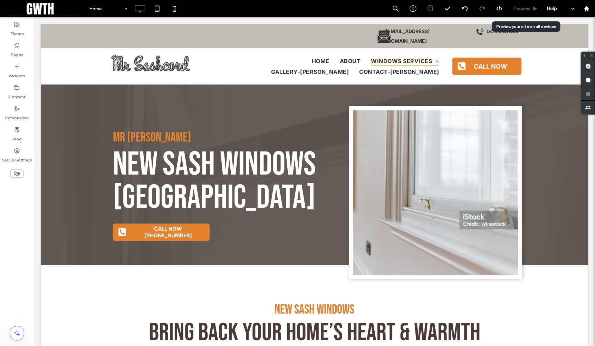
click at [525, 8] on span "Preview" at bounding box center [521, 9] width 17 height 6
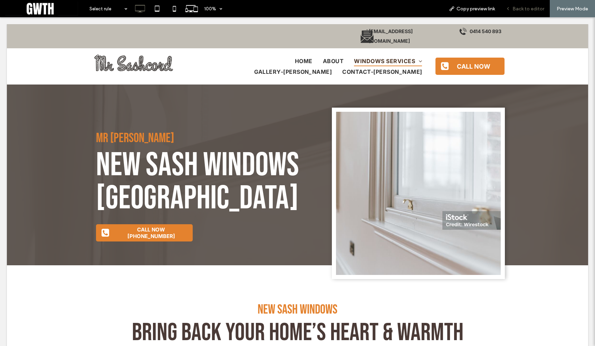
click at [526, 10] on span "Back to editor" at bounding box center [529, 9] width 32 height 6
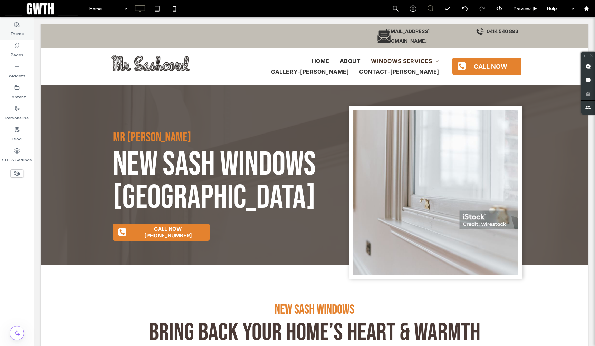
click at [16, 31] on label "Theme" at bounding box center [16, 32] width 13 height 10
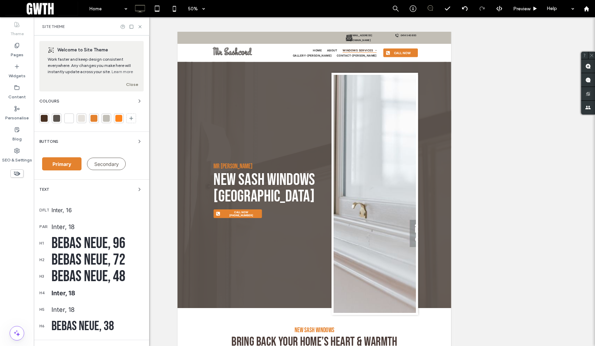
click at [44, 119] on div at bounding box center [44, 118] width 7 height 7
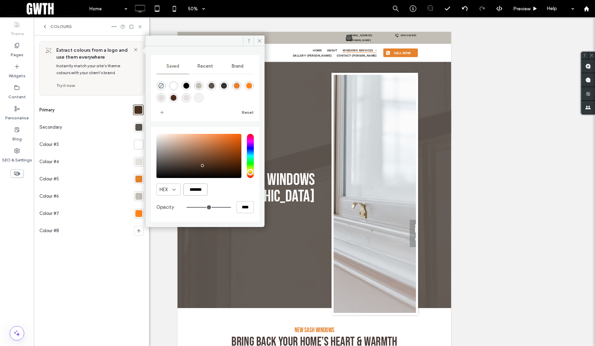
click at [198, 193] on input "*******" at bounding box center [195, 190] width 24 height 12
click at [260, 42] on icon at bounding box center [259, 40] width 5 height 5
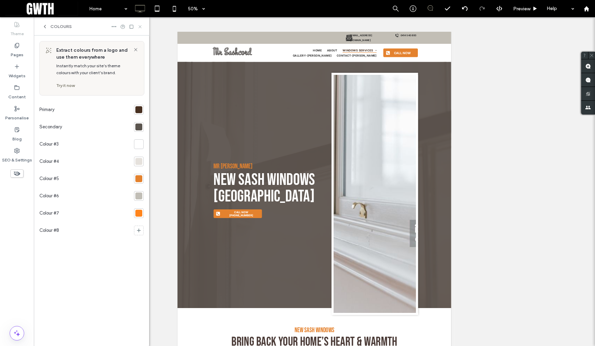
click at [141, 26] on icon at bounding box center [139, 26] width 5 height 5
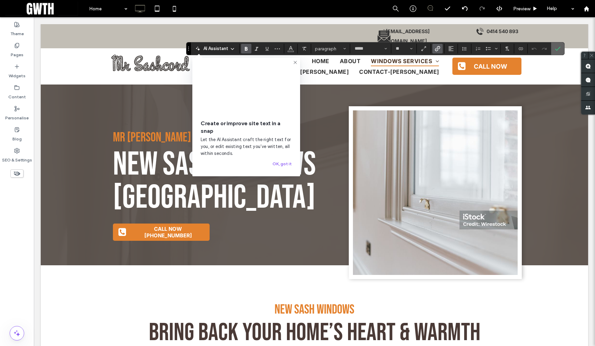
click at [558, 46] on icon "Confirm" at bounding box center [558, 49] width 6 height 6
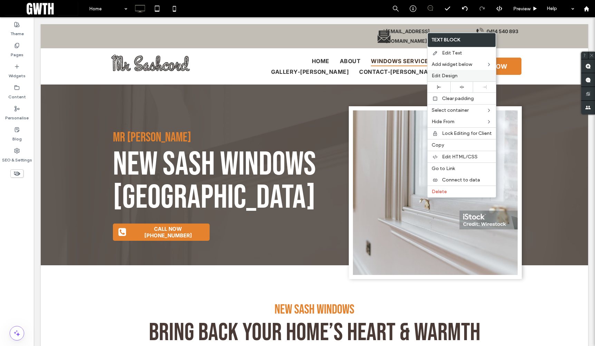
click at [457, 75] on span "Edit Design" at bounding box center [445, 76] width 26 height 6
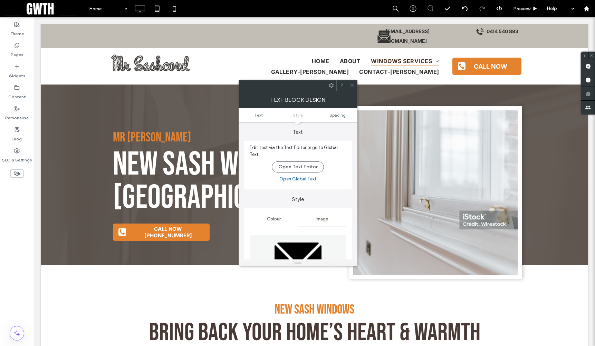
scroll to position [80, 0]
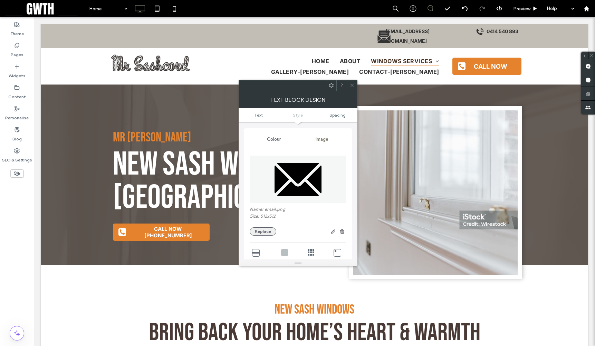
click at [265, 228] on button "Replace" at bounding box center [263, 232] width 27 height 8
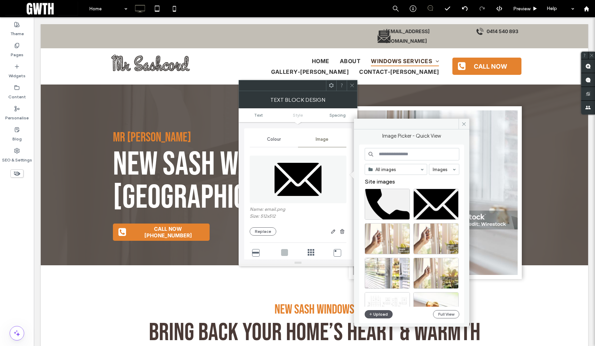
click at [380, 317] on button "Upload" at bounding box center [379, 314] width 28 height 8
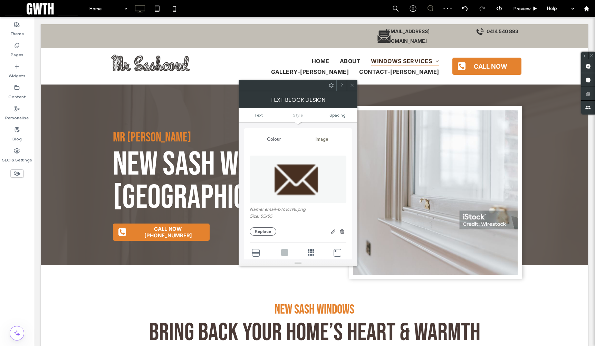
click at [352, 86] on use at bounding box center [351, 85] width 3 height 3
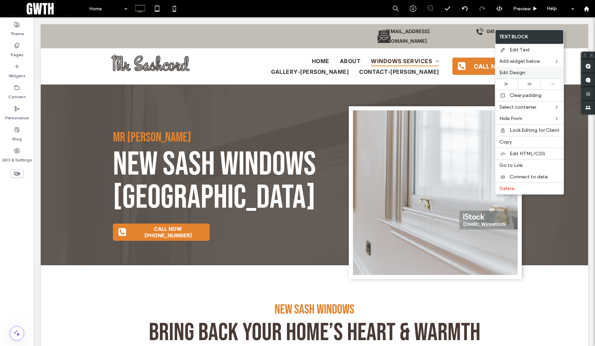
click at [514, 71] on span "Edit Design" at bounding box center [512, 73] width 26 height 6
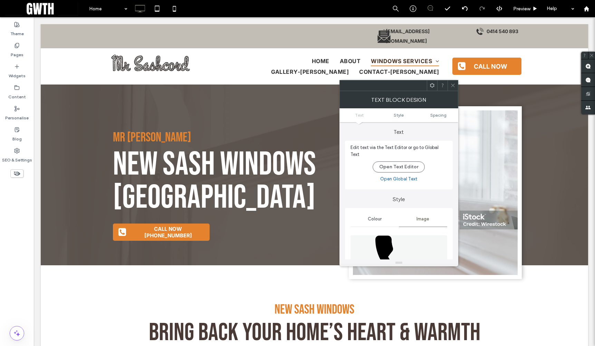
scroll to position [72, 0]
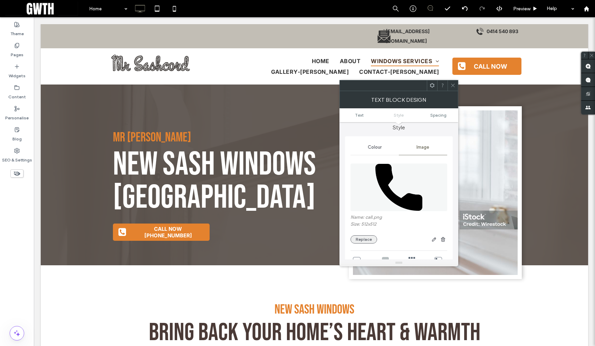
click at [363, 236] on button "Replace" at bounding box center [364, 240] width 27 height 8
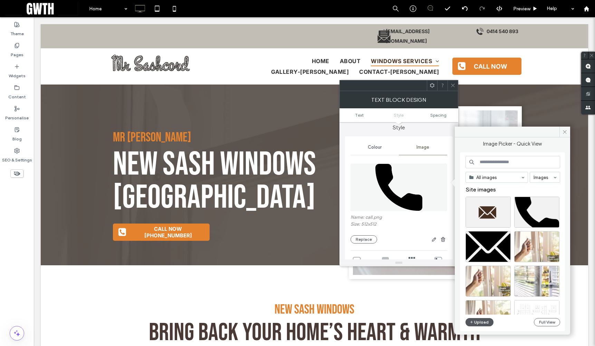
click at [485, 323] on button "Upload" at bounding box center [480, 322] width 28 height 8
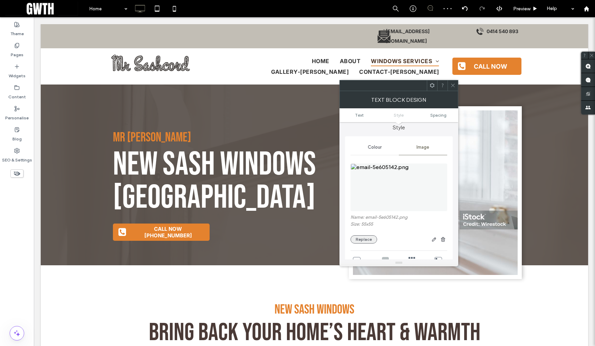
click at [366, 236] on button "Replace" at bounding box center [364, 240] width 27 height 8
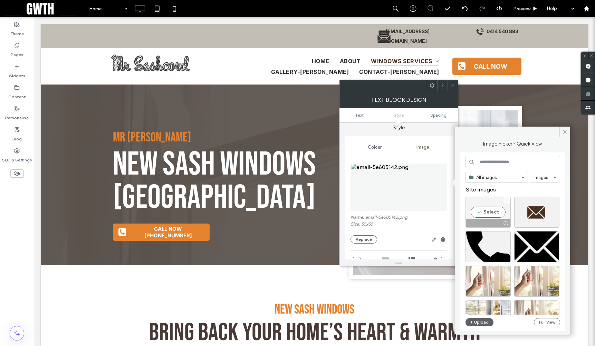
click at [508, 200] on icon at bounding box center [507, 200] width 3 height 3
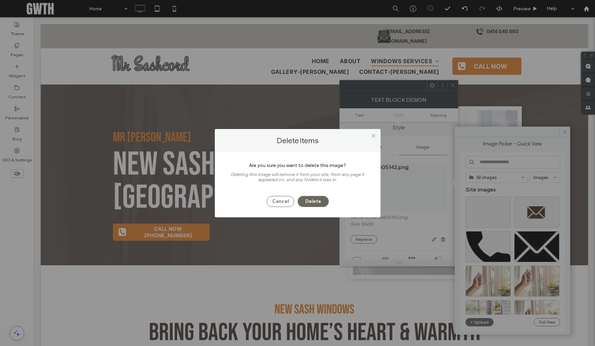
click at [317, 197] on button "Delete" at bounding box center [313, 201] width 31 height 11
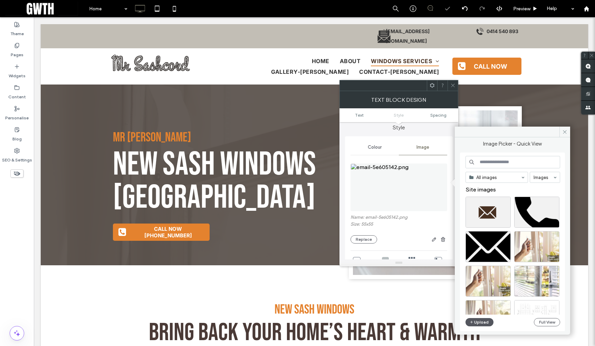
click at [481, 322] on button "Upload" at bounding box center [480, 322] width 28 height 8
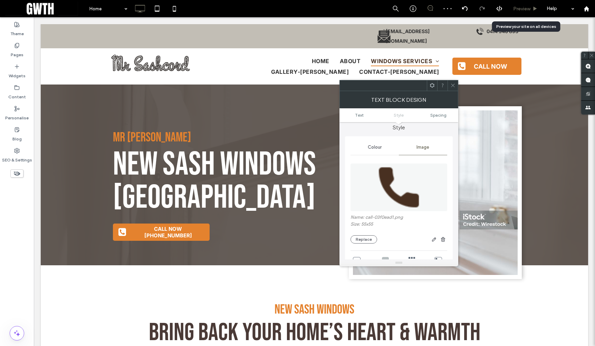
click at [519, 5] on div "Preview" at bounding box center [525, 8] width 35 height 17
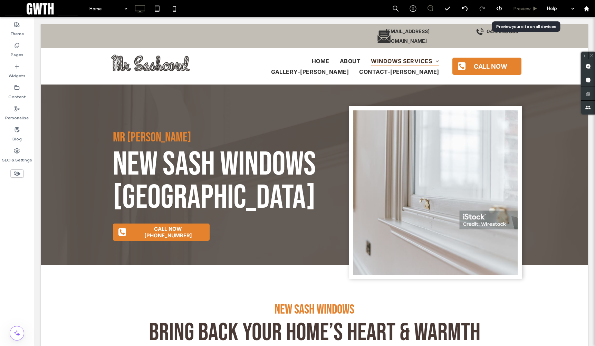
click at [521, 7] on span "Preview" at bounding box center [521, 9] width 17 height 6
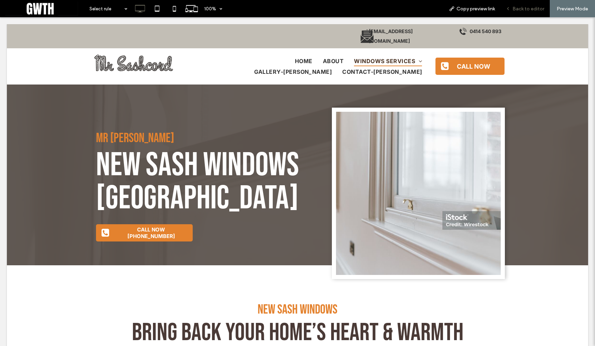
click at [526, 7] on span "Back to editor" at bounding box center [529, 9] width 32 height 6
